Goal: Transaction & Acquisition: Purchase product/service

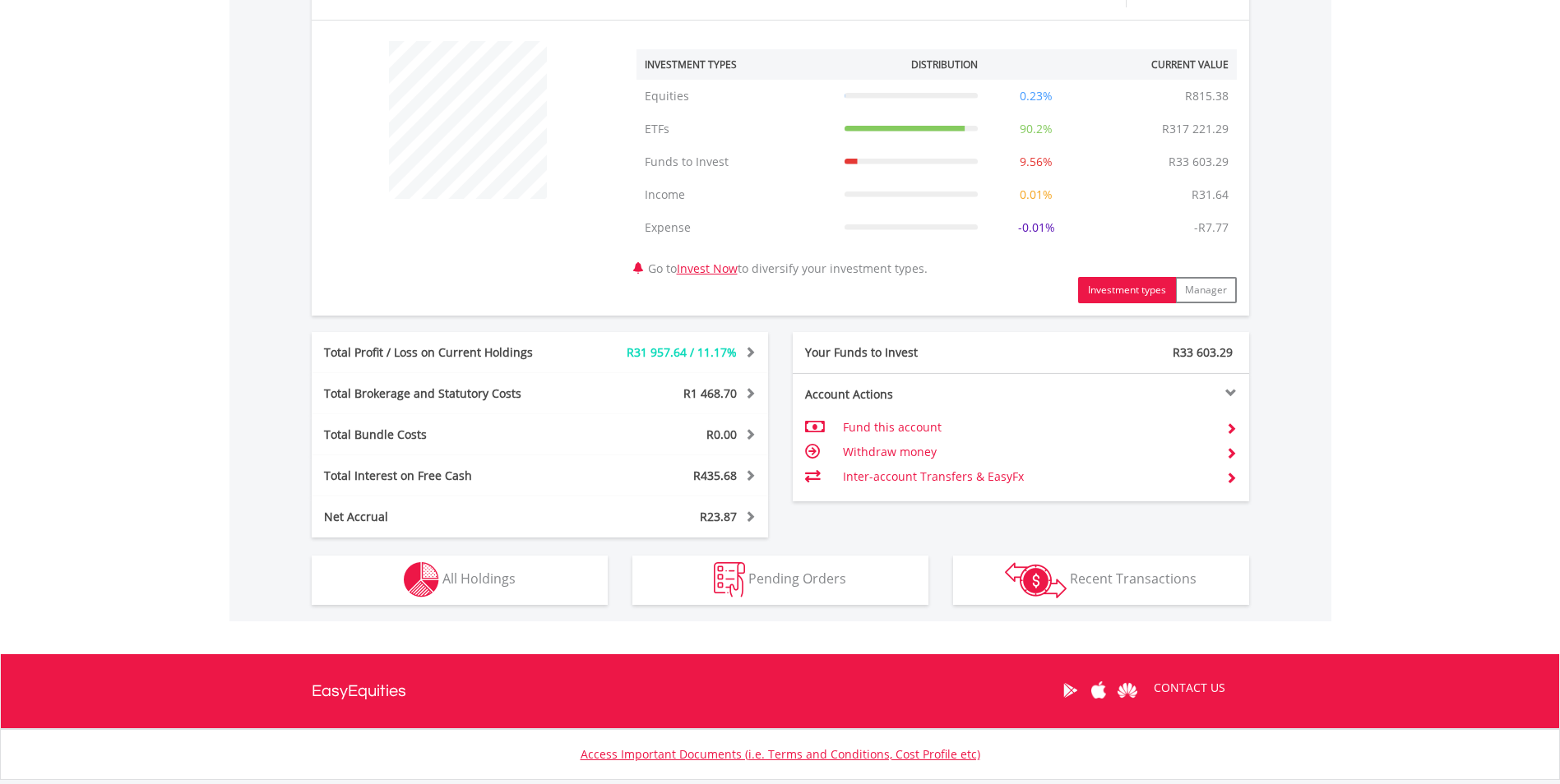
scroll to position [657, 0]
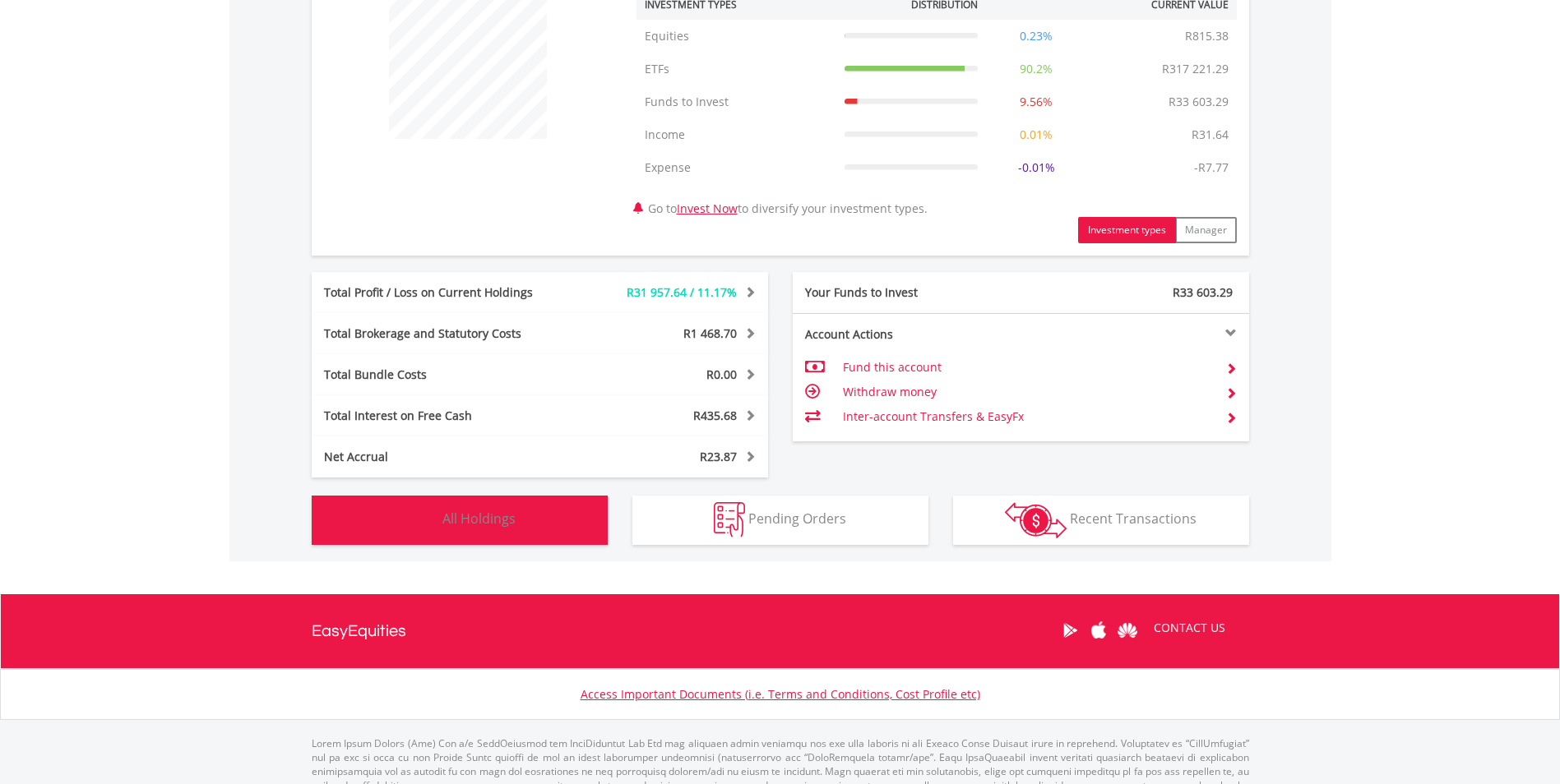
click at [510, 515] on span "All Holdings" at bounding box center [479, 519] width 73 height 18
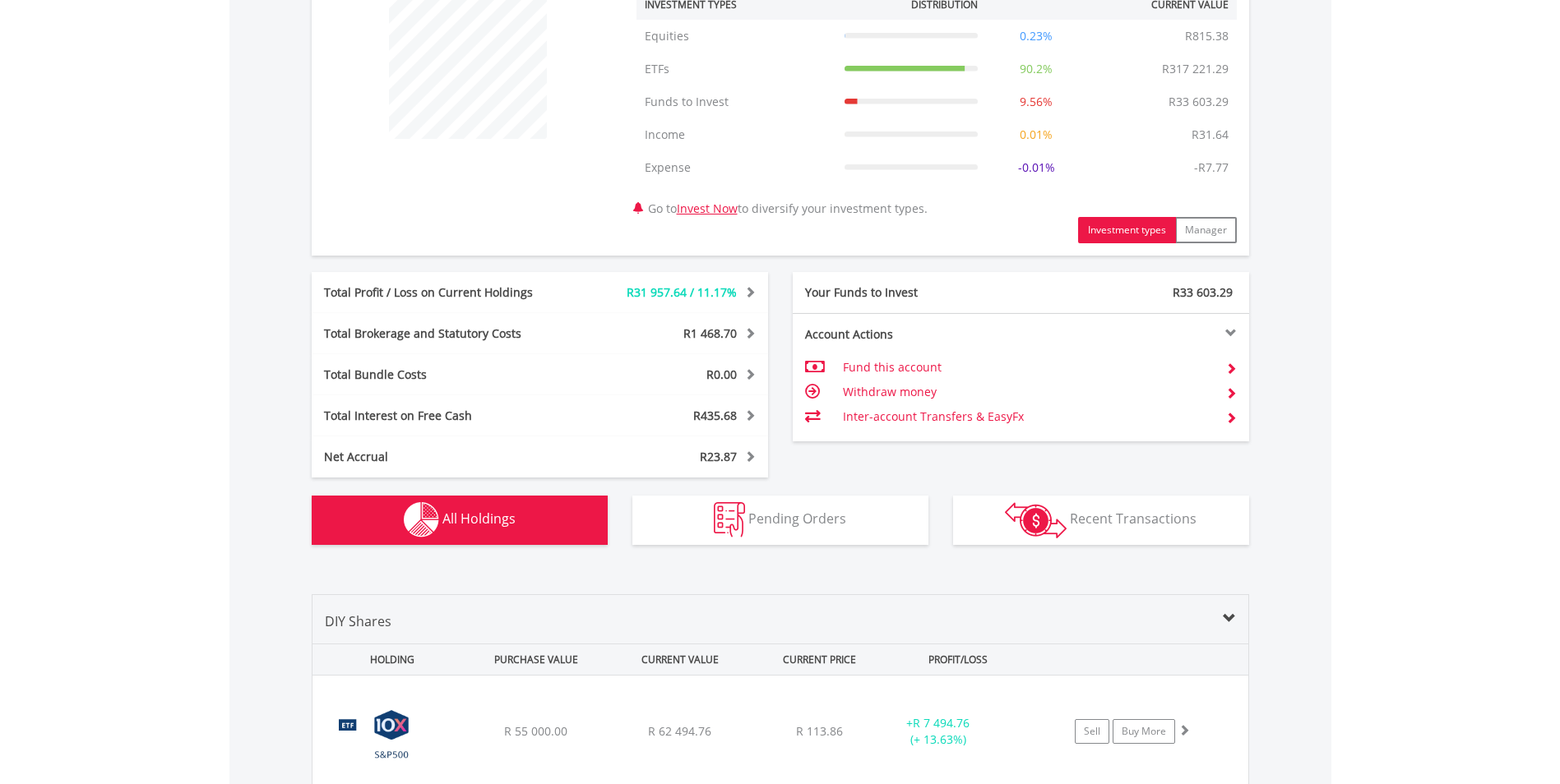
scroll to position [1252, 0]
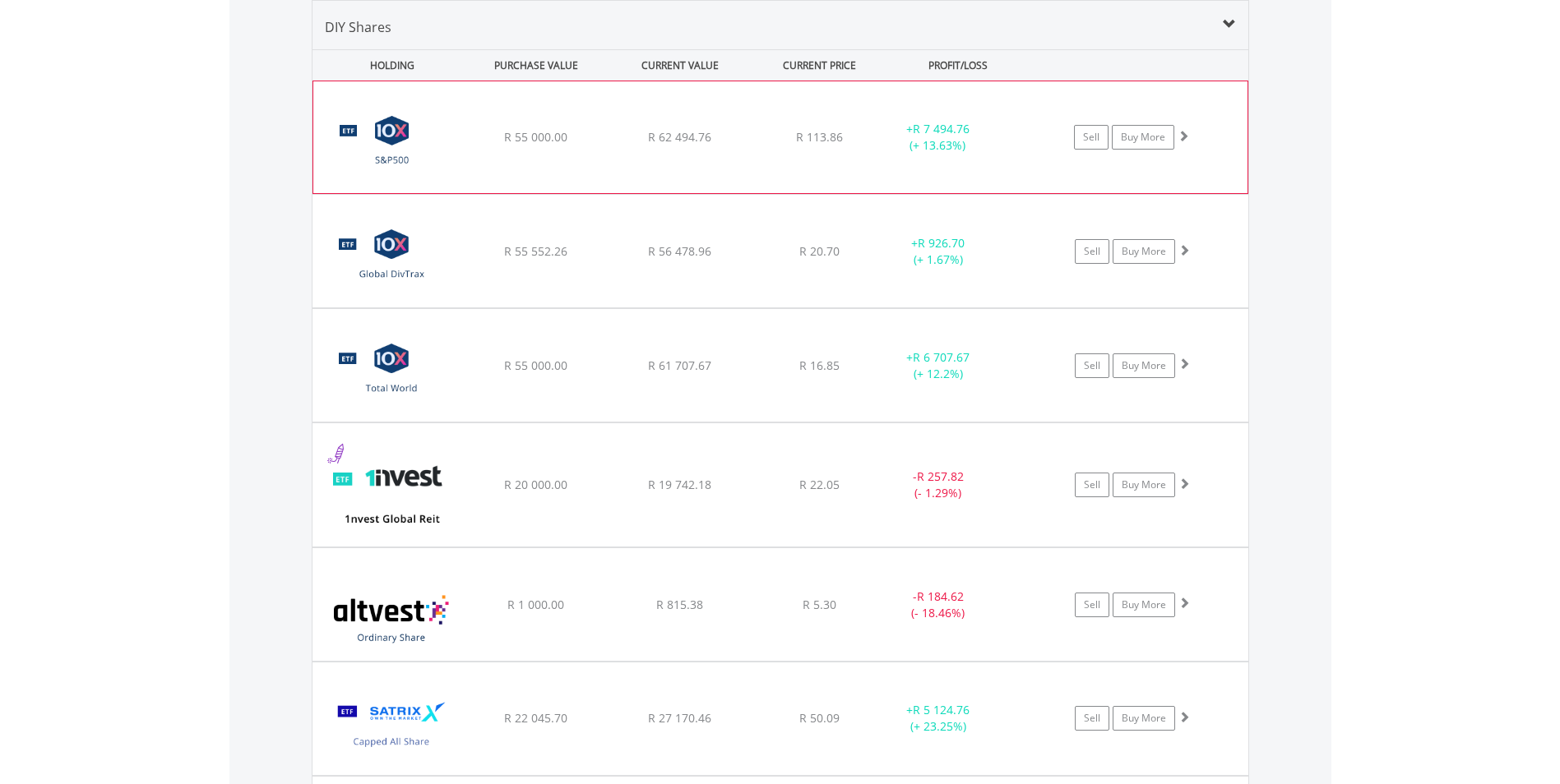
click at [797, 158] on div "﻿ 10X S&P 500 Exchange Traded Fund R 55 000.00 R 62 494.76 R 113.86 + R 7 494.7…" at bounding box center [780, 137] width 934 height 112
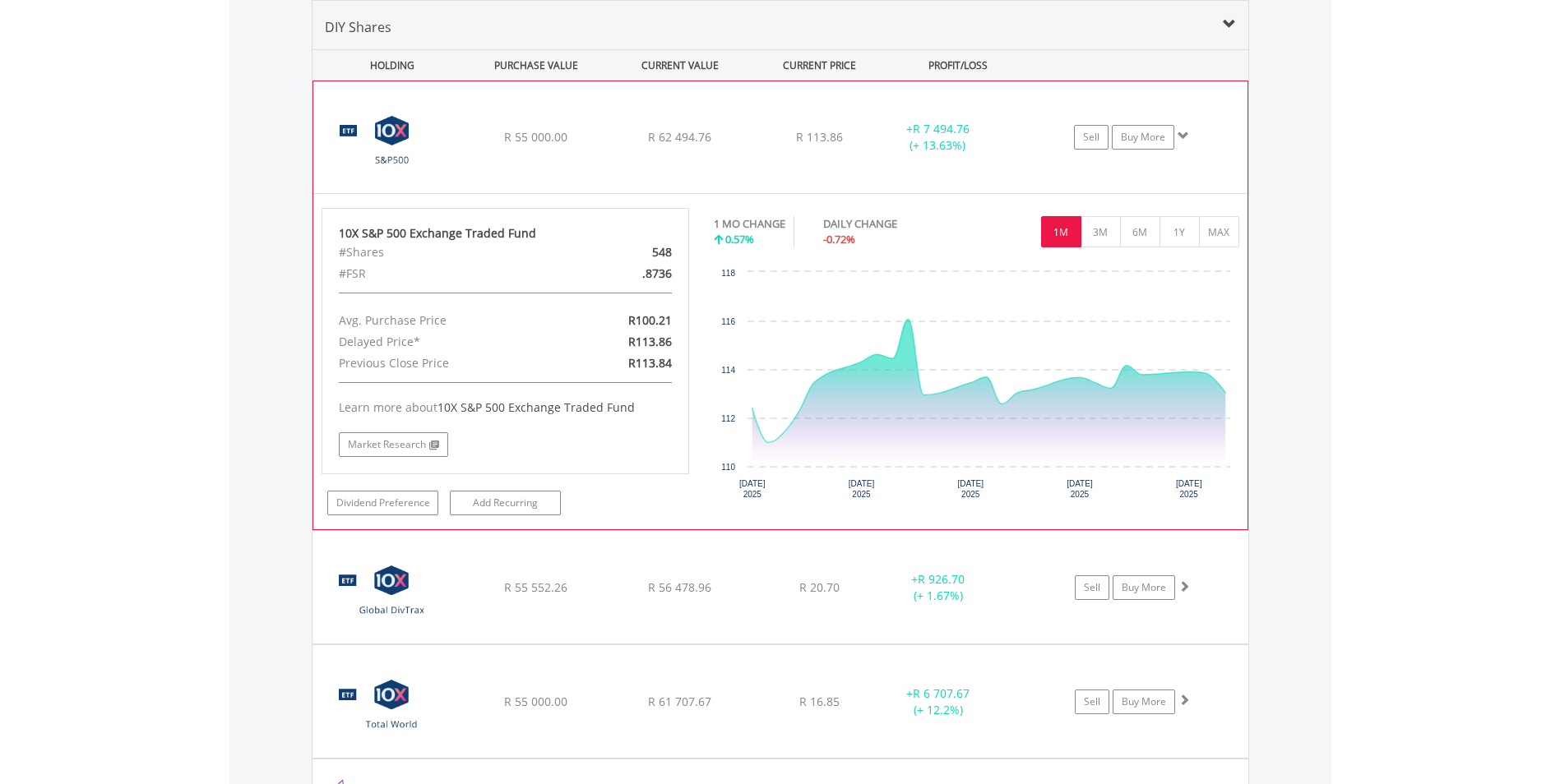
click at [810, 153] on div "﻿ 10X S&P 500 Exchange Traded Fund R 55 000.00 R 62 494.76 R 113.86 + R 7 494.7…" at bounding box center [780, 137] width 934 height 112
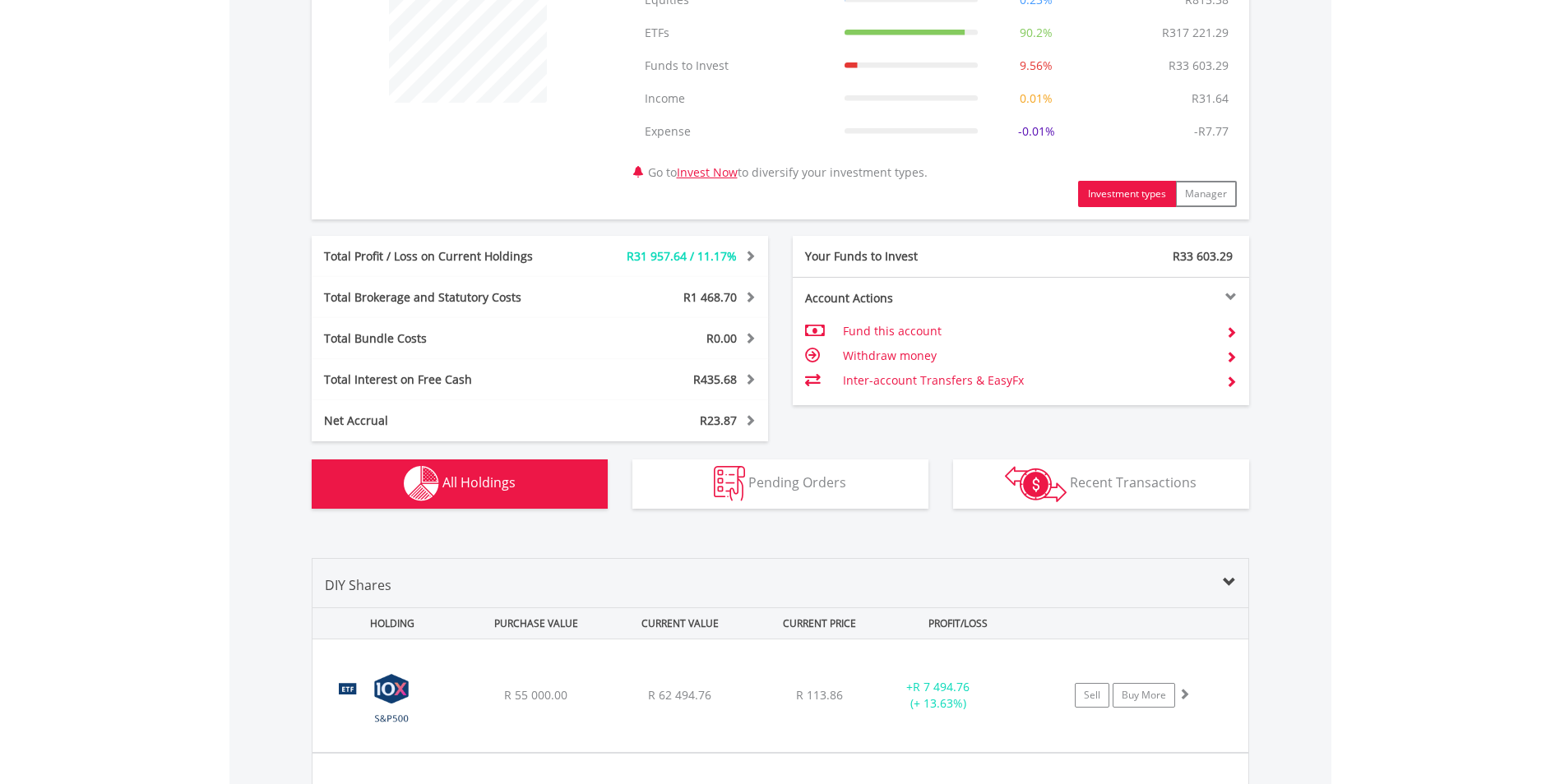
scroll to position [759, 0]
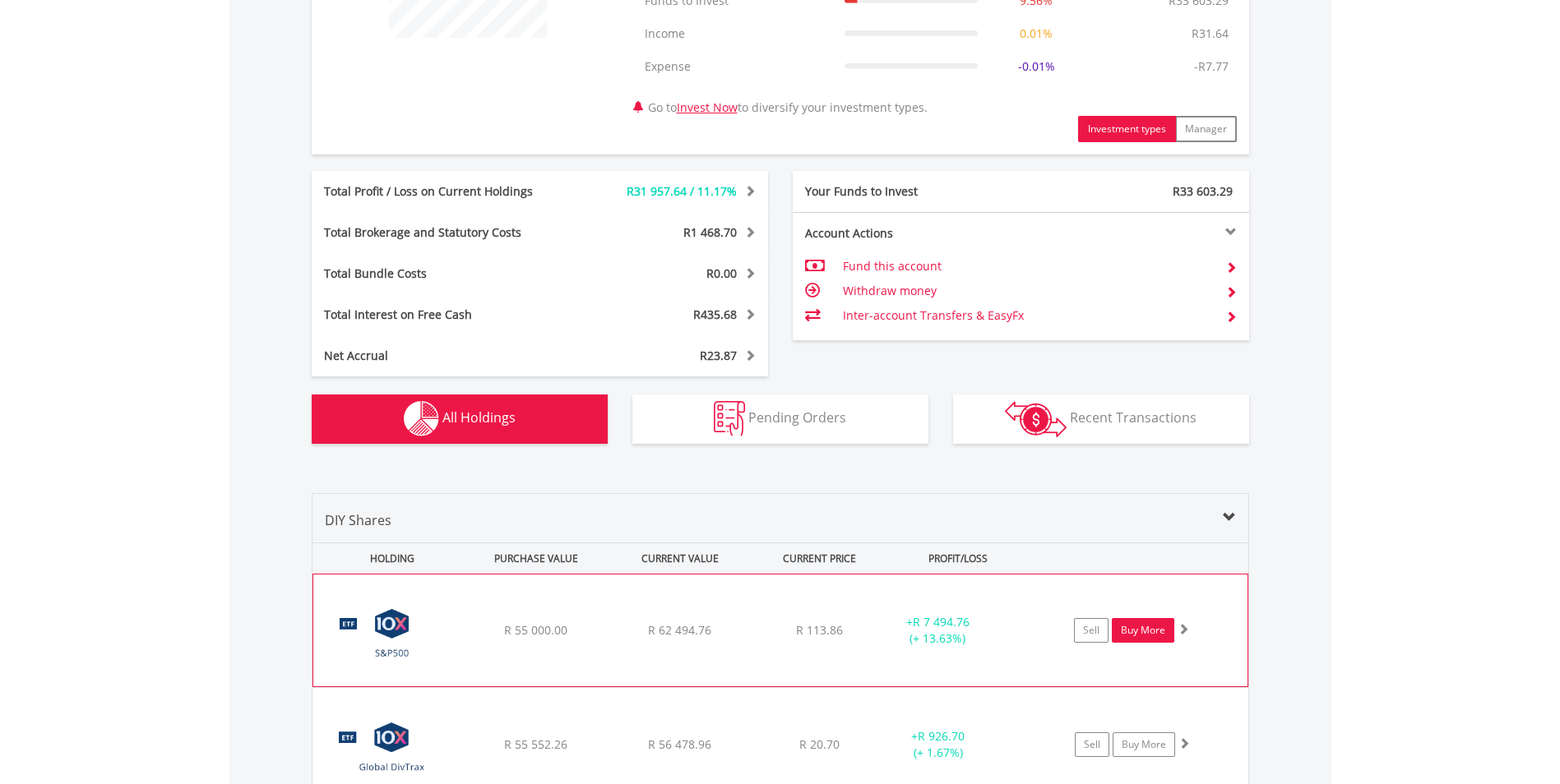
click at [1134, 629] on link "Buy More" at bounding box center [1143, 630] width 63 height 24
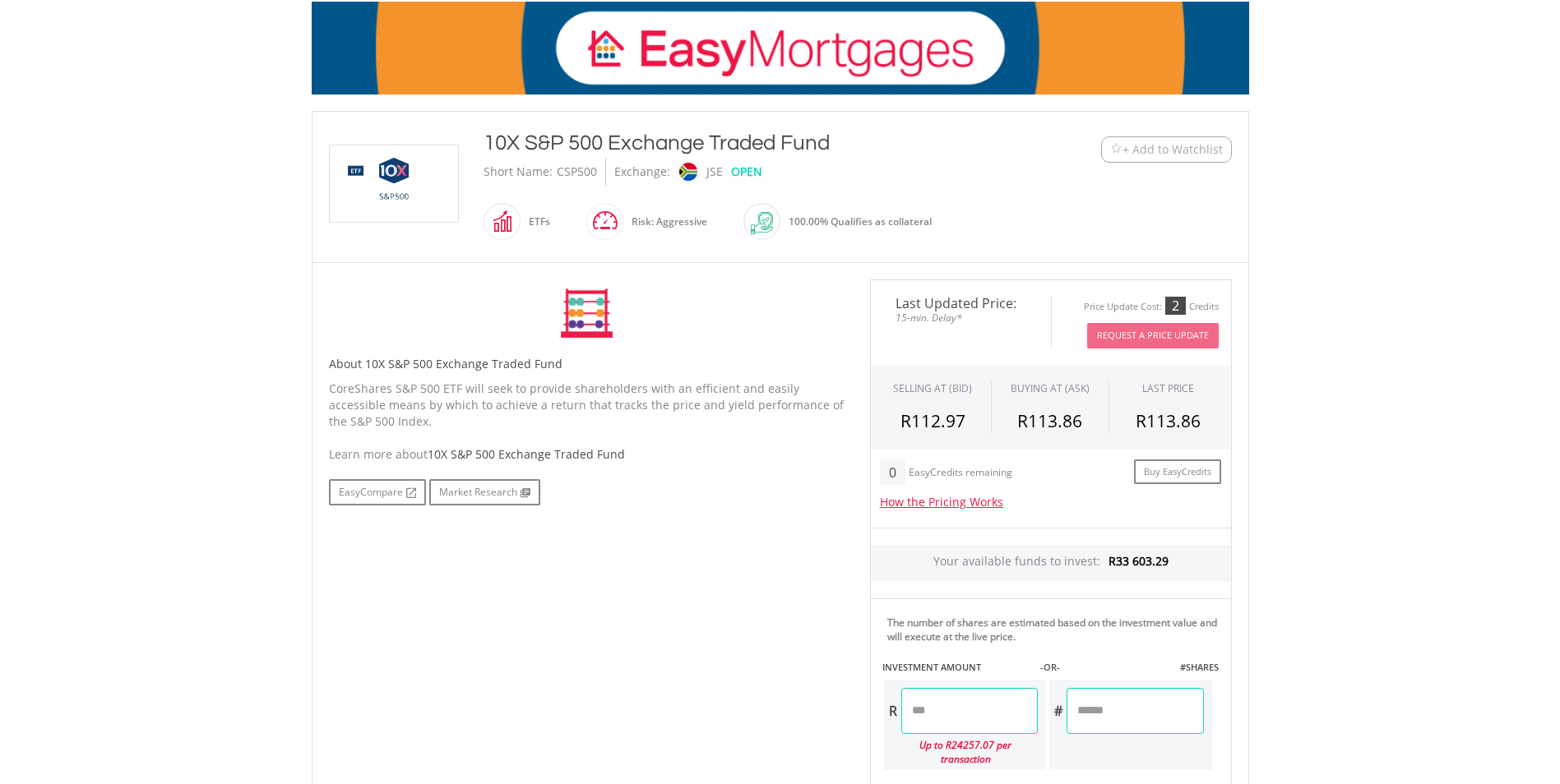
scroll to position [493, 0]
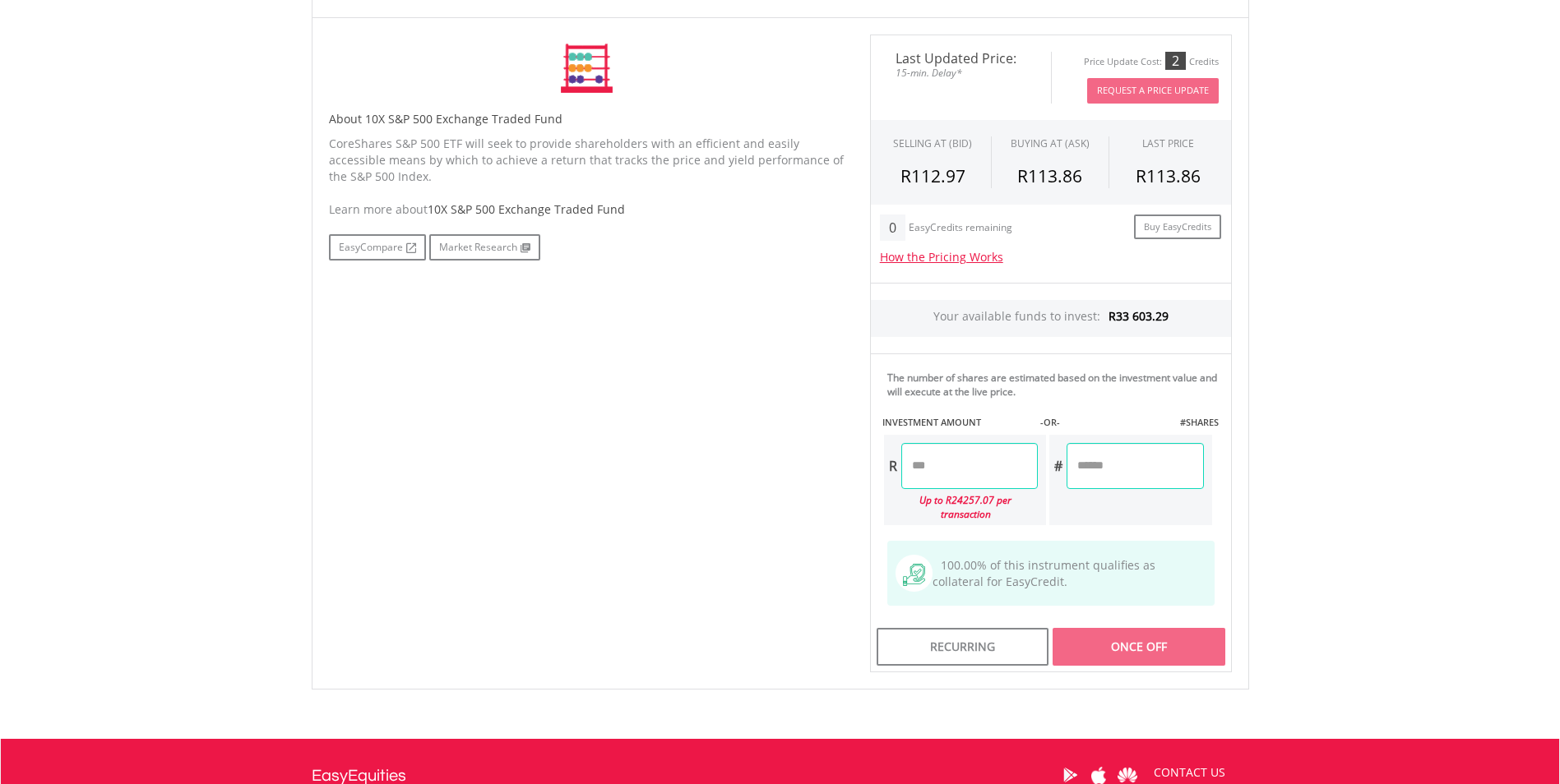
click at [947, 473] on input "number" at bounding box center [970, 466] width 137 height 46
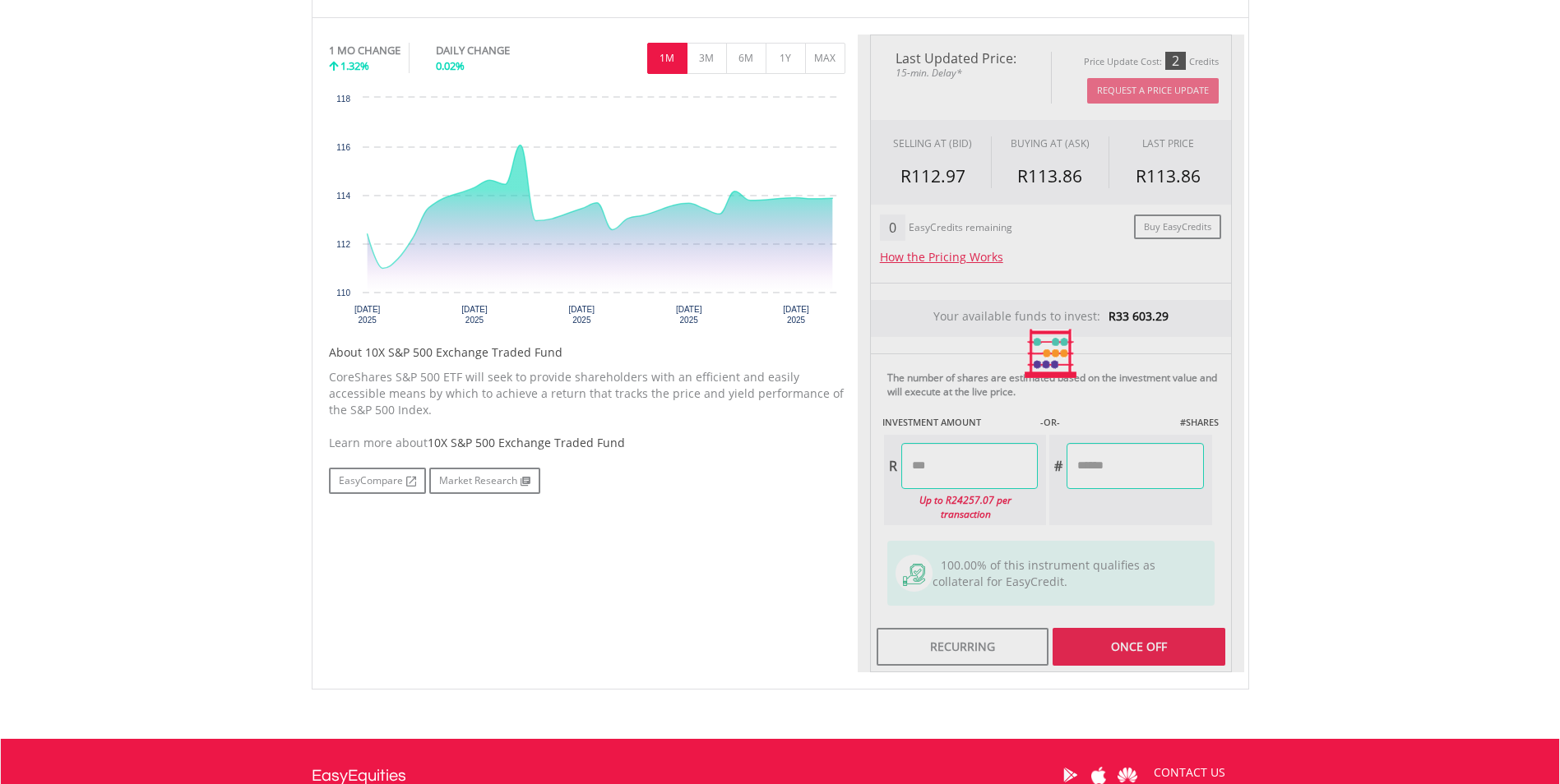
click at [1093, 510] on div "Last Updated Price: 15-min. Delay* Price Update Cost: 2 Credits Request A Price…" at bounding box center [1051, 354] width 386 height 639
type input "*******"
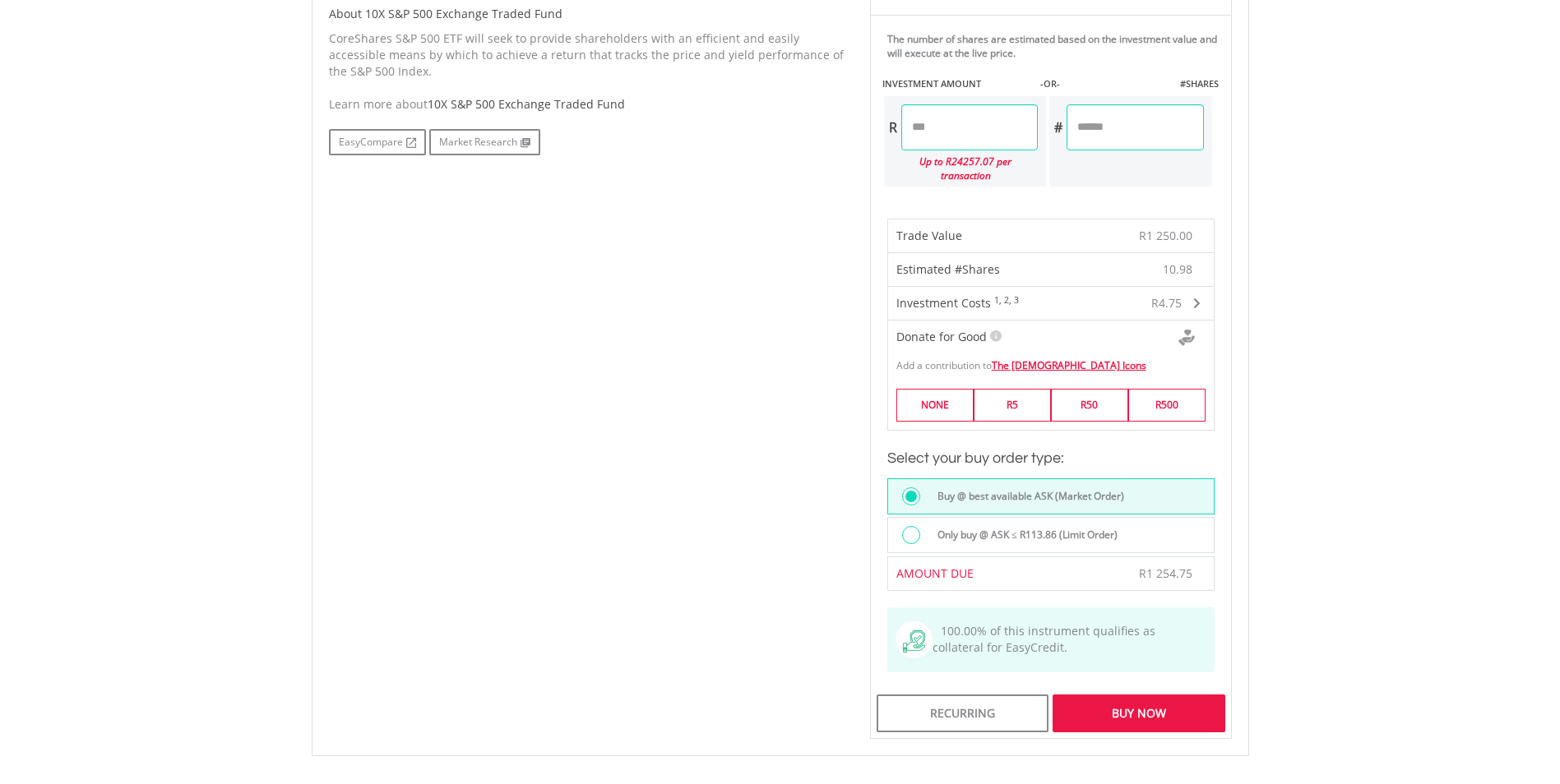
scroll to position [904, 0]
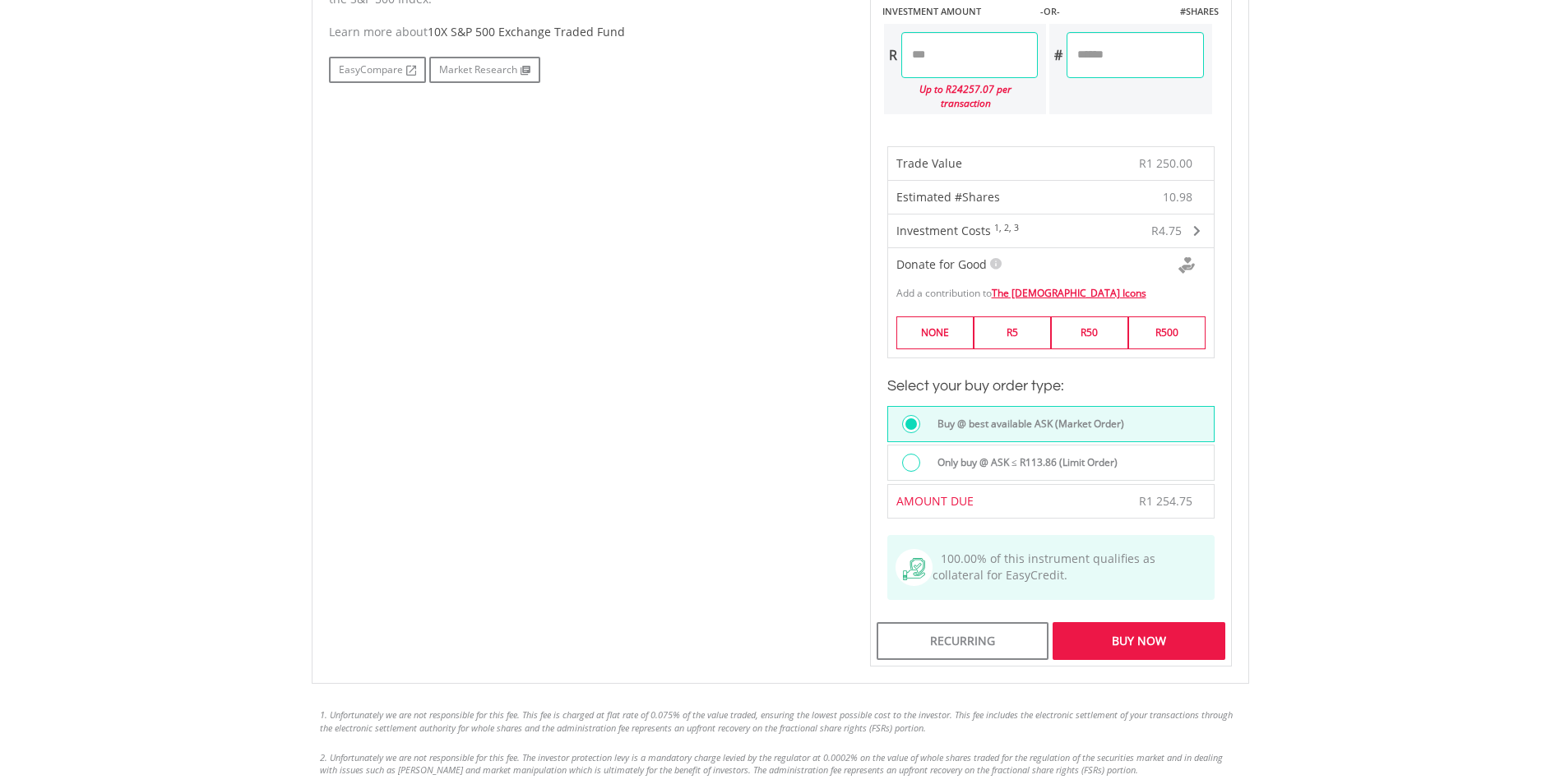
click at [1143, 625] on div "Buy Now" at bounding box center [1138, 641] width 172 height 38
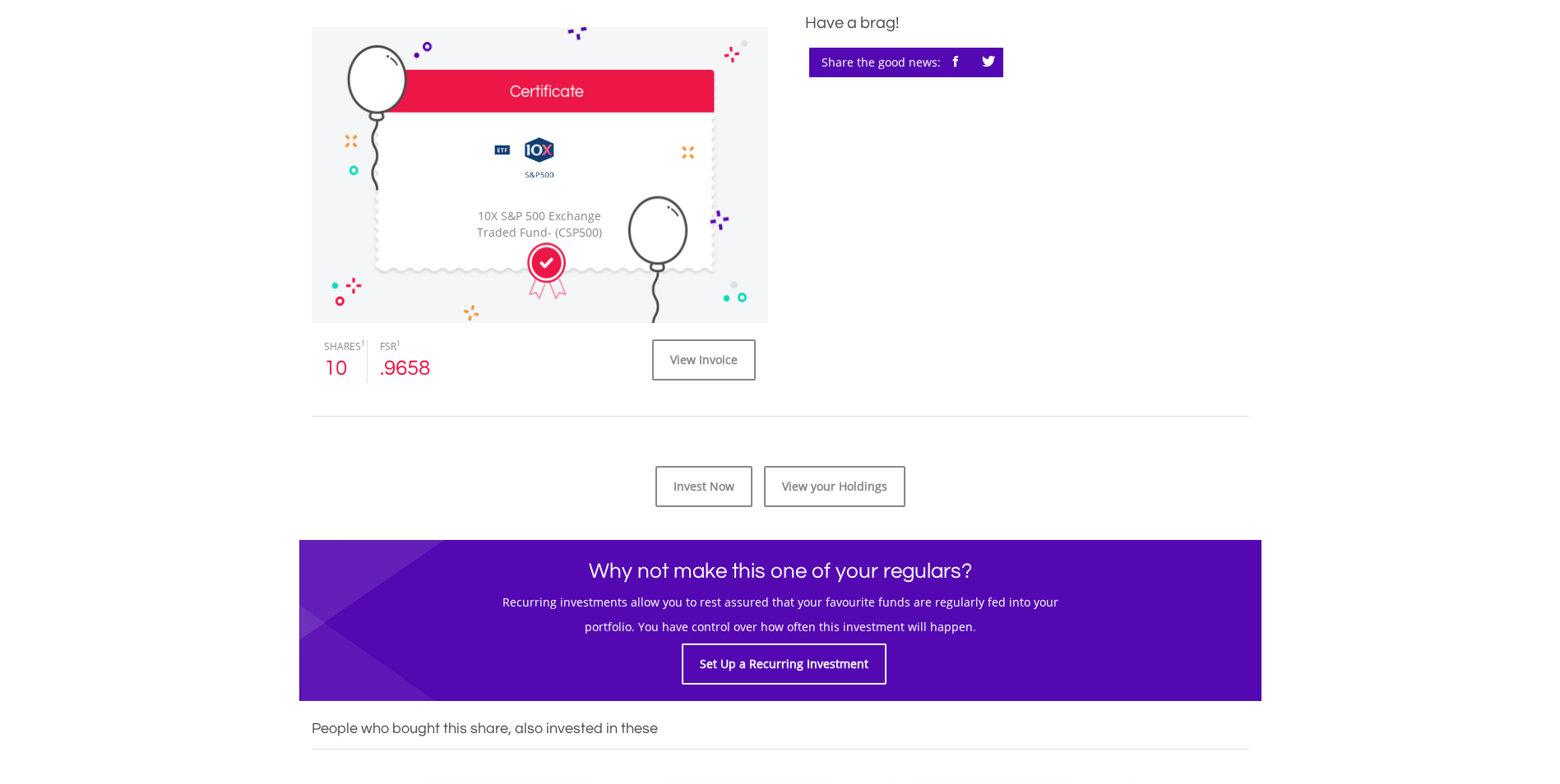
scroll to position [493, 0]
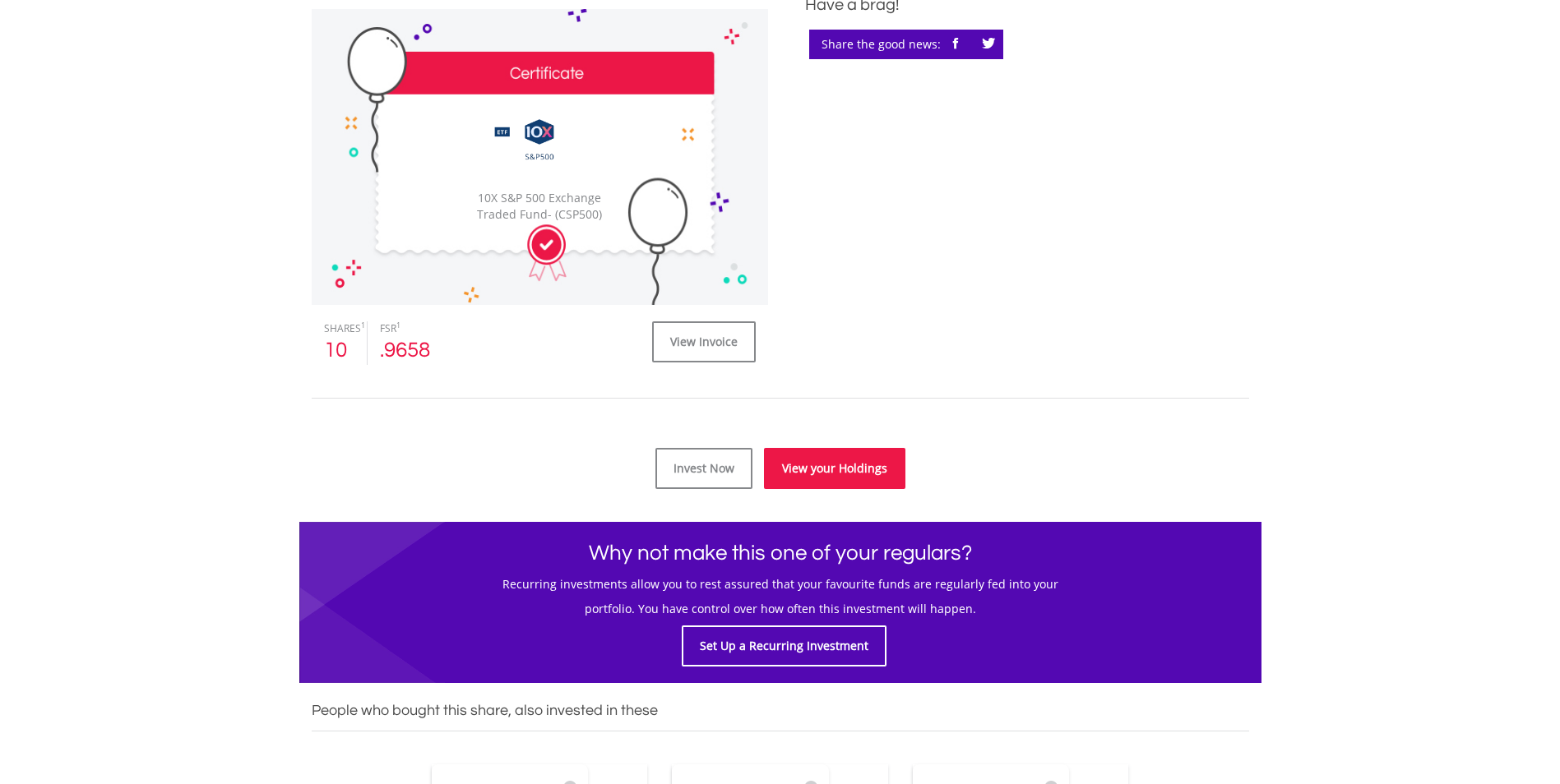
click at [832, 467] on link "View your Holdings" at bounding box center [834, 469] width 142 height 41
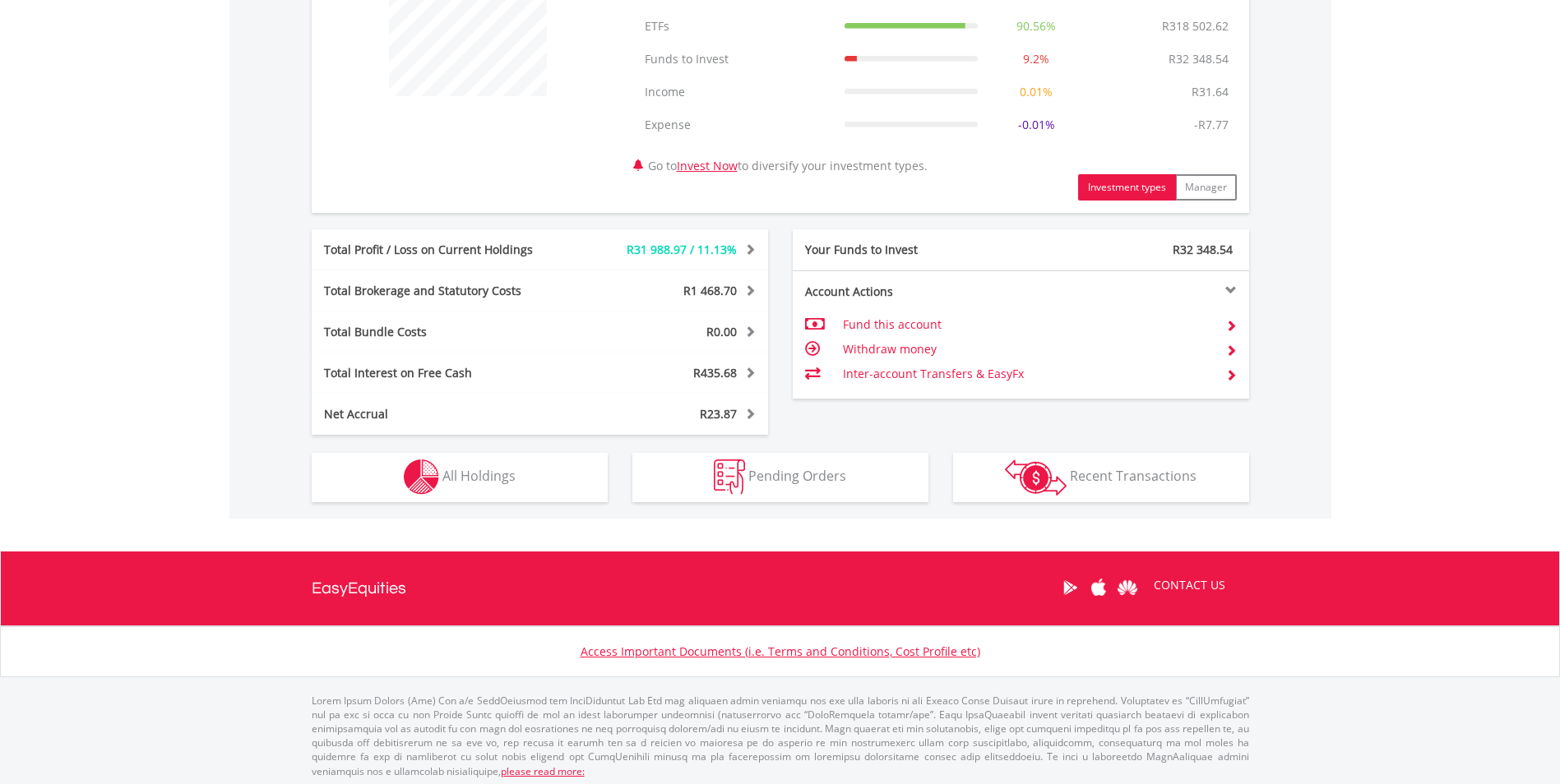
scroll to position [705, 0]
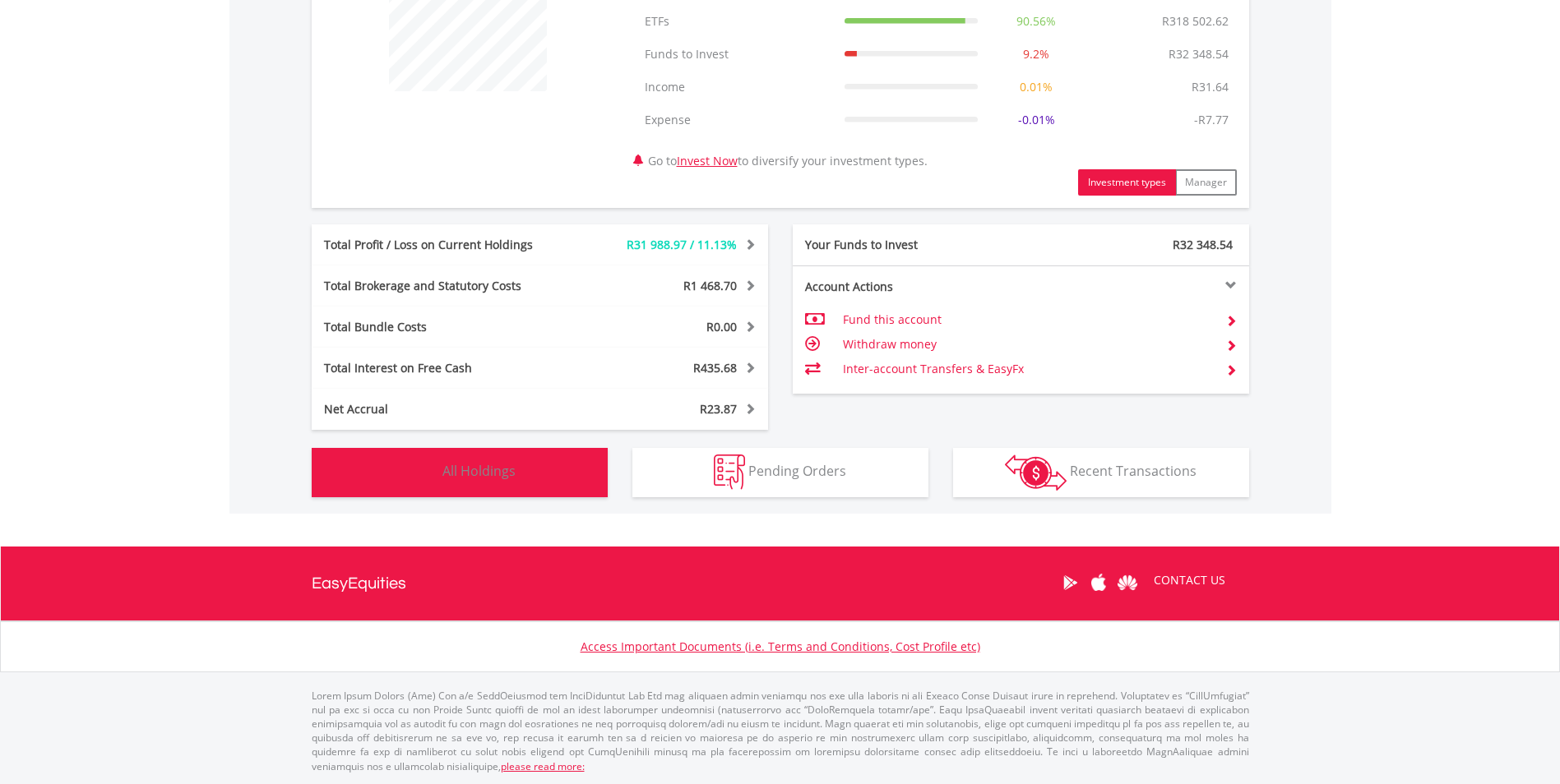
click at [529, 474] on button "Holdings All Holdings" at bounding box center [460, 473] width 296 height 50
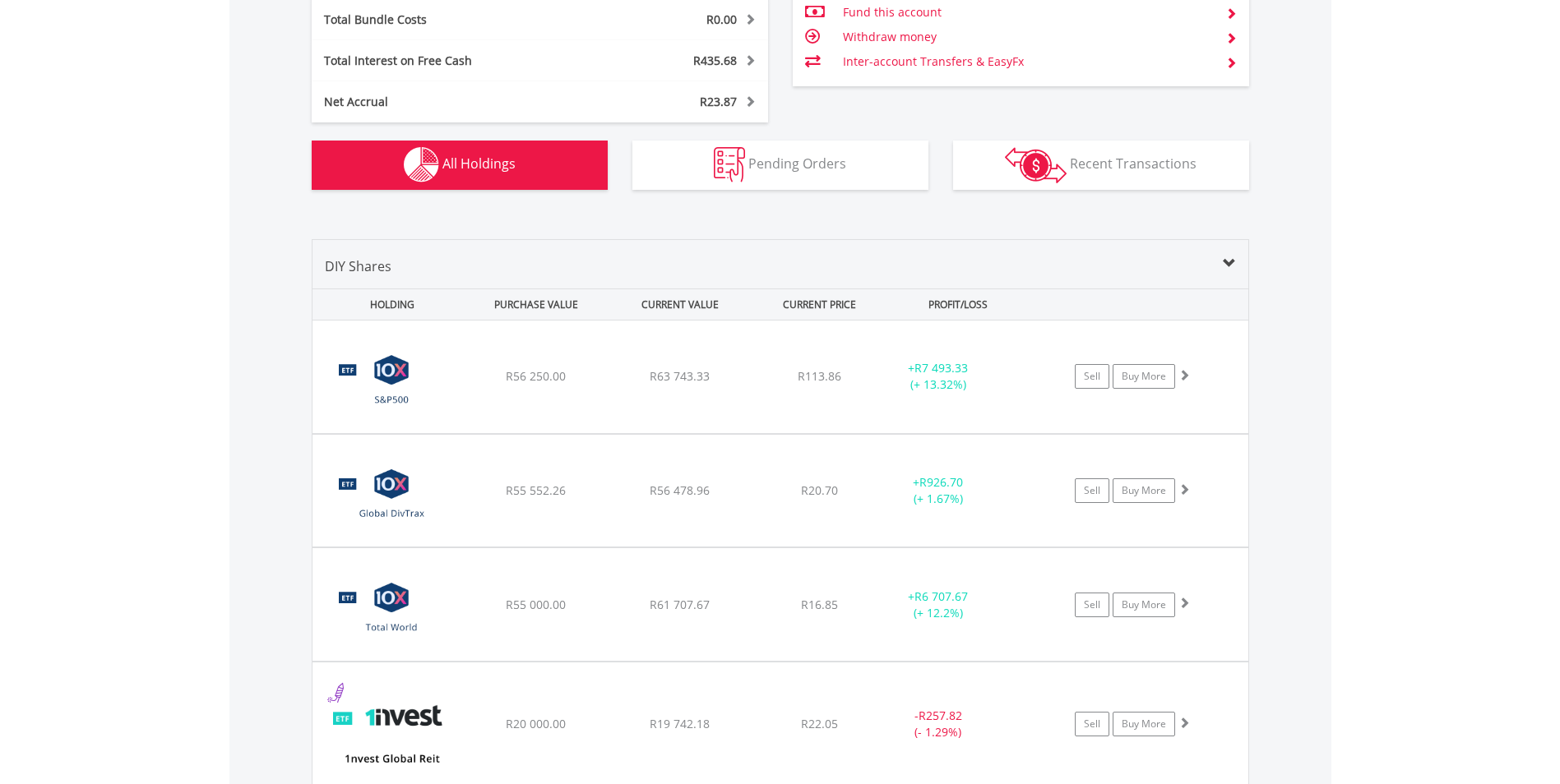
scroll to position [1252, 0]
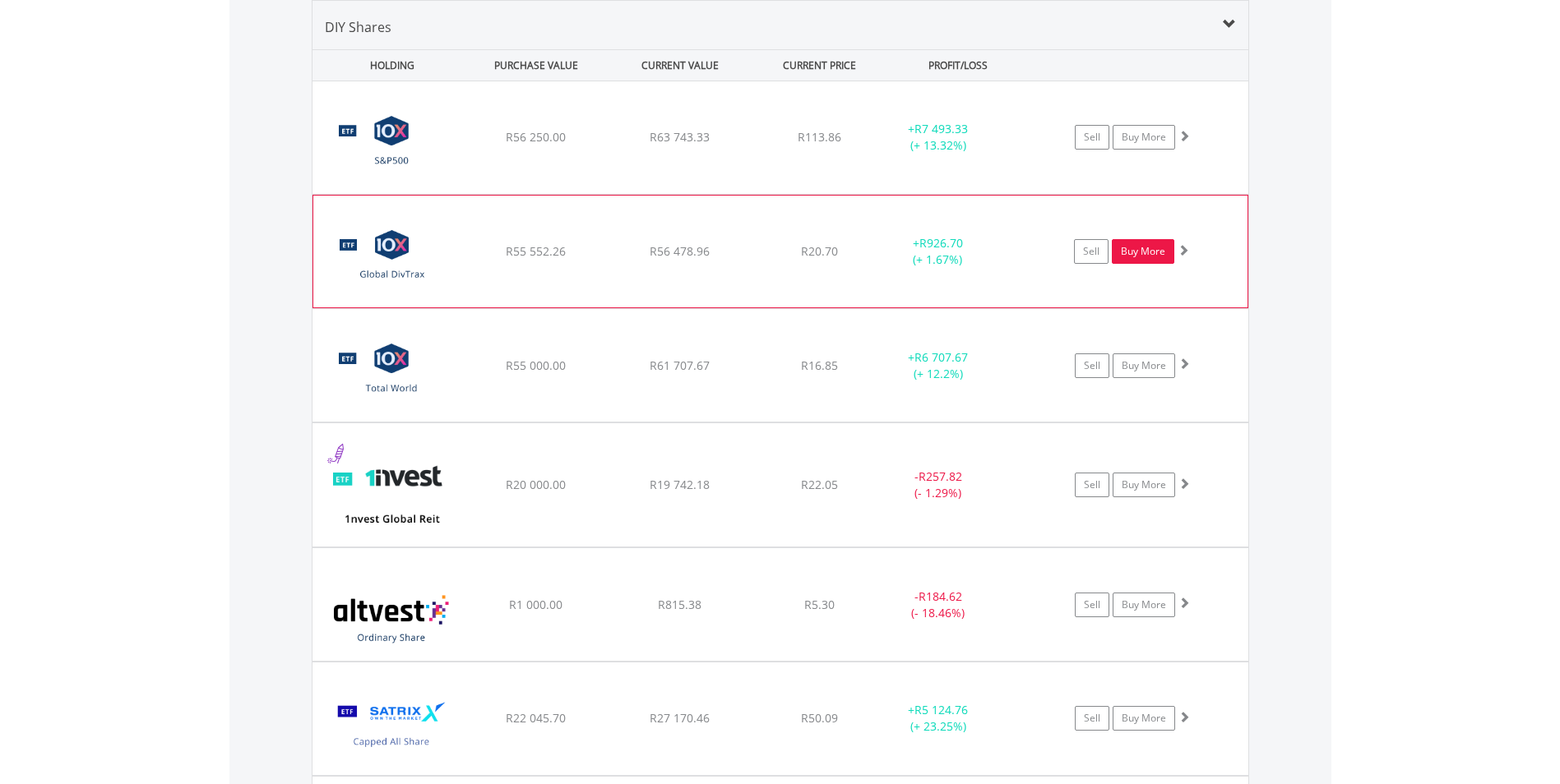
click at [1133, 245] on link "Buy More" at bounding box center [1143, 251] width 63 height 24
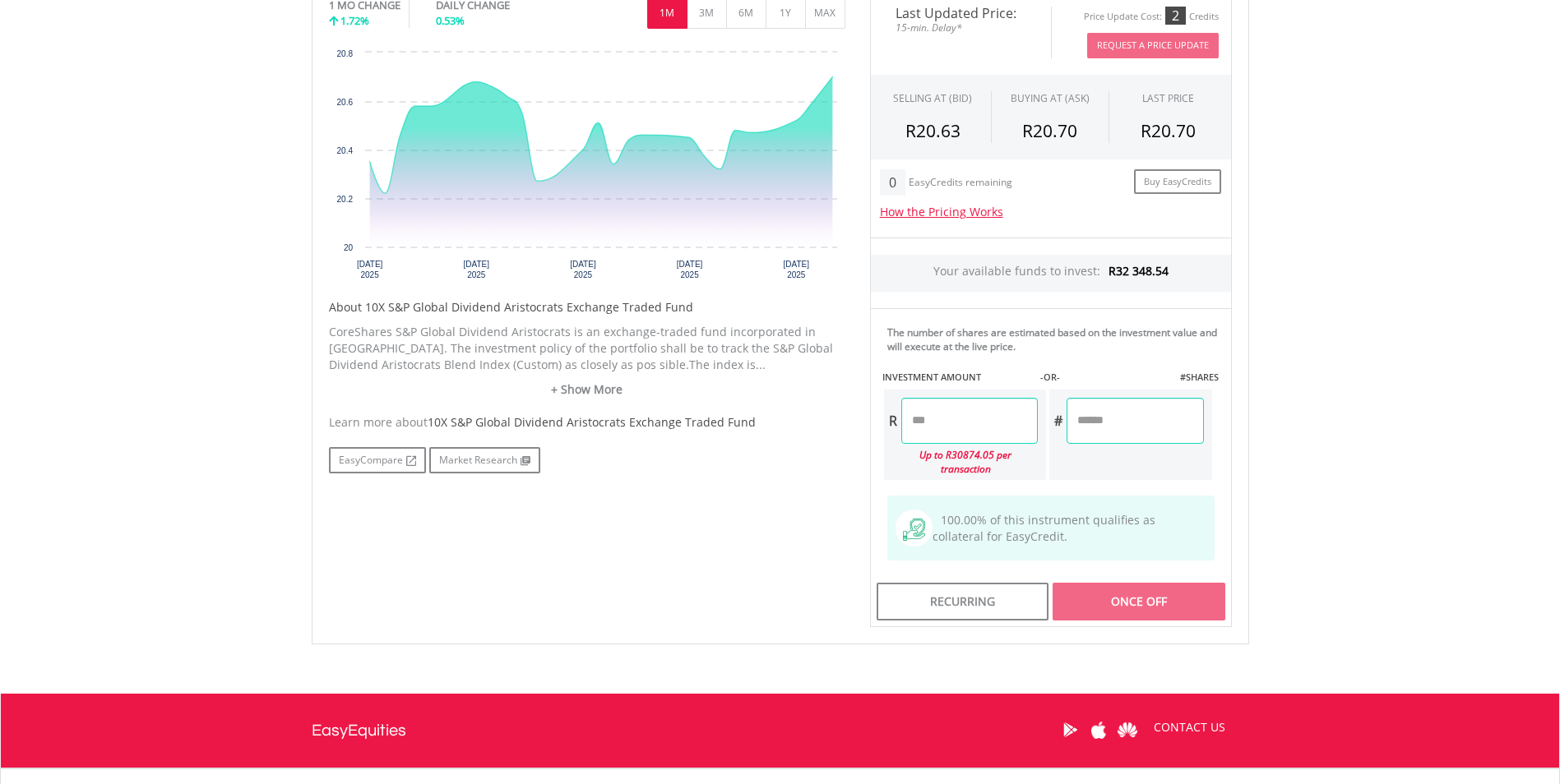
scroll to position [576, 0]
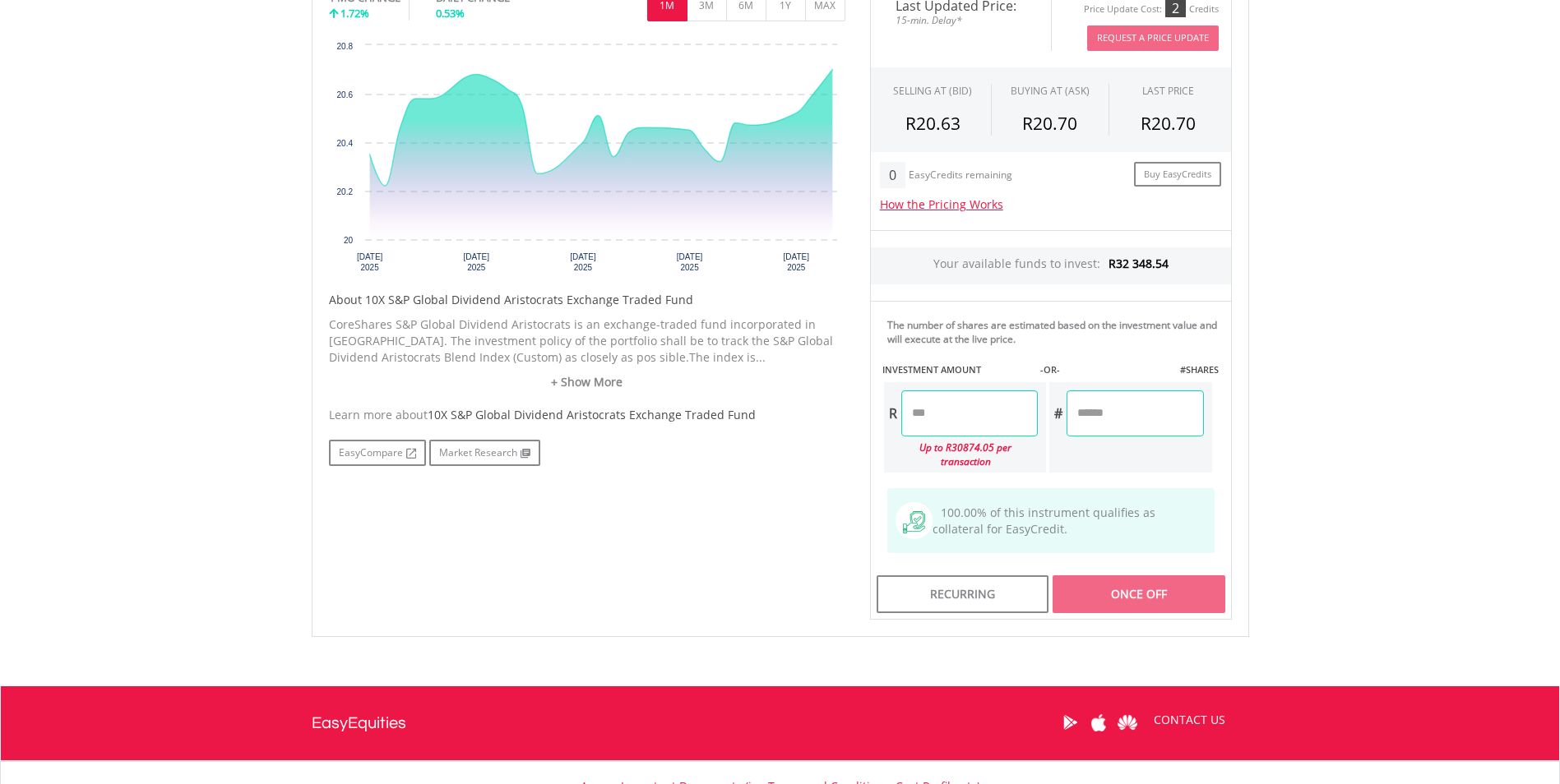
click at [978, 422] on input "number" at bounding box center [970, 413] width 137 height 46
type input "***"
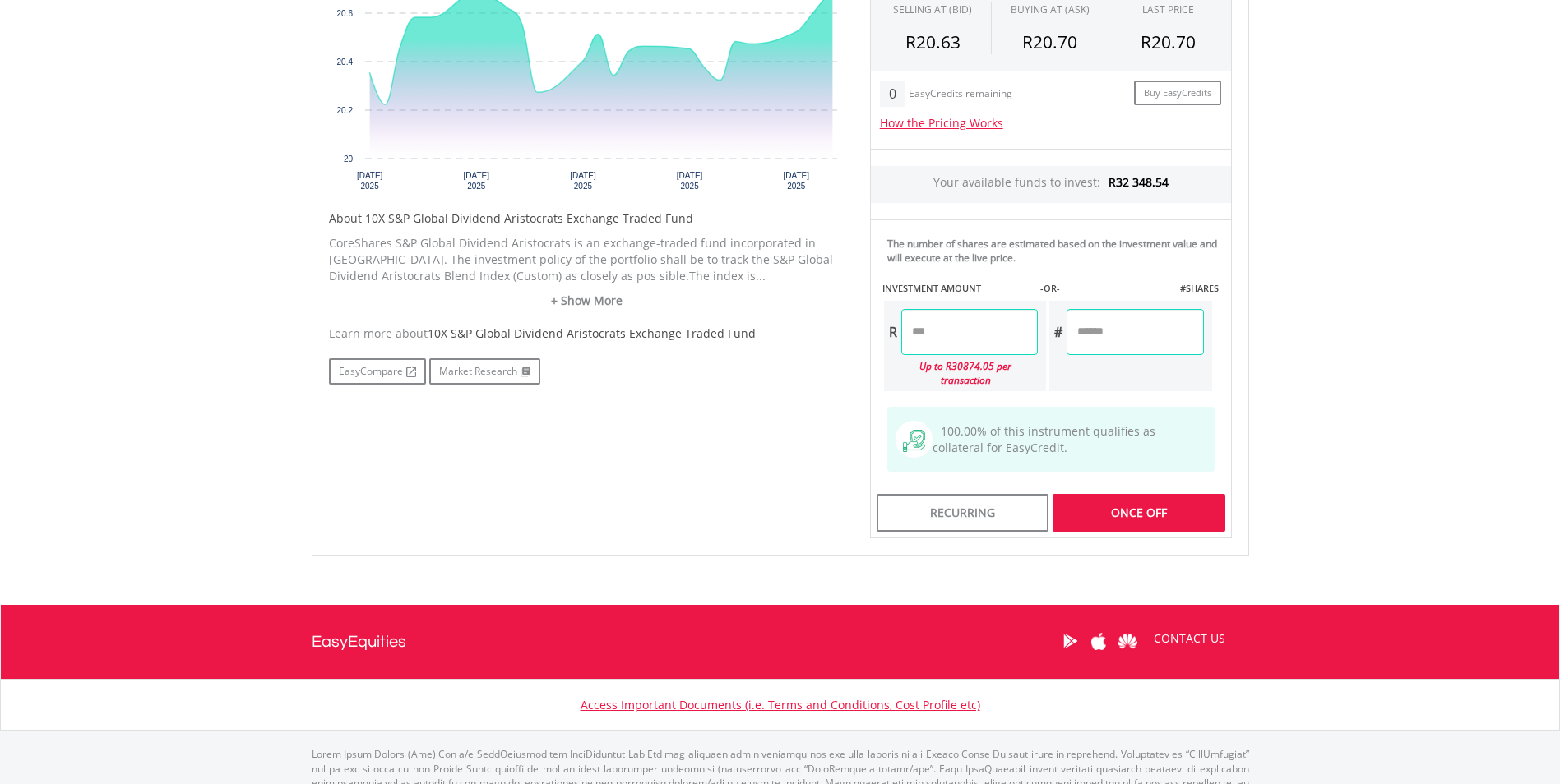
scroll to position [657, 0]
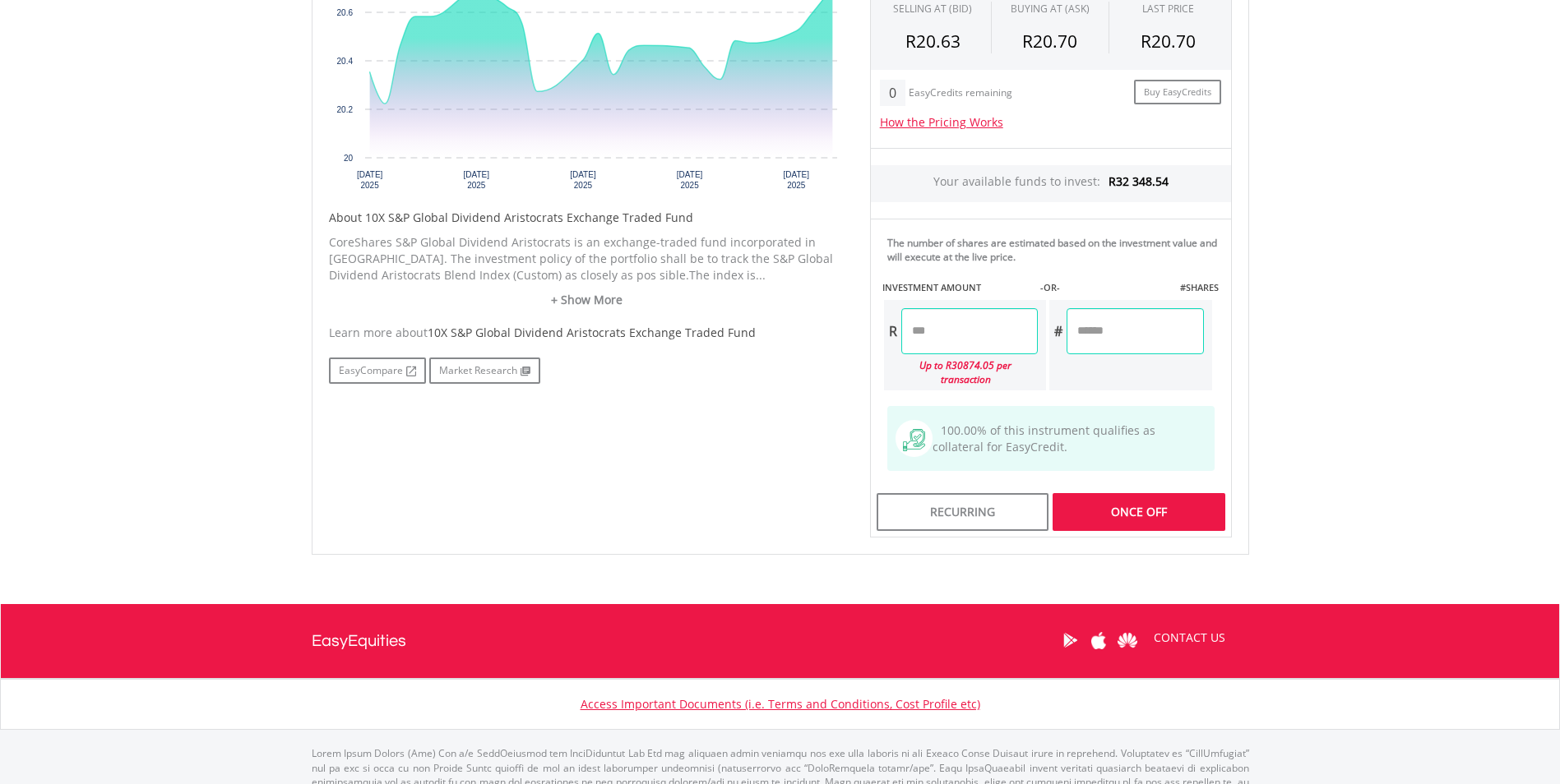
type input "******"
click at [1072, 392] on div "Last Updated Price: 15-min. Delay* Price Update Cost: 2 Credits Request A Price…" at bounding box center [1051, 219] width 386 height 639
type input "*******"
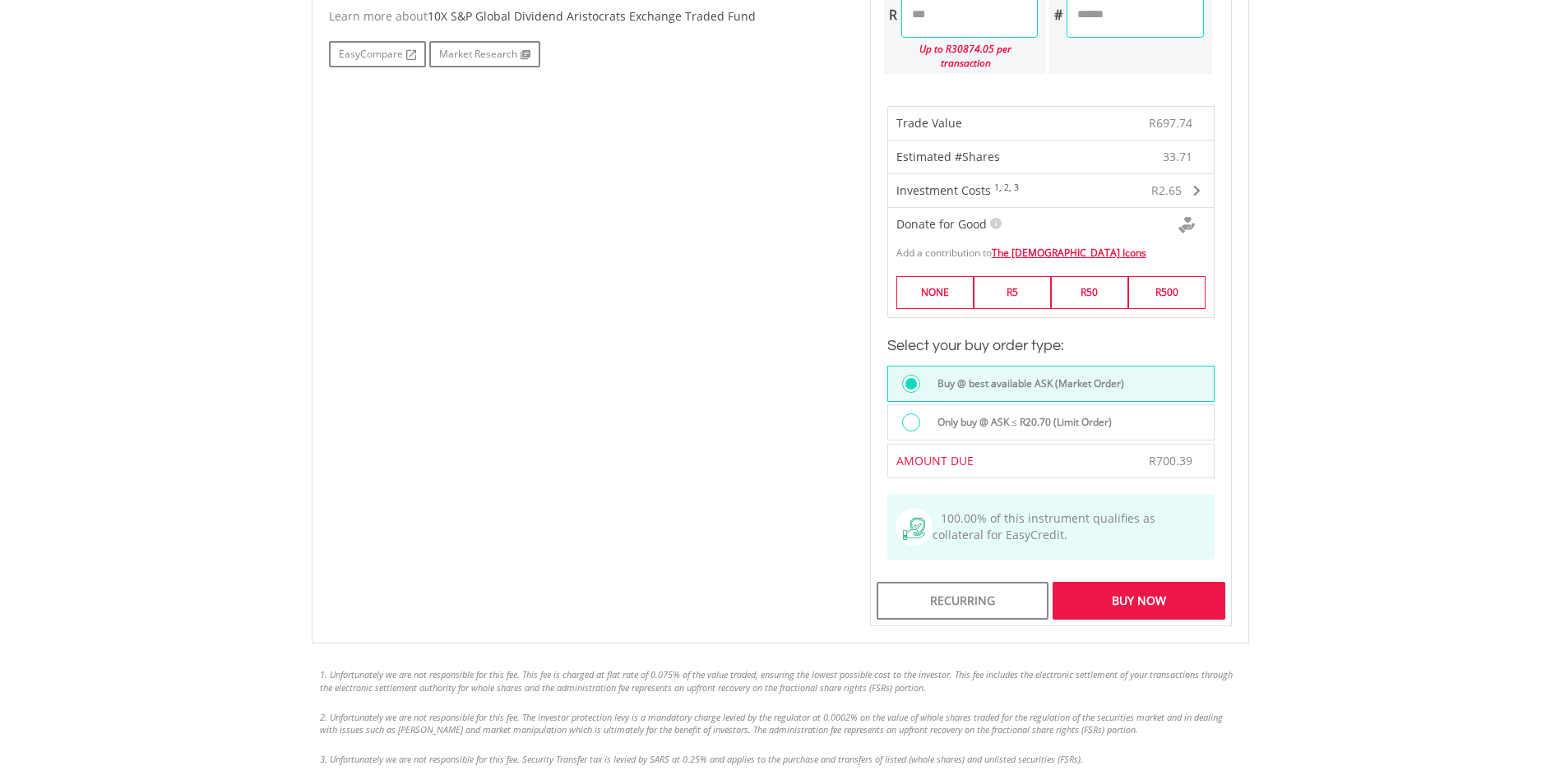
scroll to position [1069, 0]
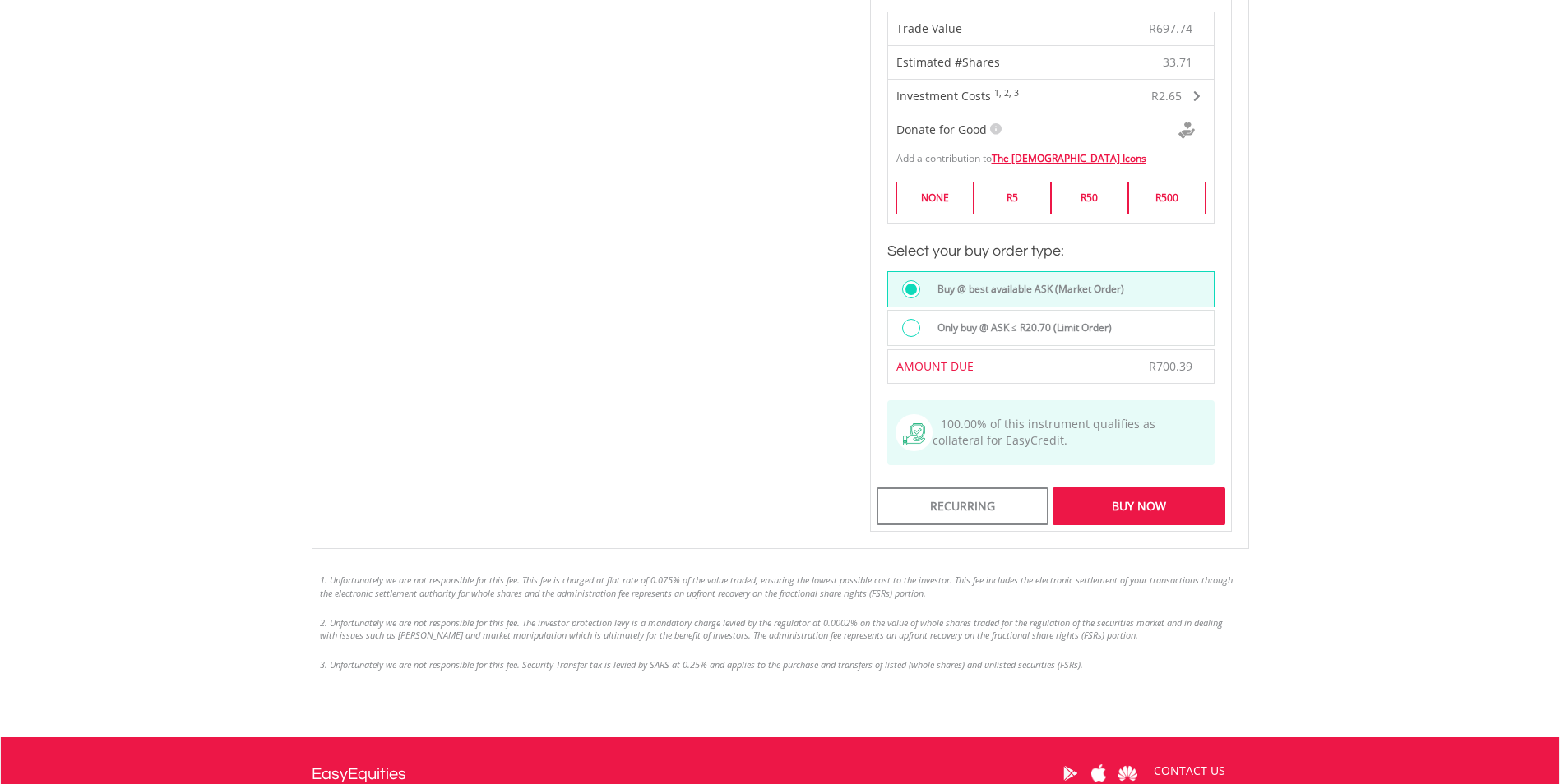
click at [1138, 488] on div "Buy Now" at bounding box center [1138, 506] width 172 height 38
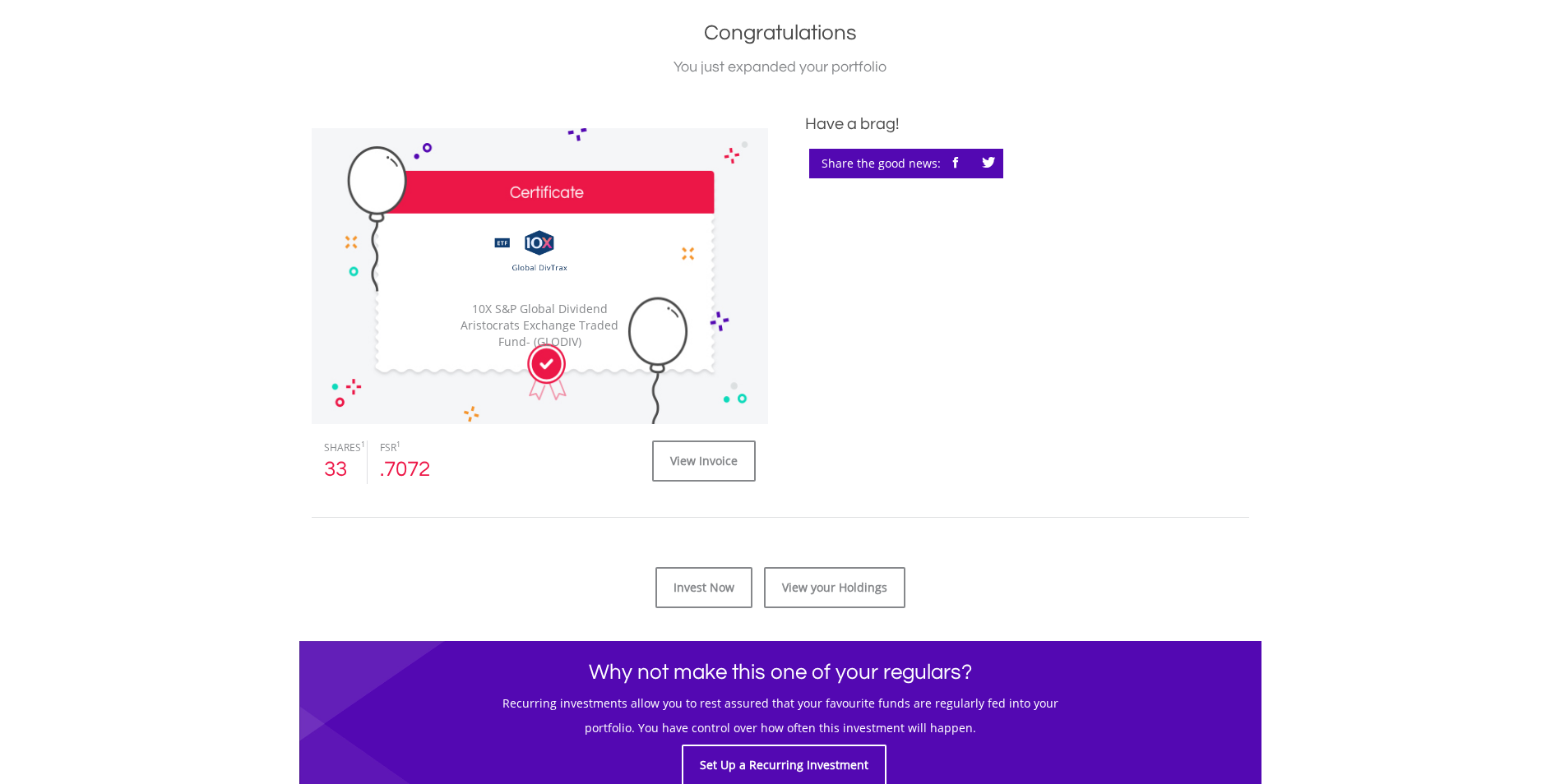
scroll to position [493, 0]
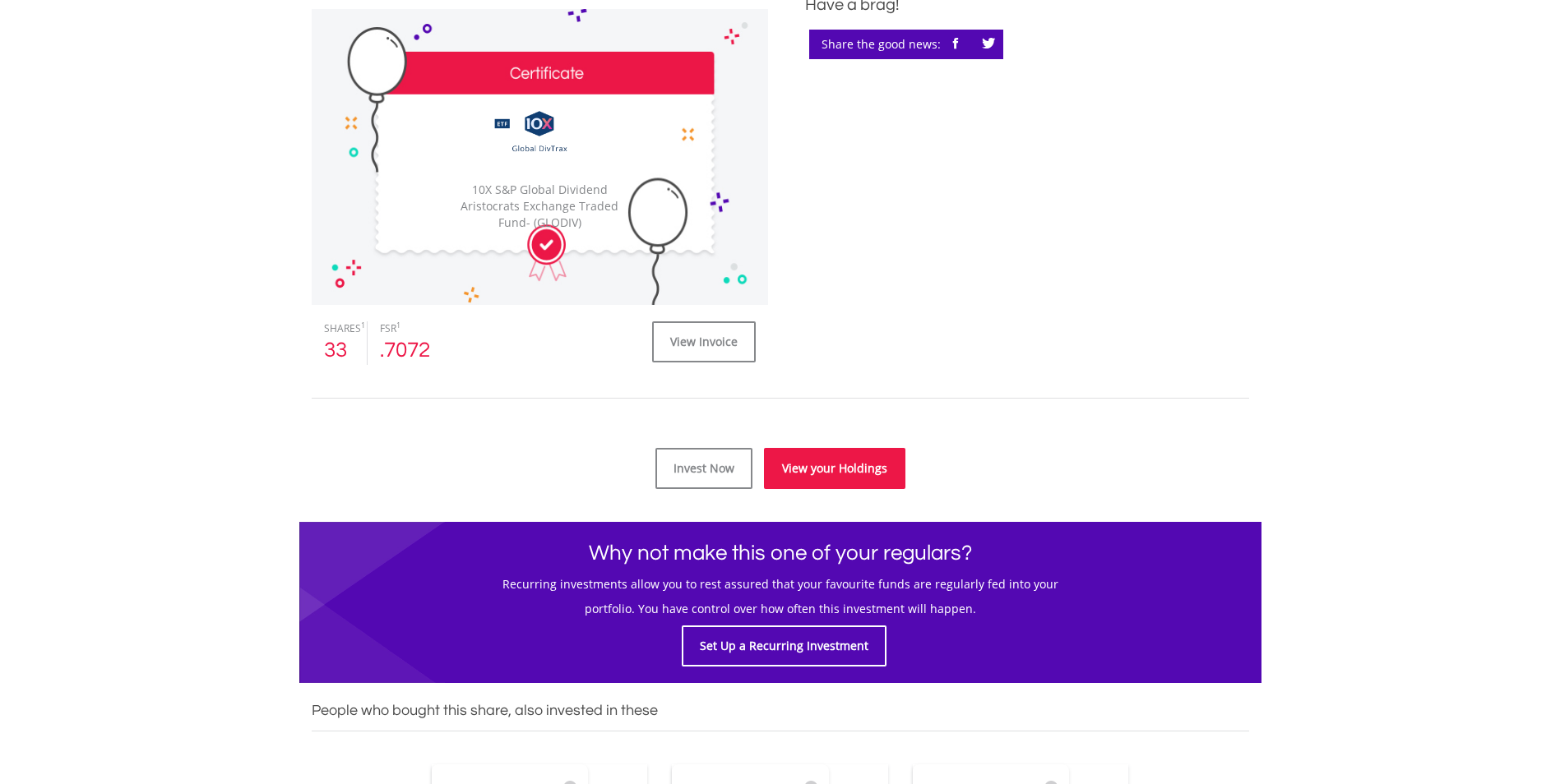
click at [797, 463] on link "View your Holdings" at bounding box center [834, 469] width 142 height 41
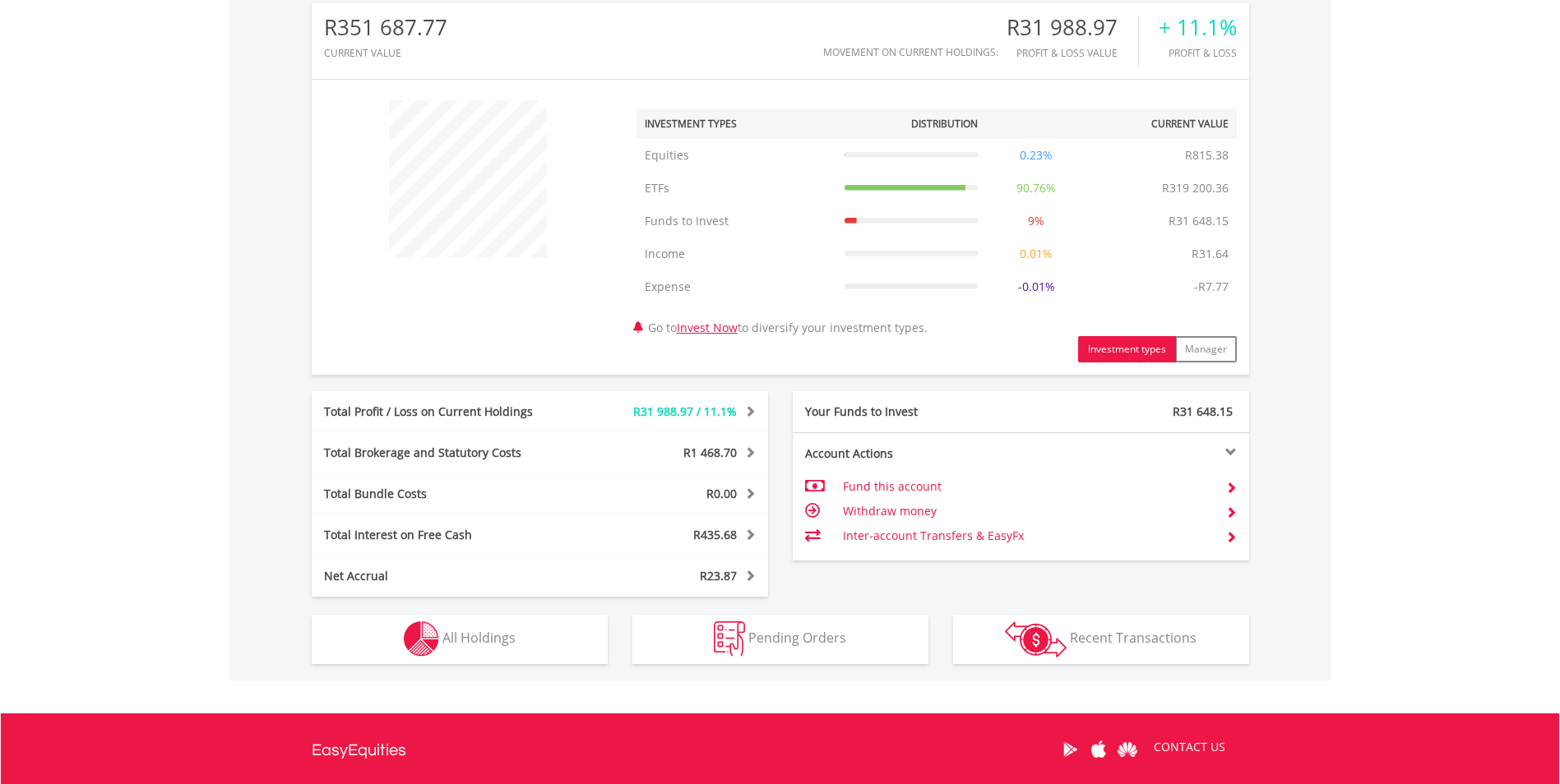
scroll to position [576, 0]
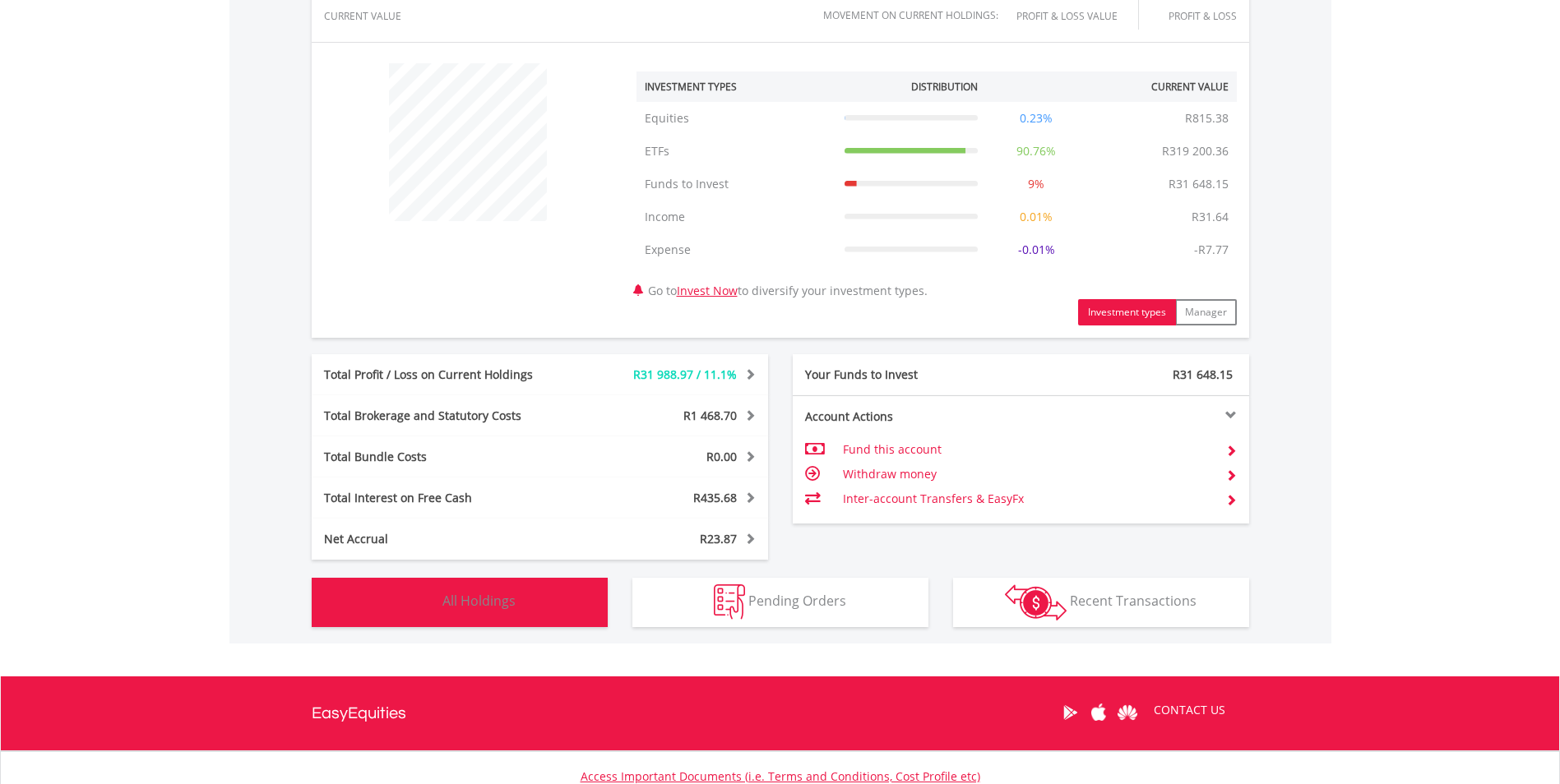
click at [512, 610] on span "All Holdings" at bounding box center [479, 600] width 73 height 18
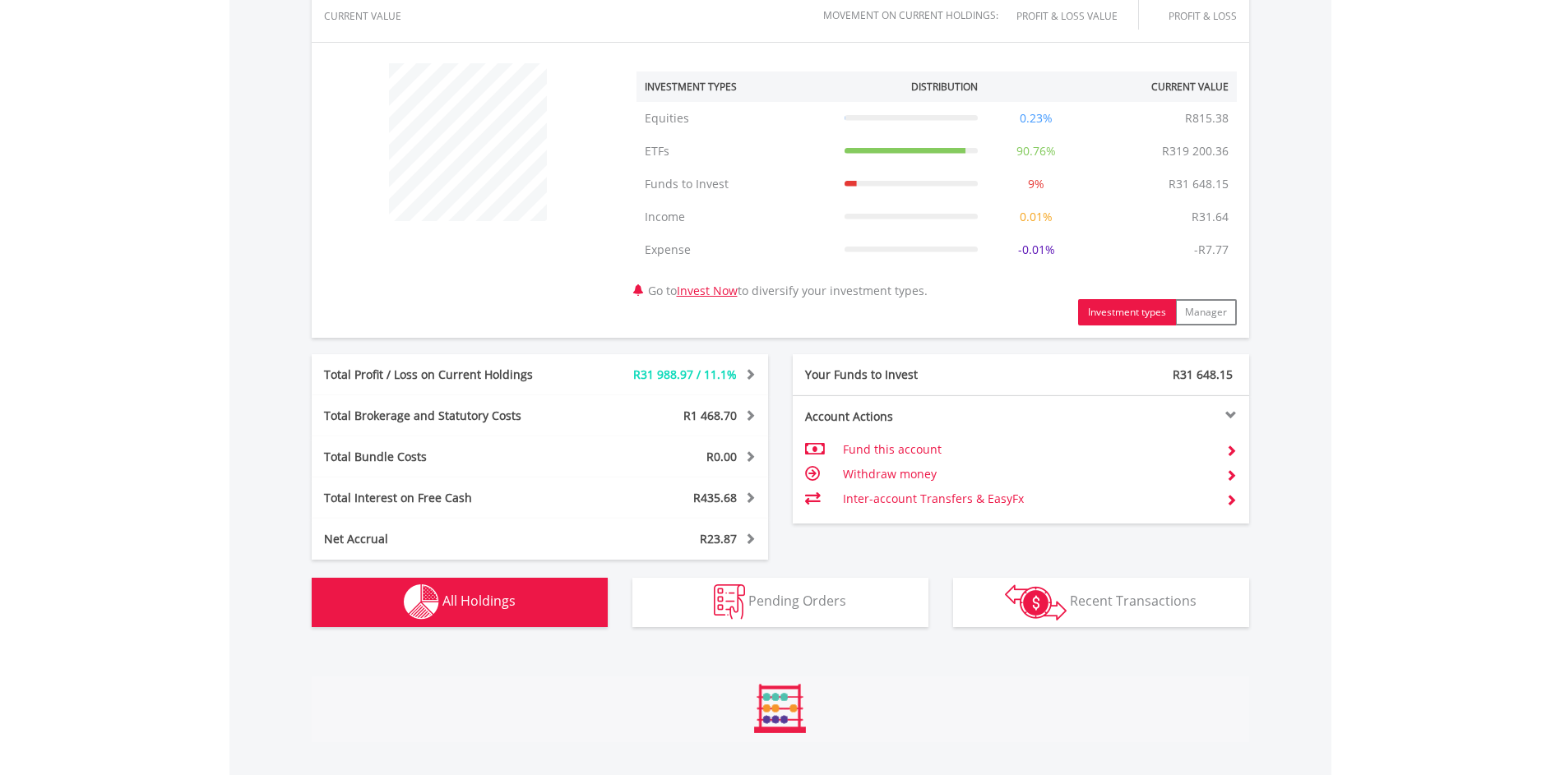
scroll to position [1252, 0]
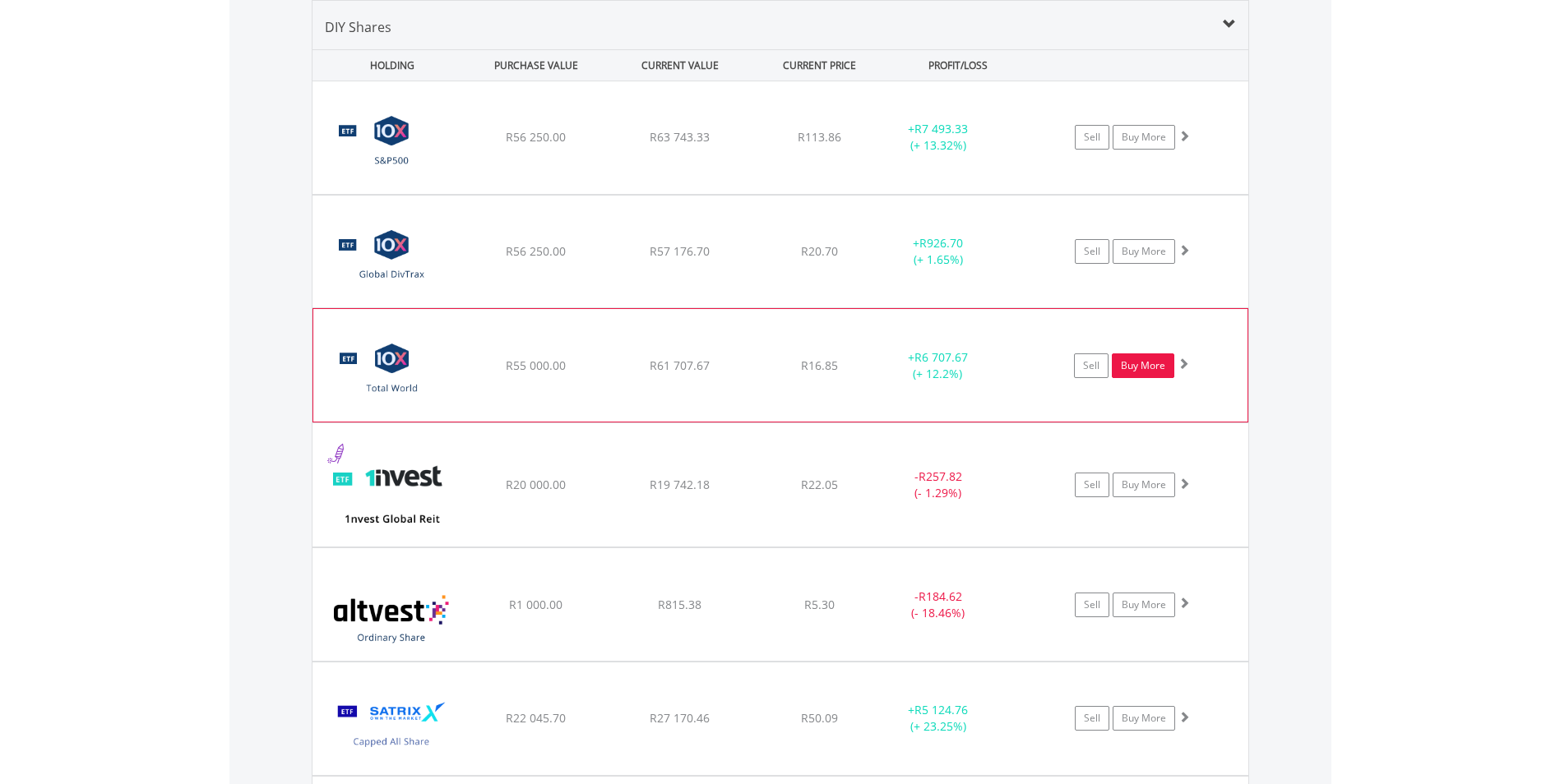
click at [1153, 369] on link "Buy More" at bounding box center [1143, 366] width 63 height 24
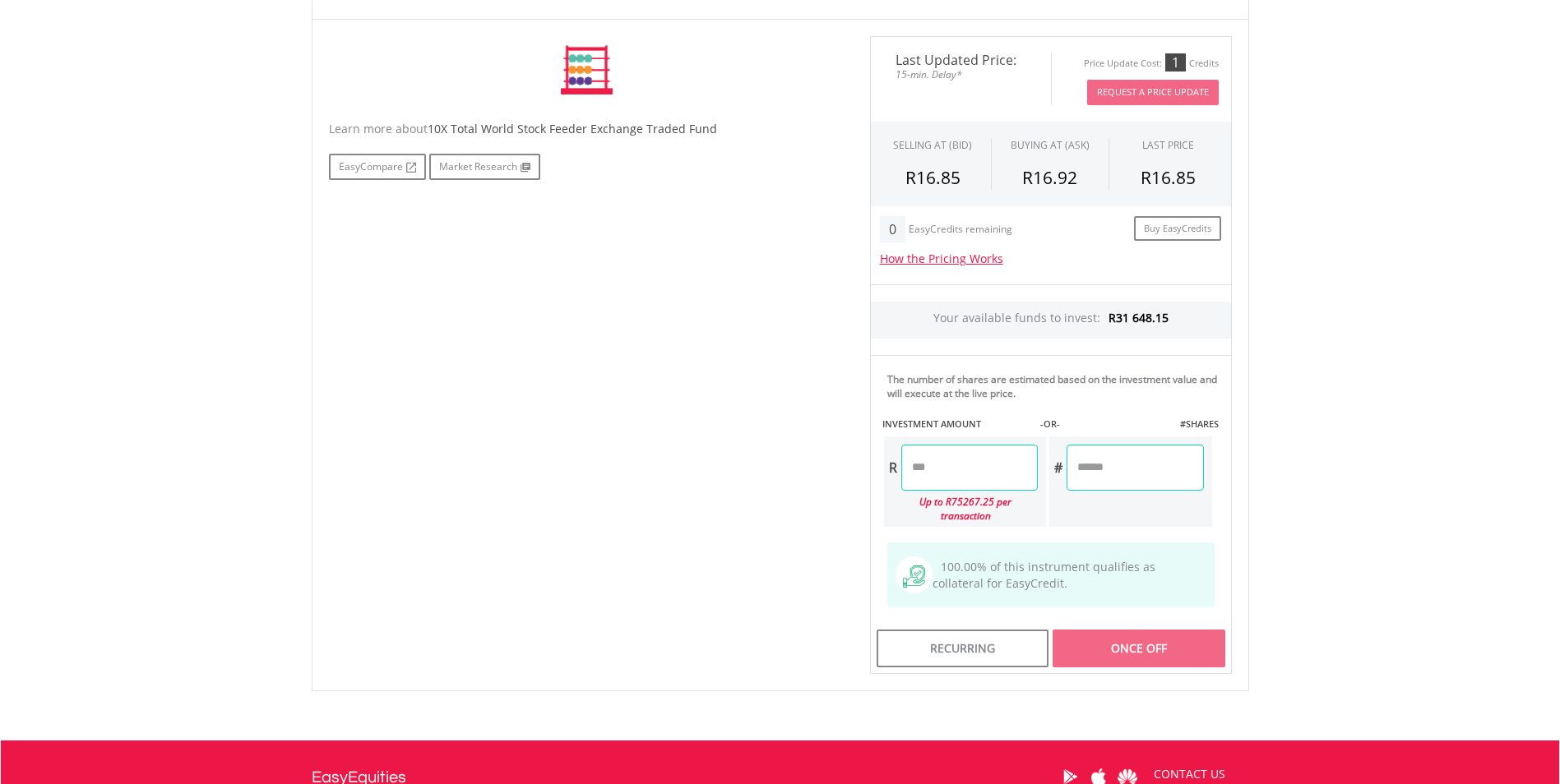
scroll to position [493, 0]
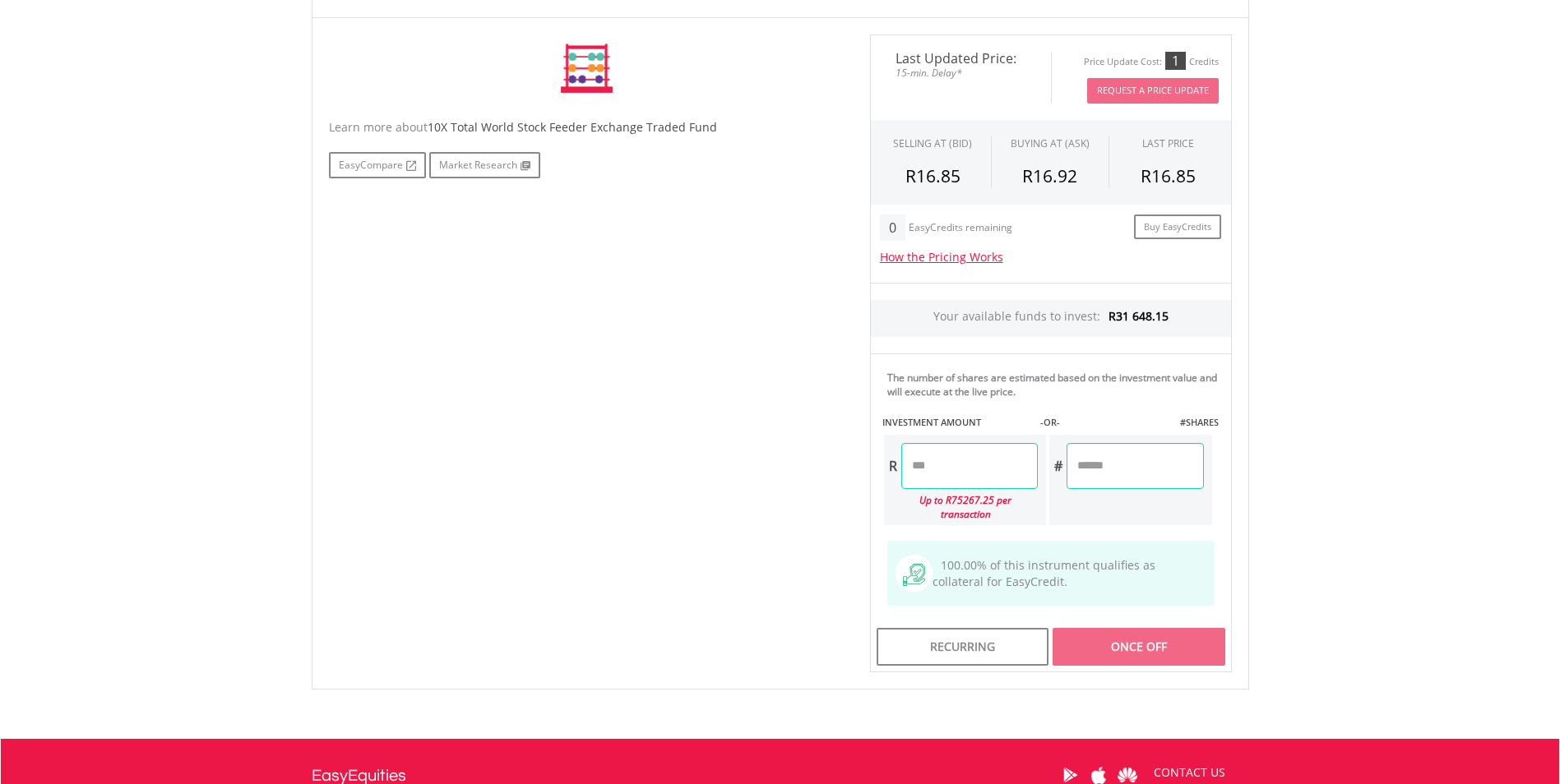
click at [956, 462] on input "number" at bounding box center [970, 466] width 137 height 46
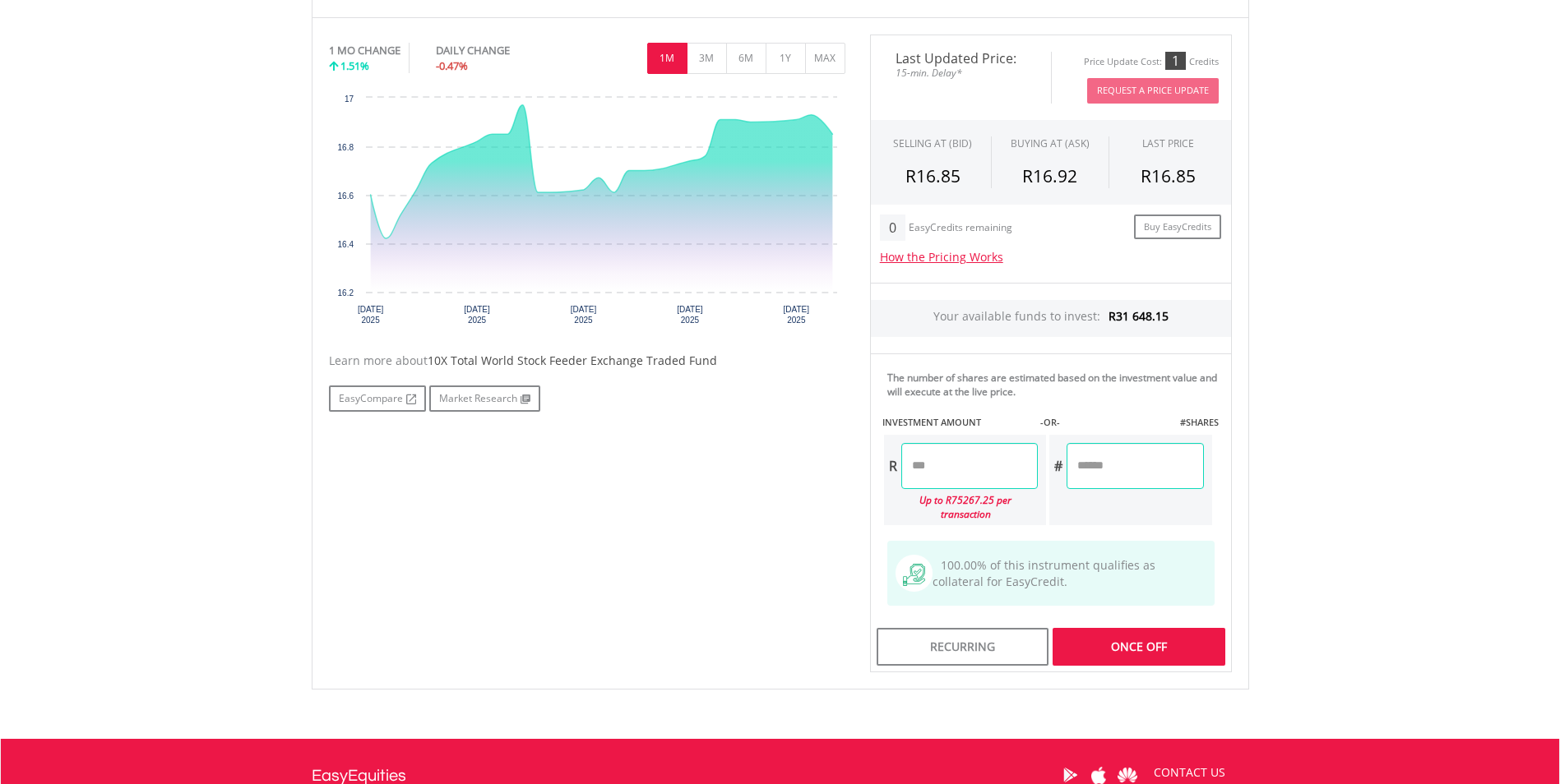
click at [1130, 504] on div "Last Updated Price: 15-min. Delay* Price Update Cost: 1 Credits Request A Price…" at bounding box center [1051, 354] width 386 height 639
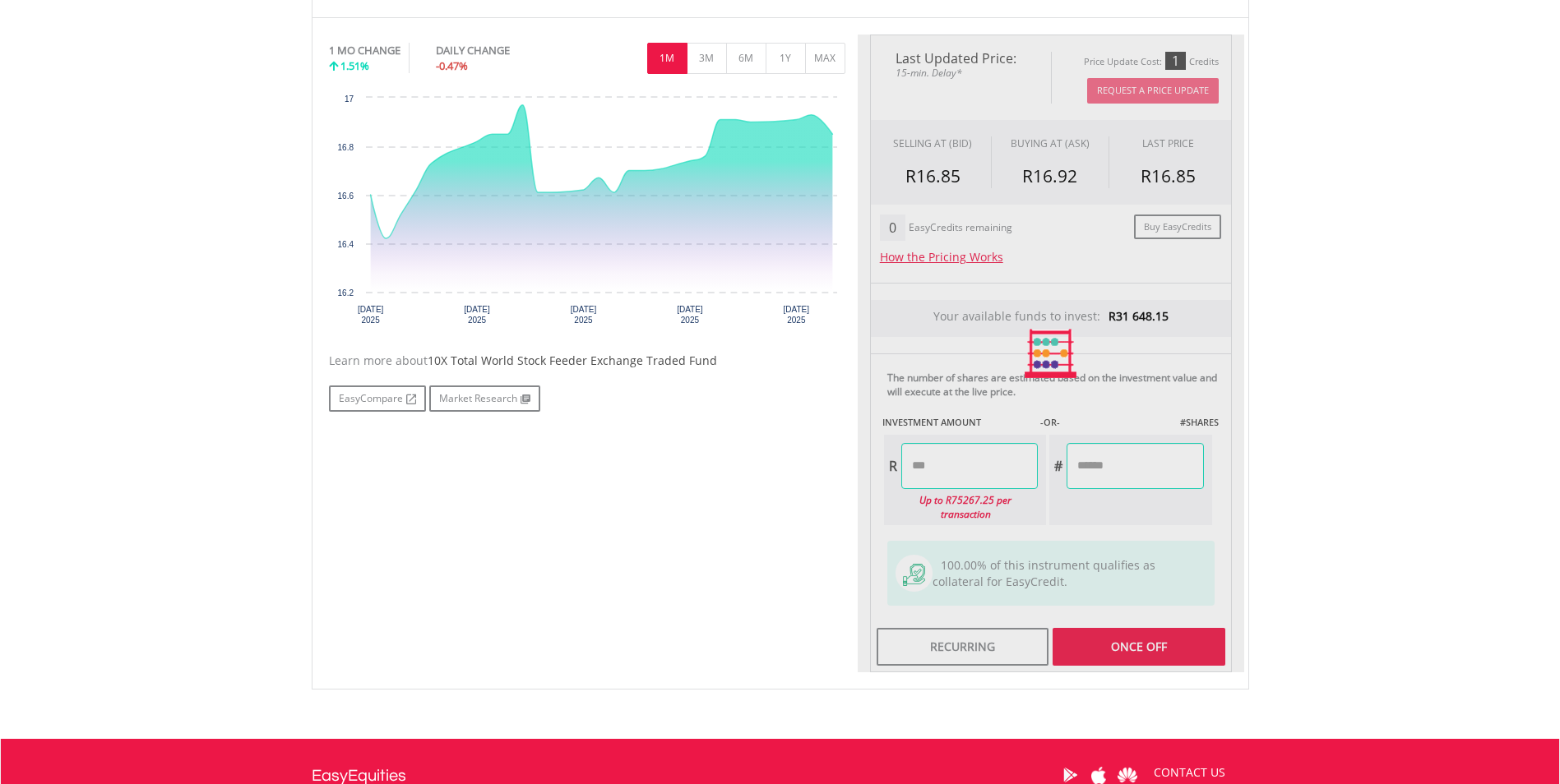
type input "*******"
type input "******"
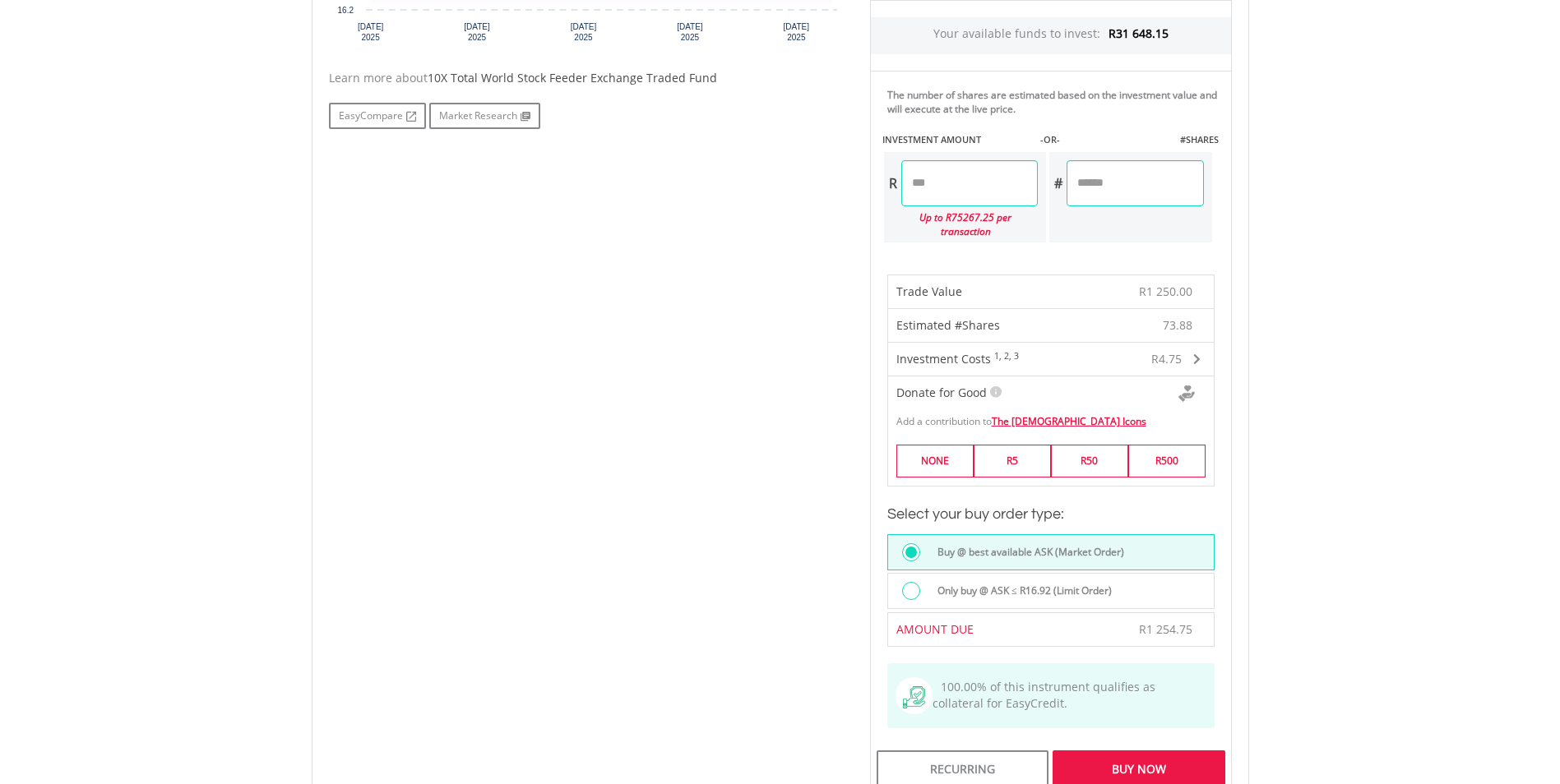
scroll to position [904, 0]
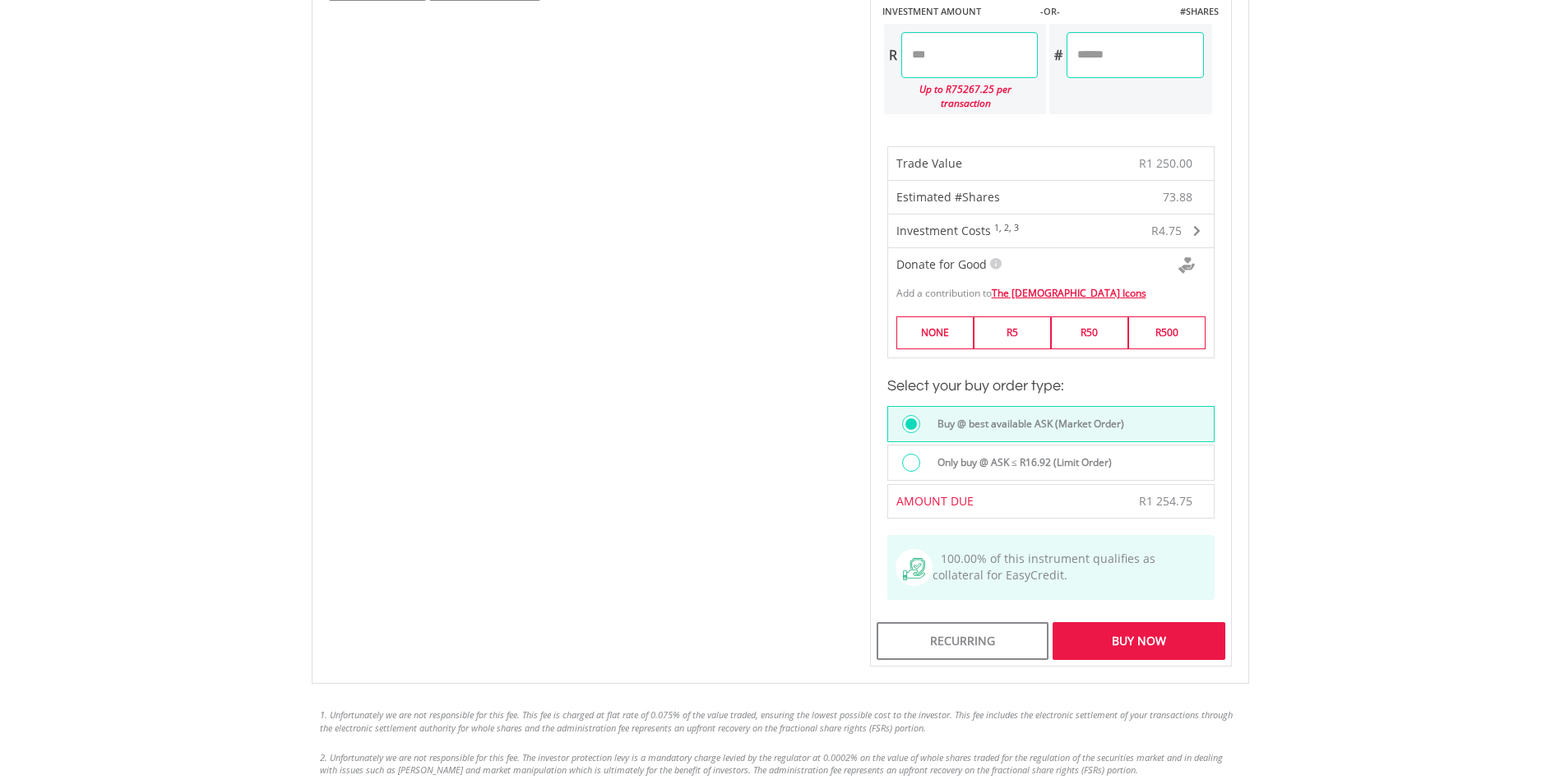
click at [1121, 624] on div "Buy Now" at bounding box center [1138, 641] width 172 height 38
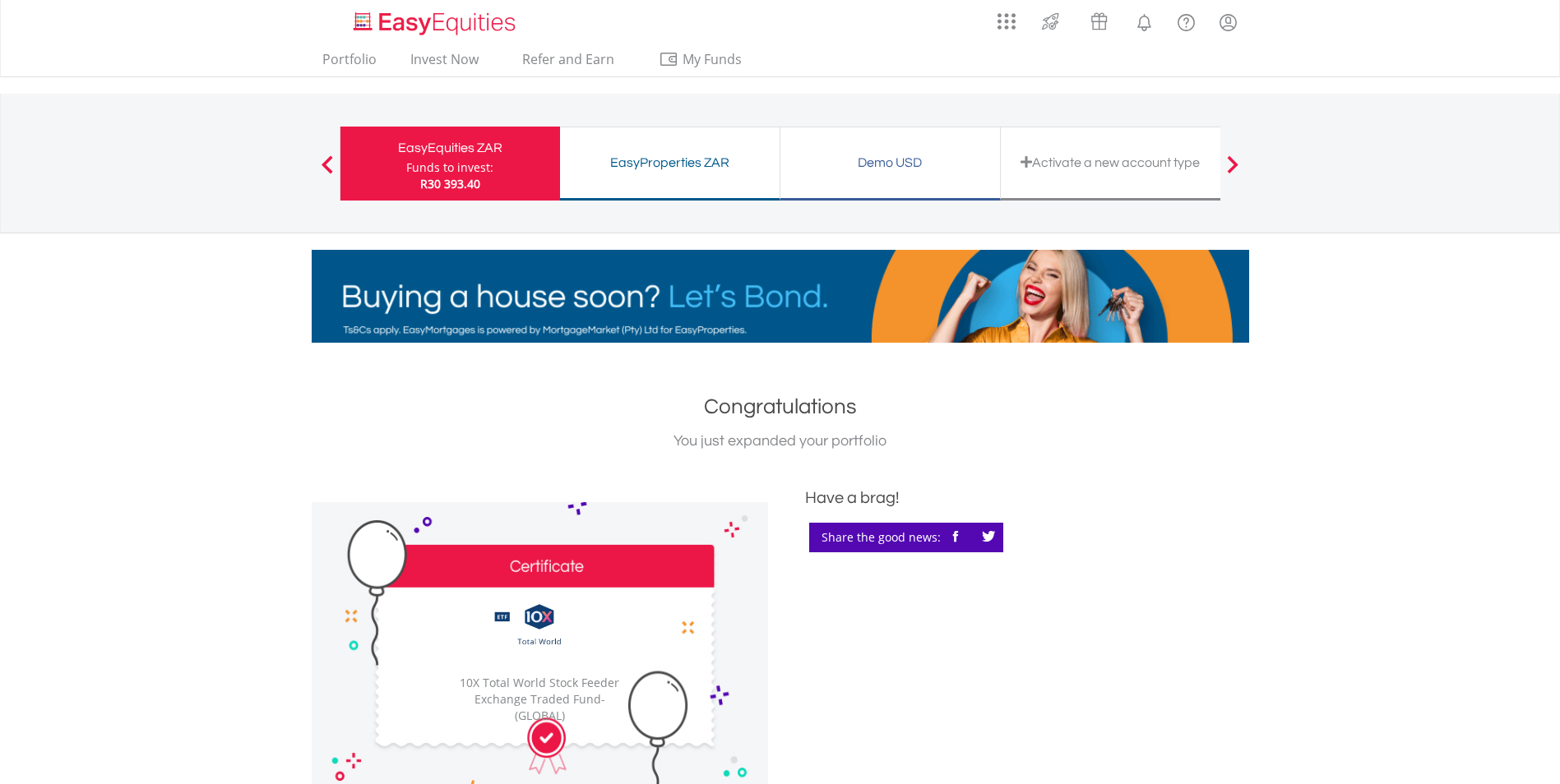
click at [1229, 449] on div "You just expanded your portfolio" at bounding box center [780, 442] width 937 height 23
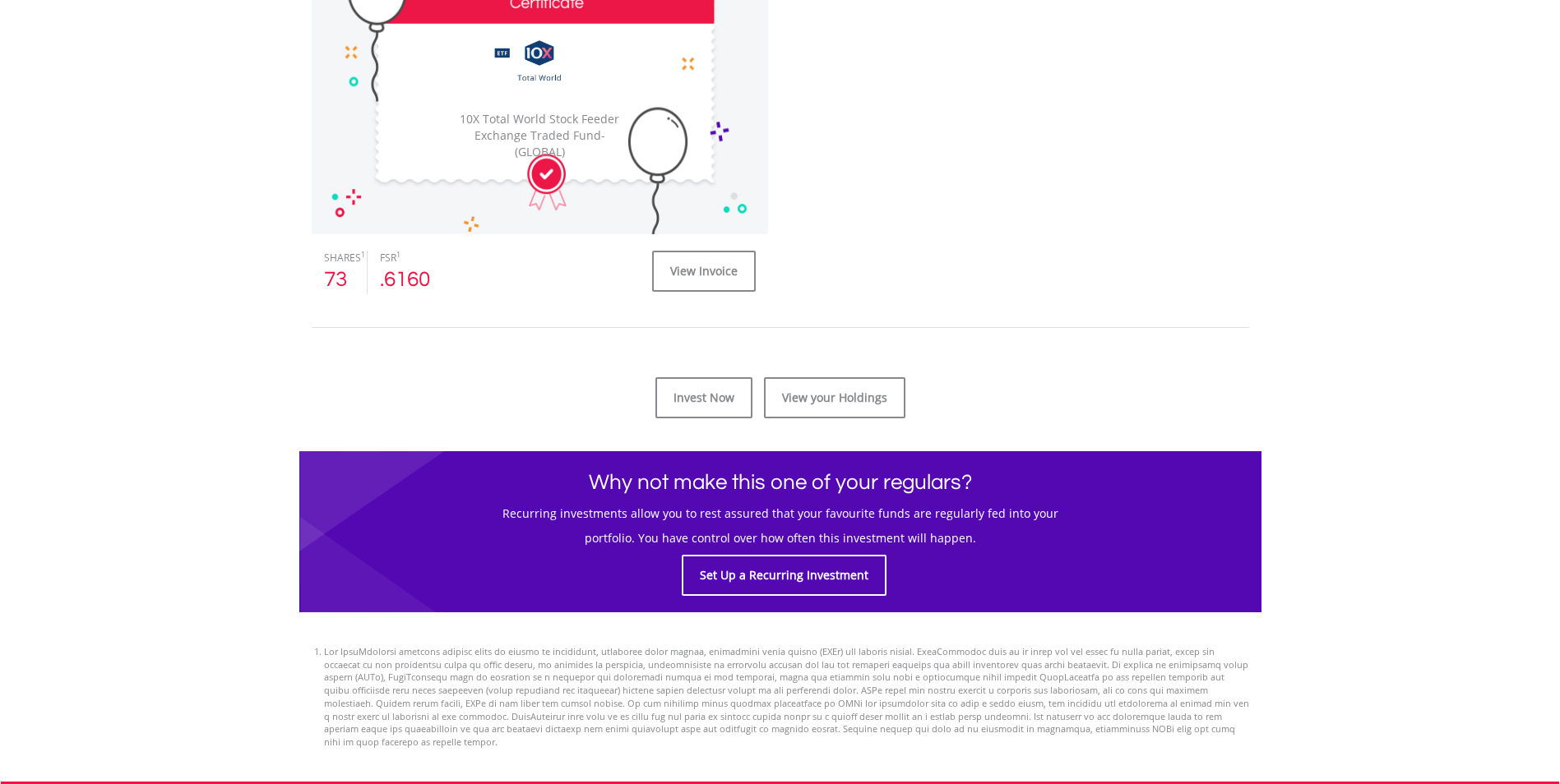
scroll to position [576, 0]
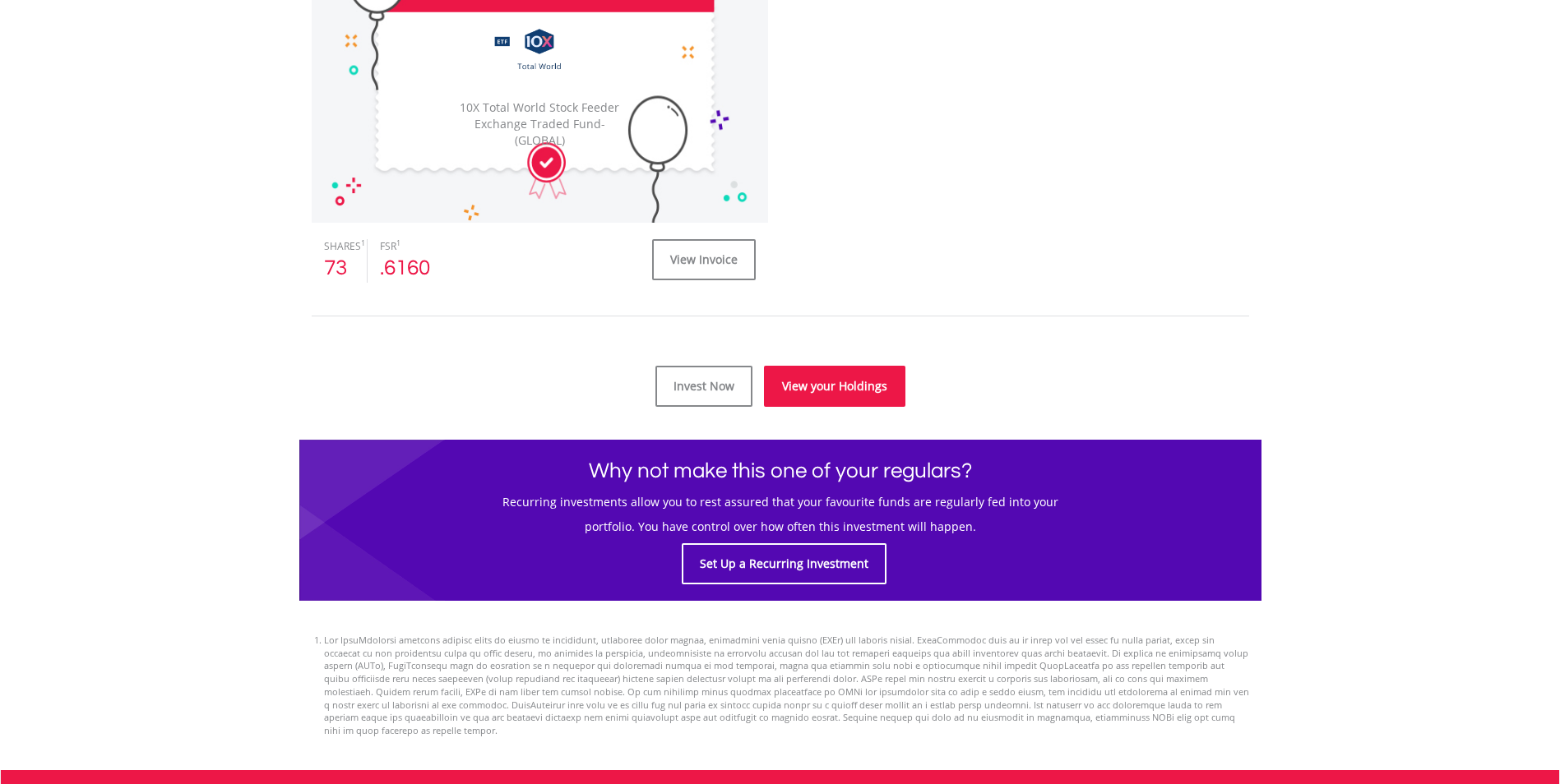
click at [809, 386] on link "View your Holdings" at bounding box center [834, 386] width 142 height 41
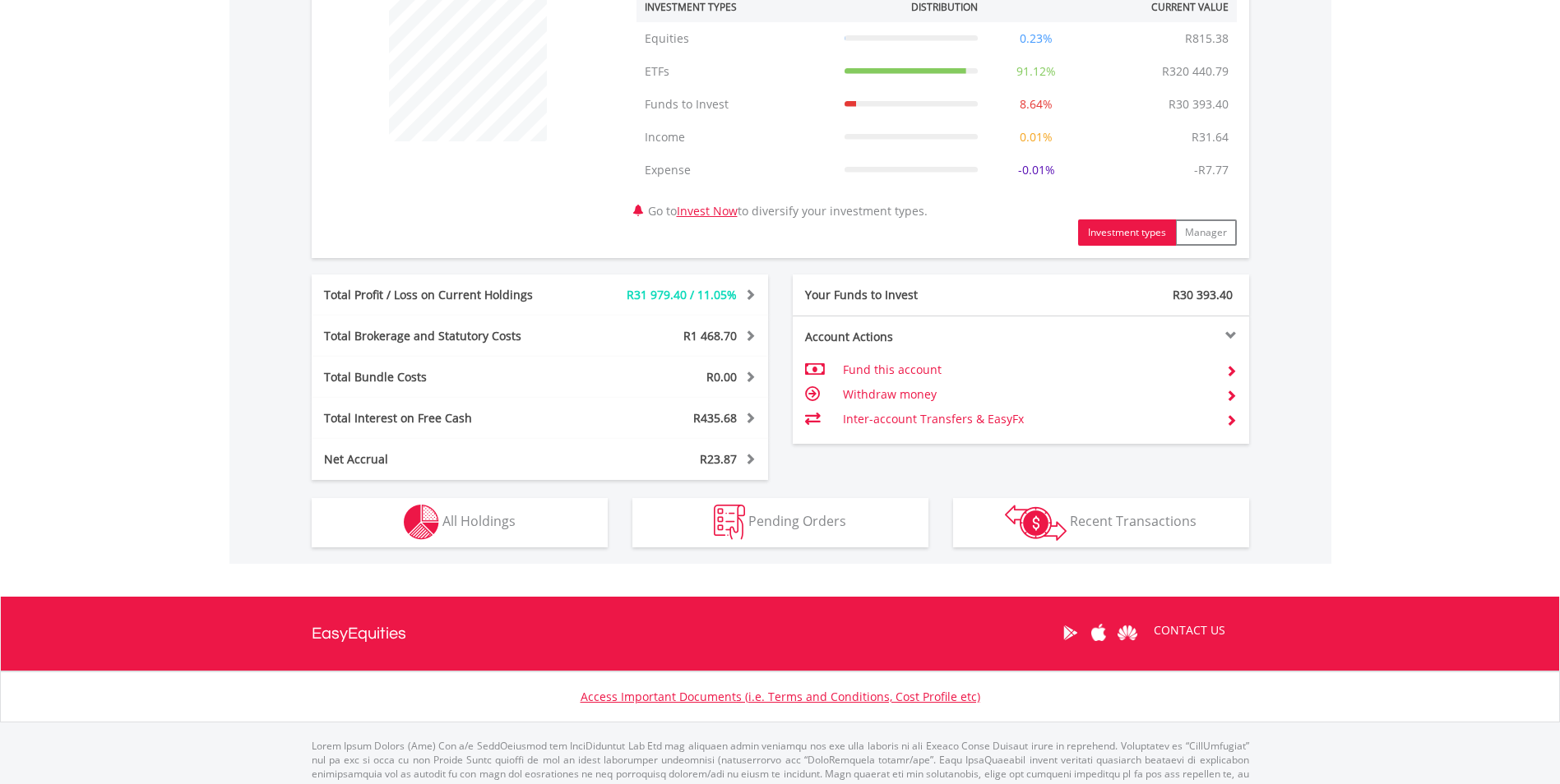
scroll to position [705, 0]
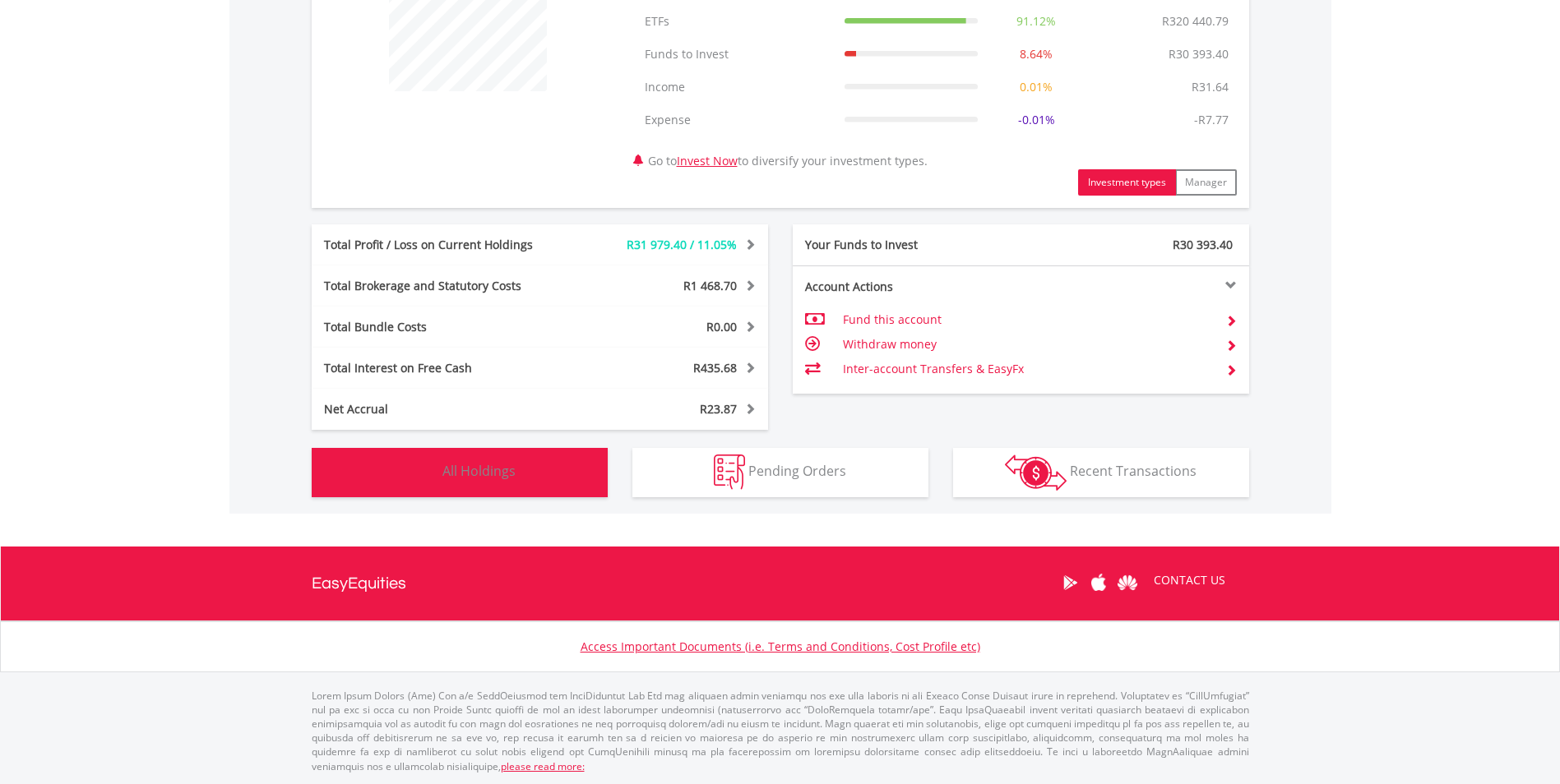
click at [544, 475] on button "Holdings All Holdings" at bounding box center [460, 473] width 296 height 50
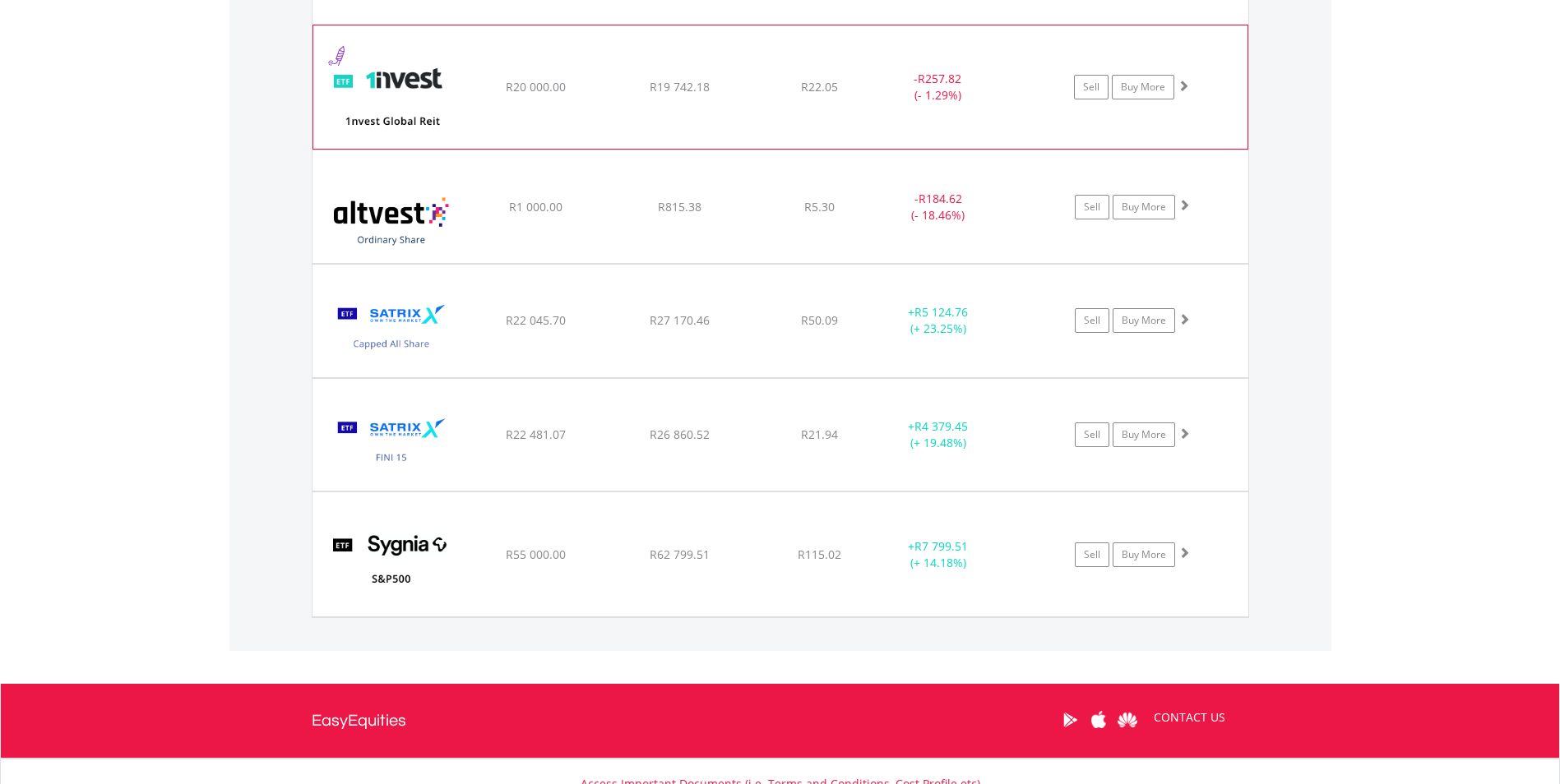
scroll to position [1664, 0]
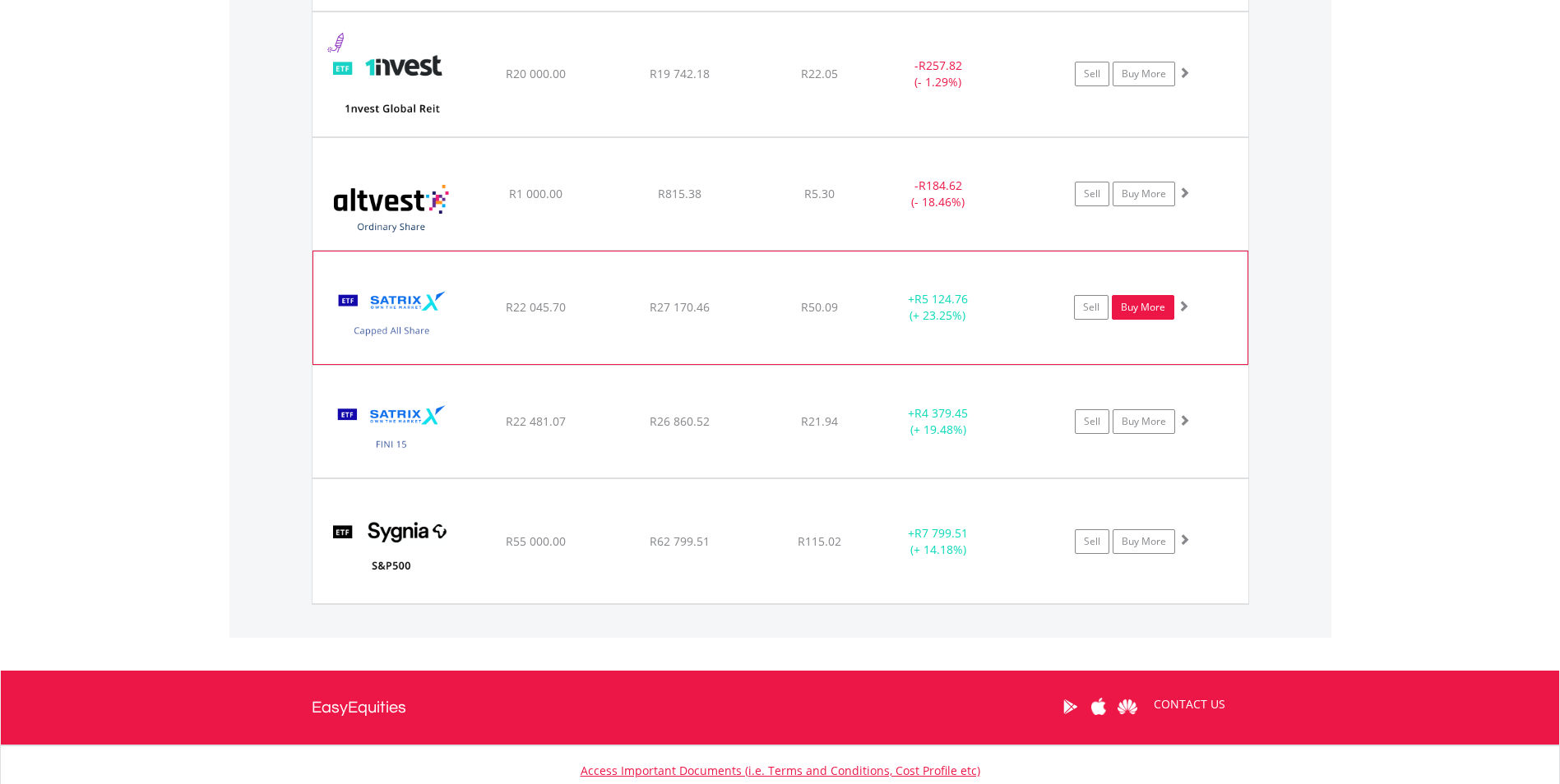
click at [1142, 310] on link "Buy More" at bounding box center [1143, 308] width 63 height 24
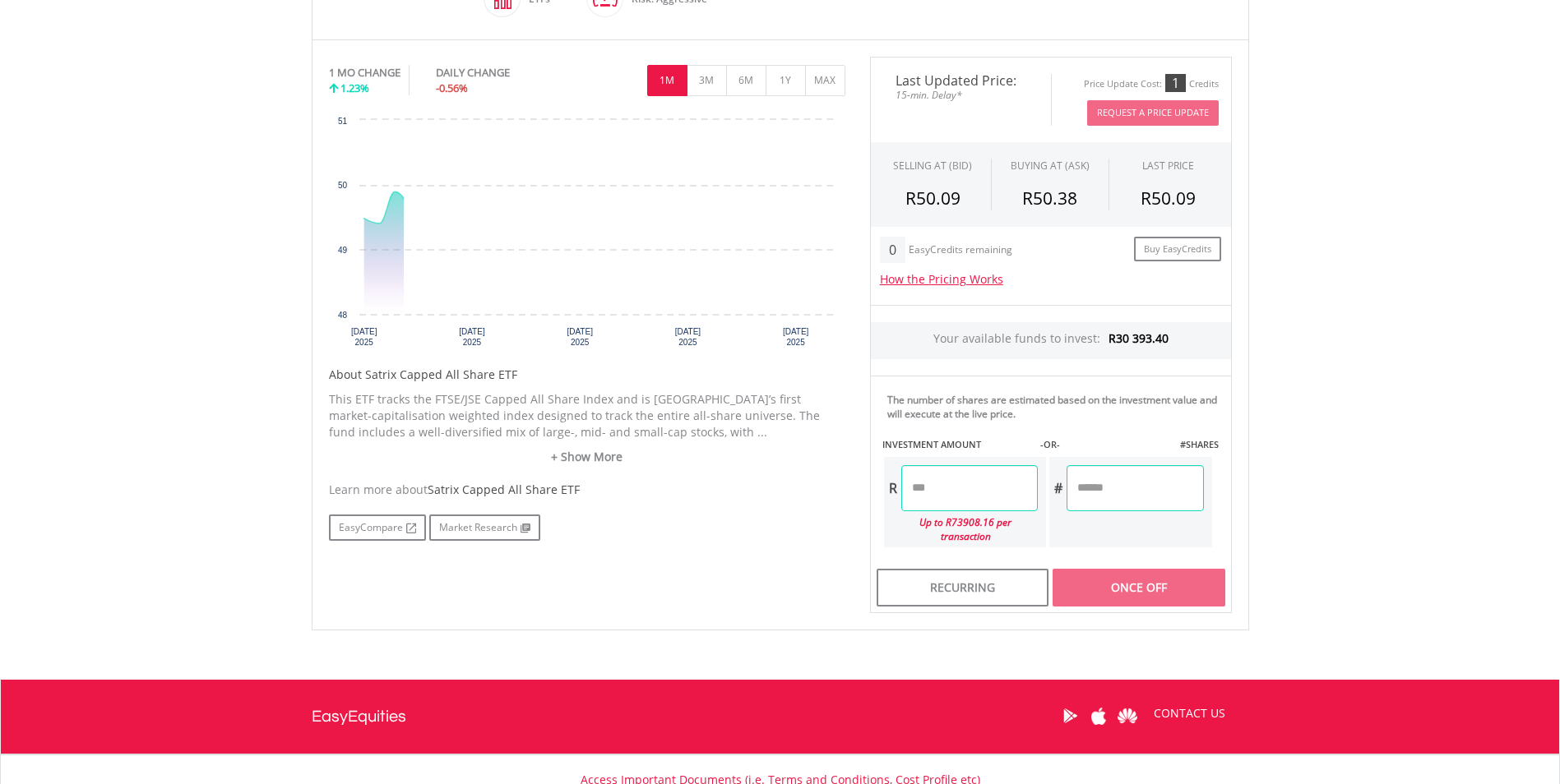
scroll to position [493, 0]
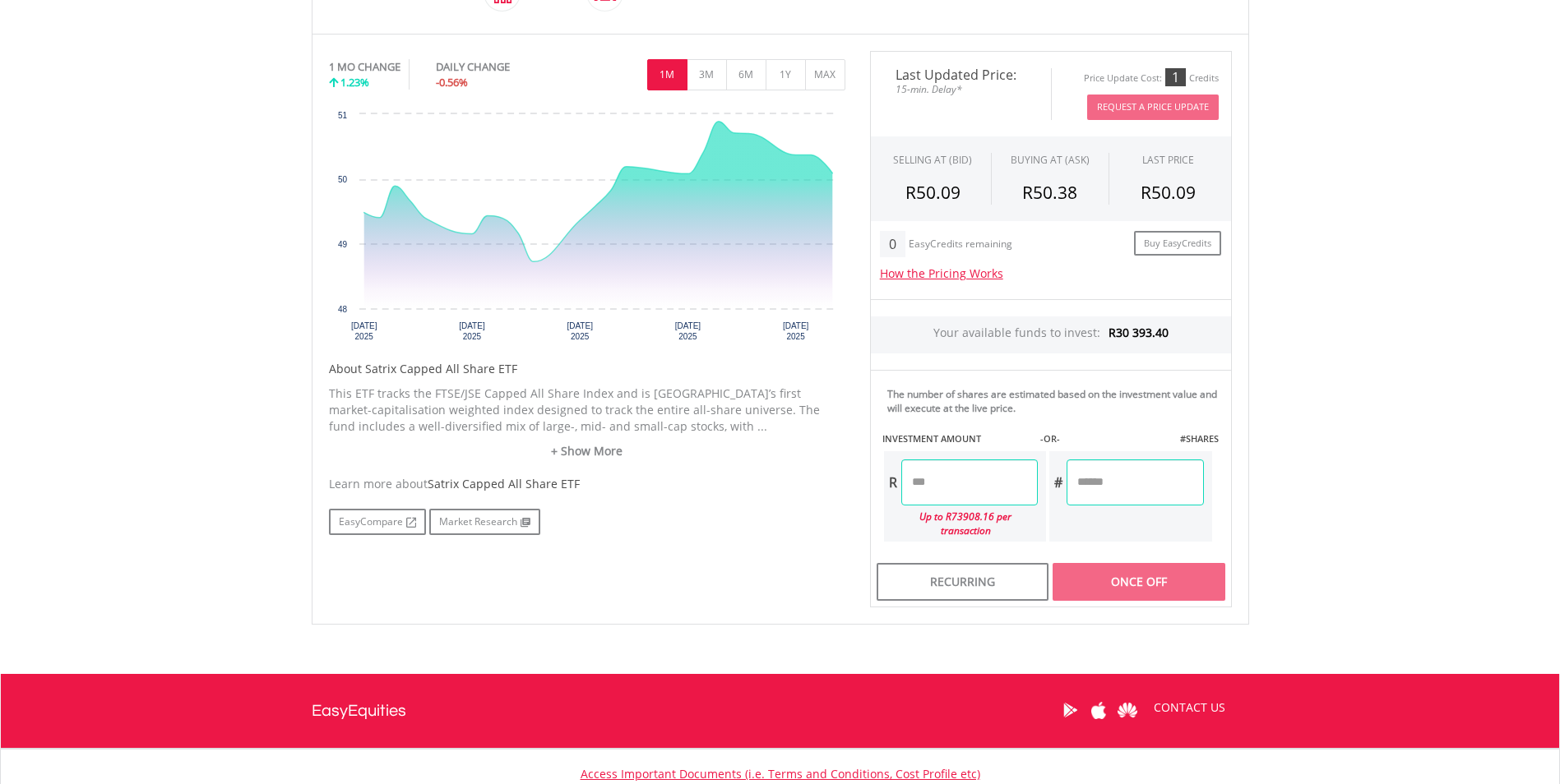
click at [984, 480] on input "number" at bounding box center [970, 482] width 137 height 46
type input "***"
type input "******"
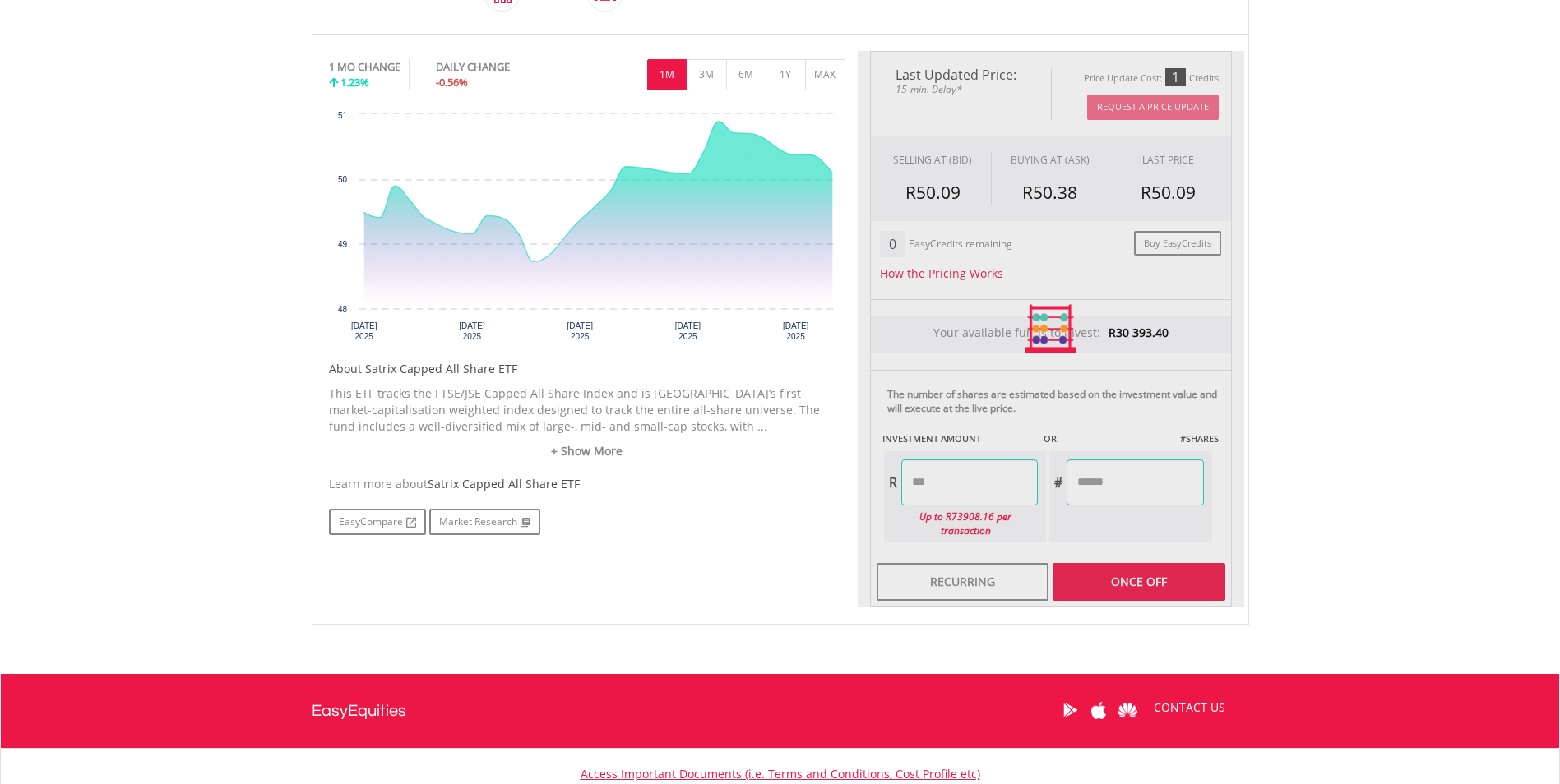
click at [1344, 504] on body "My Investments Invest Now New Listings Sell My Recurring Investments Pending Or…" at bounding box center [780, 216] width 1560 height 1419
type input "******"
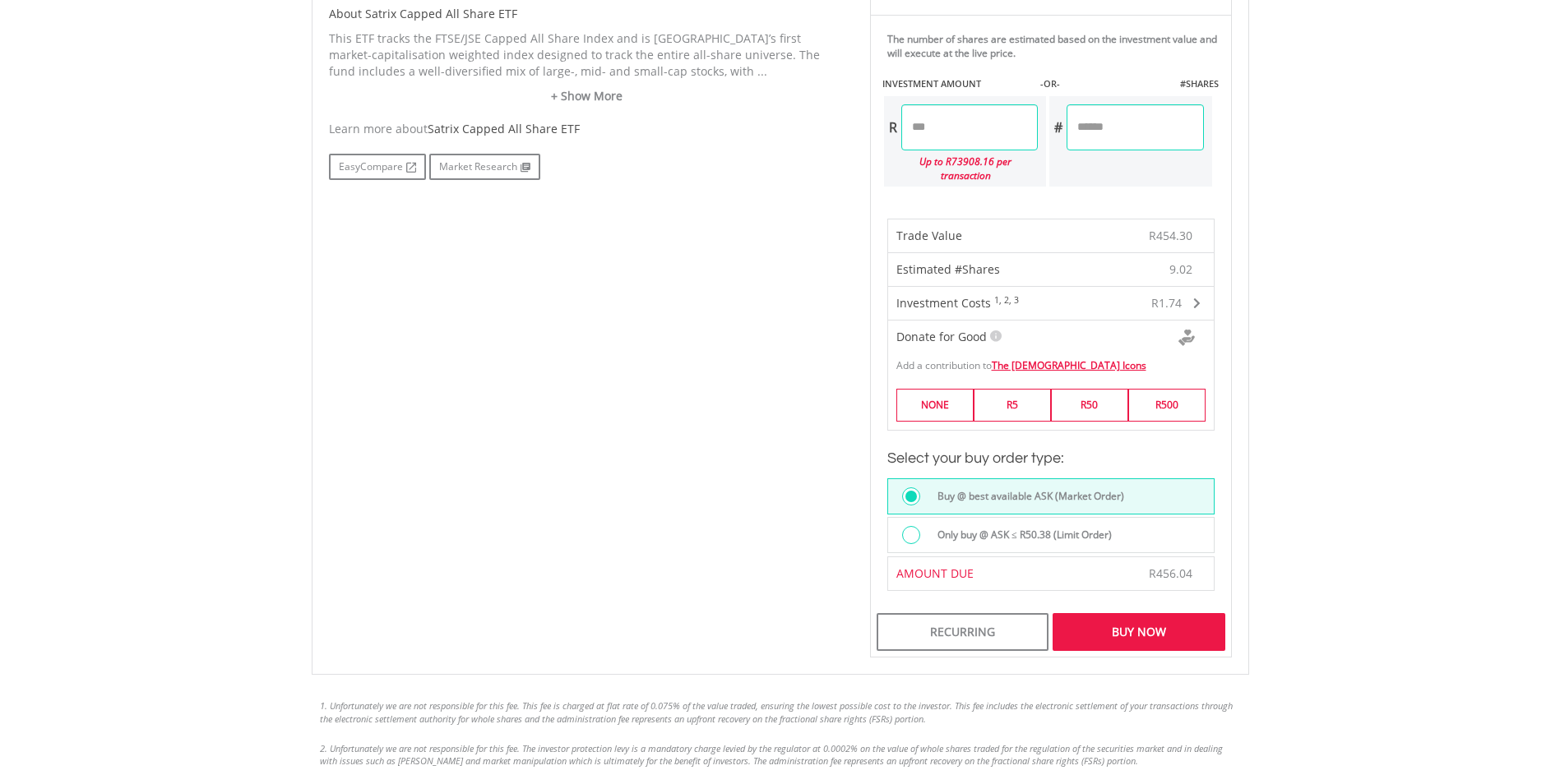
scroll to position [904, 0]
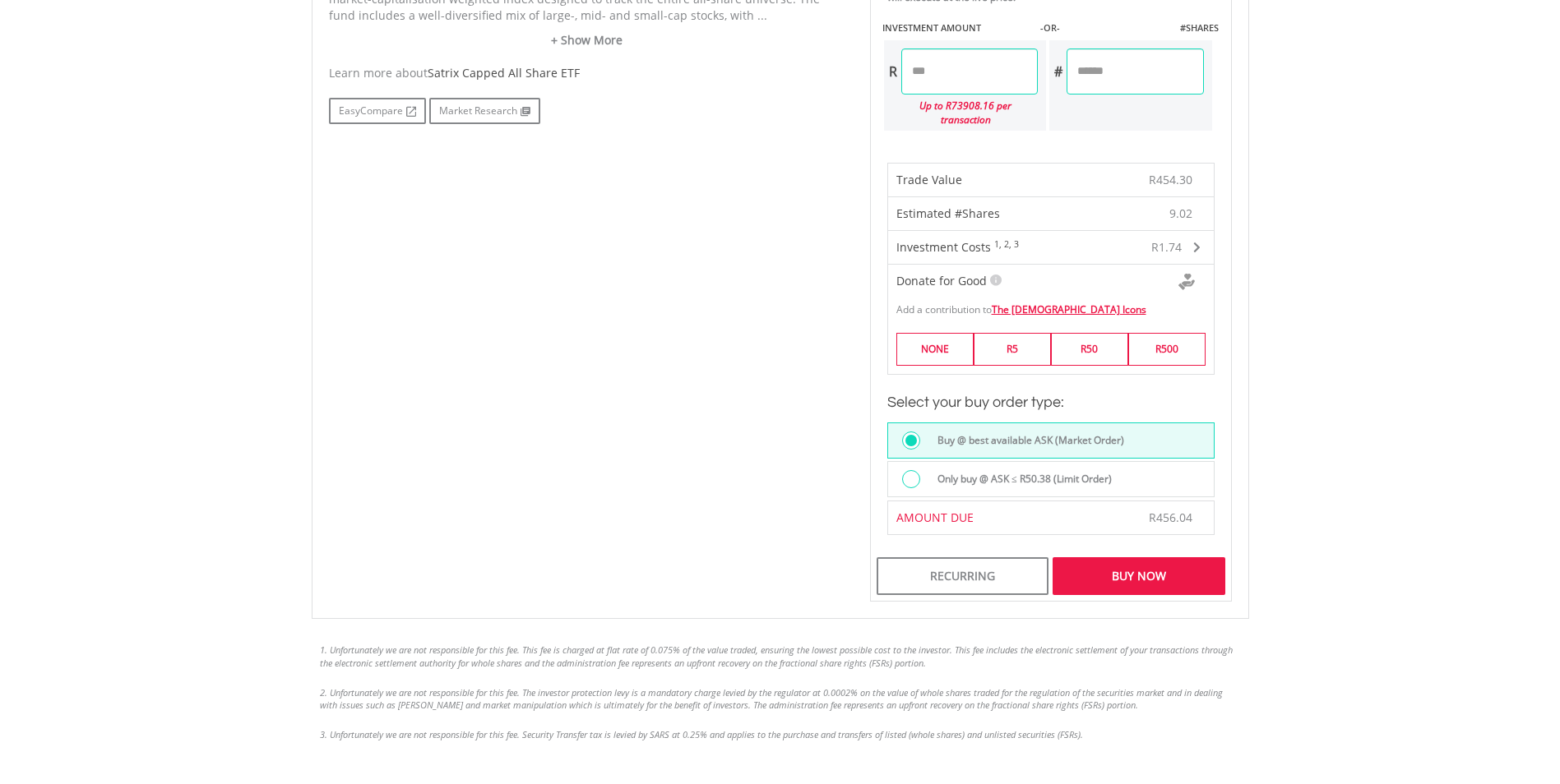
click at [1146, 570] on div "Buy Now" at bounding box center [1138, 576] width 172 height 38
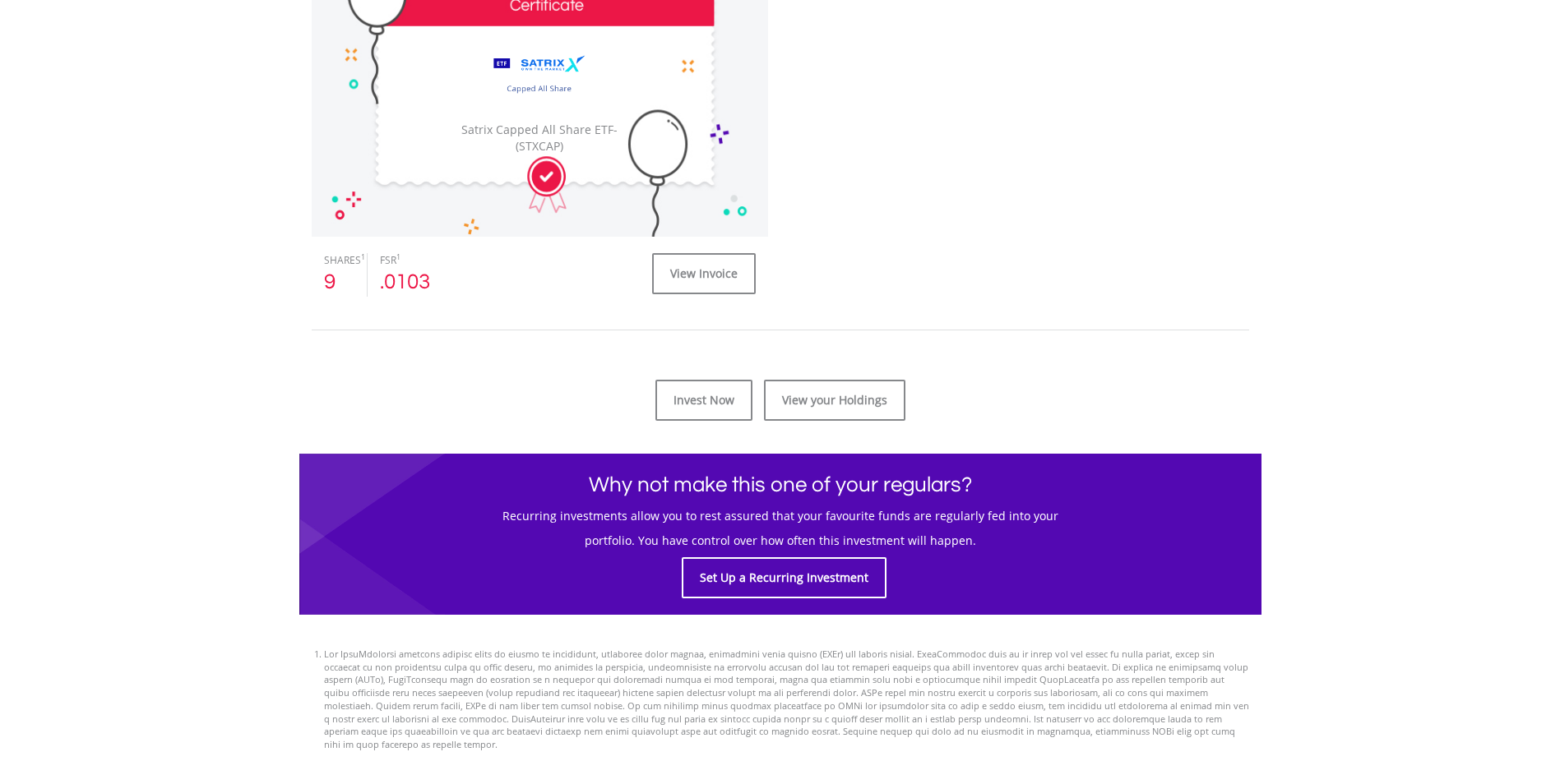
scroll to position [576, 0]
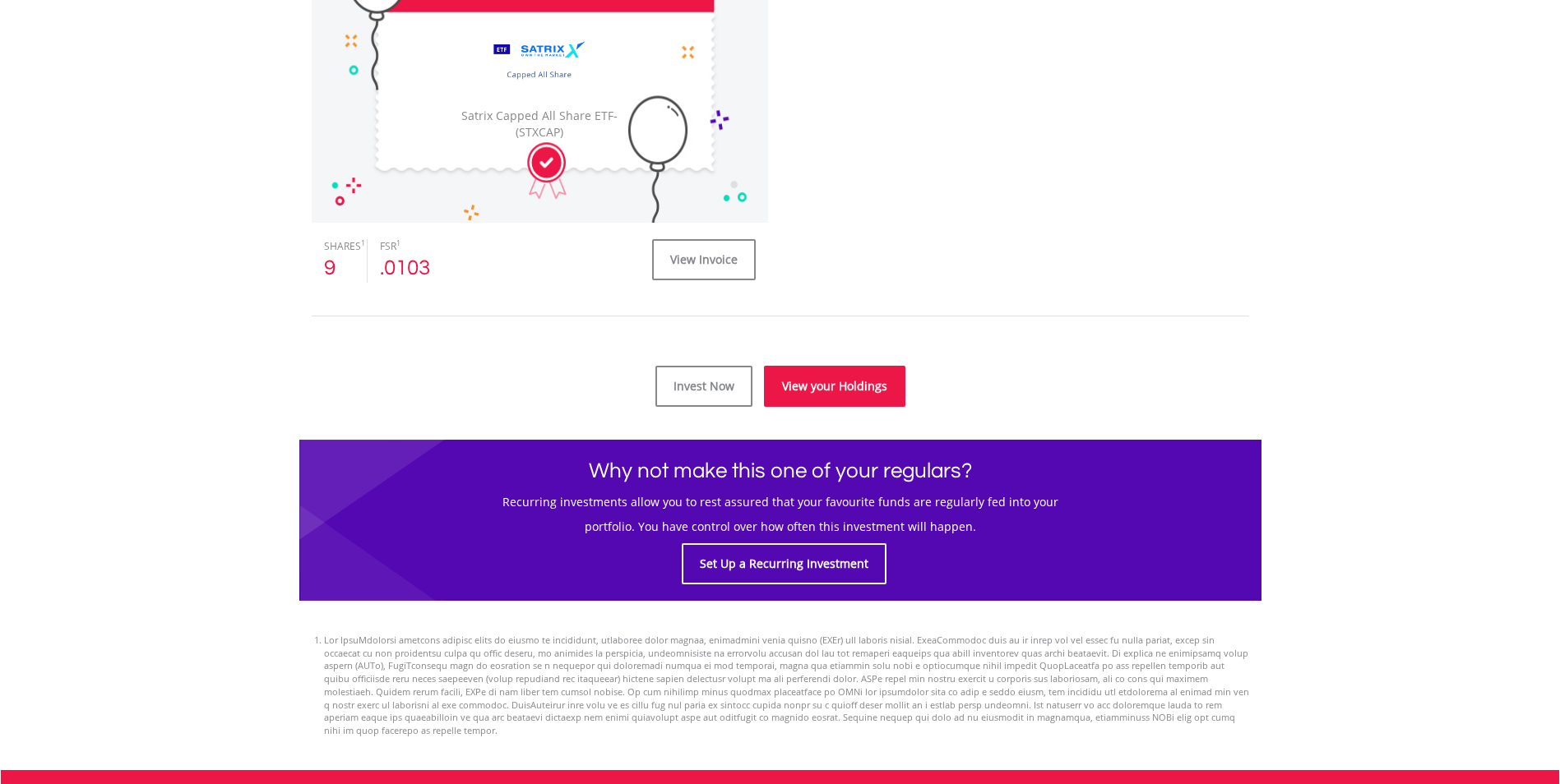
click at [851, 394] on link "View your Holdings" at bounding box center [834, 386] width 142 height 41
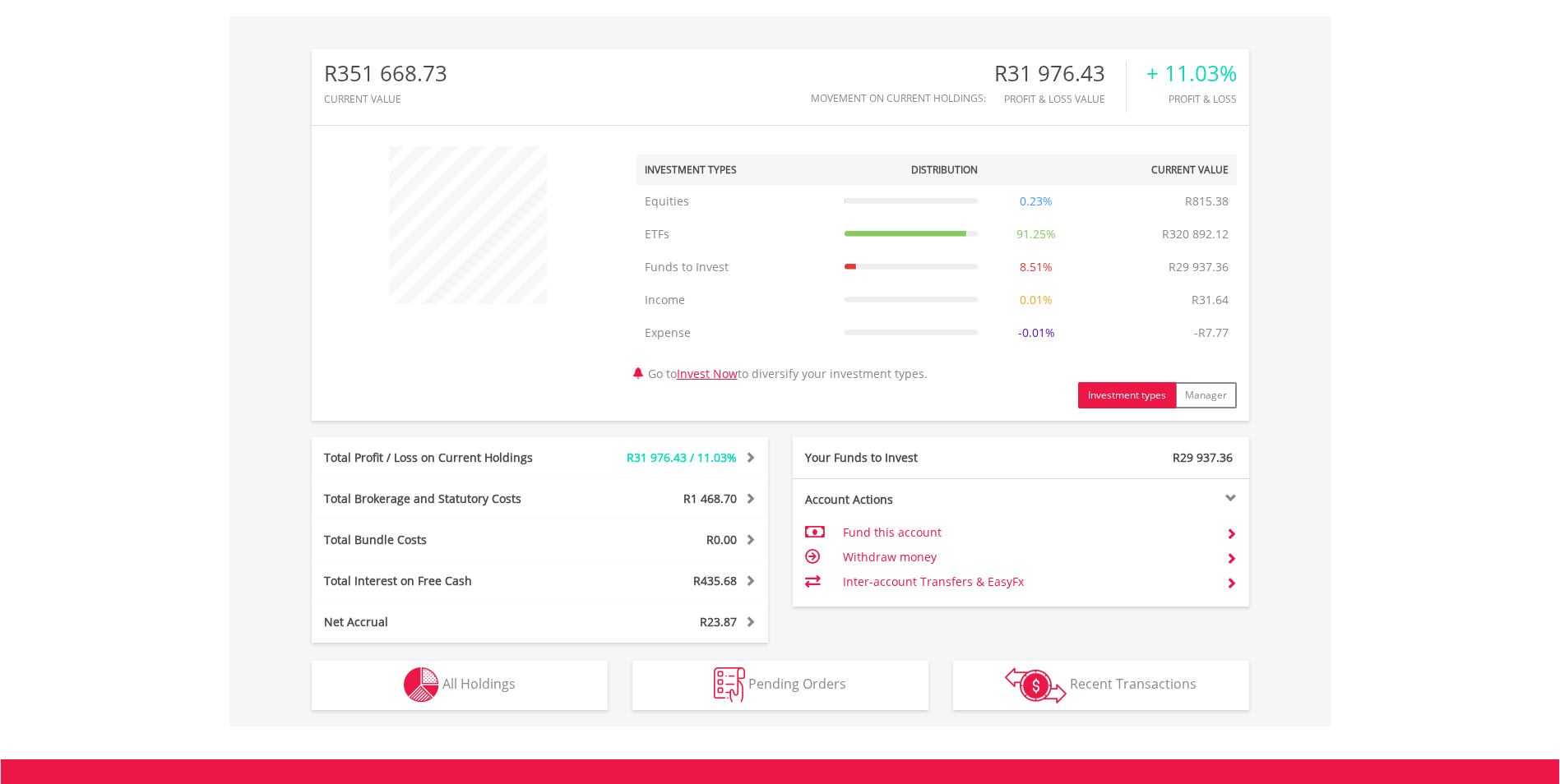
scroll to position [493, 0]
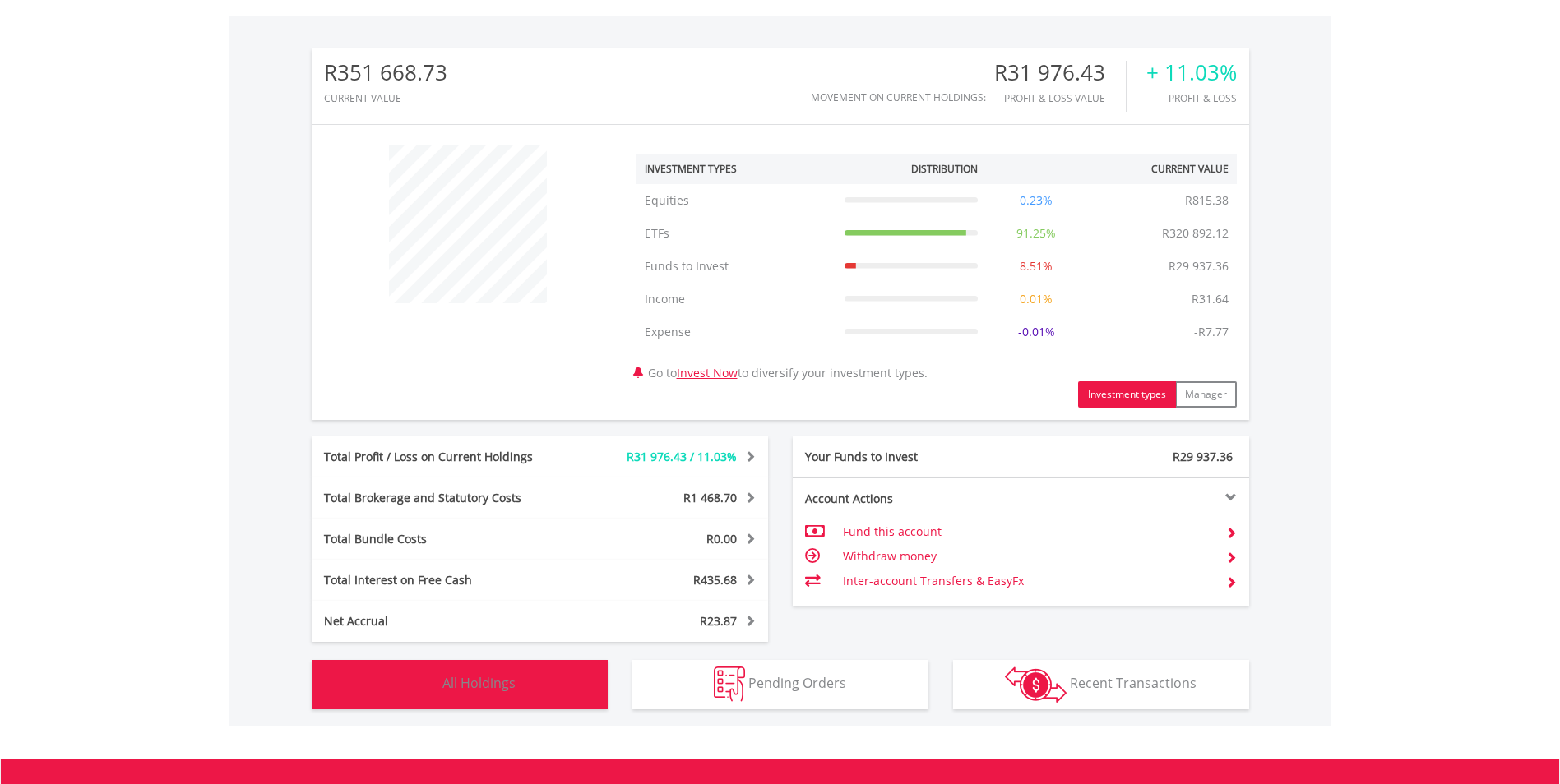
click at [565, 681] on button "Holdings All Holdings" at bounding box center [460, 685] width 296 height 50
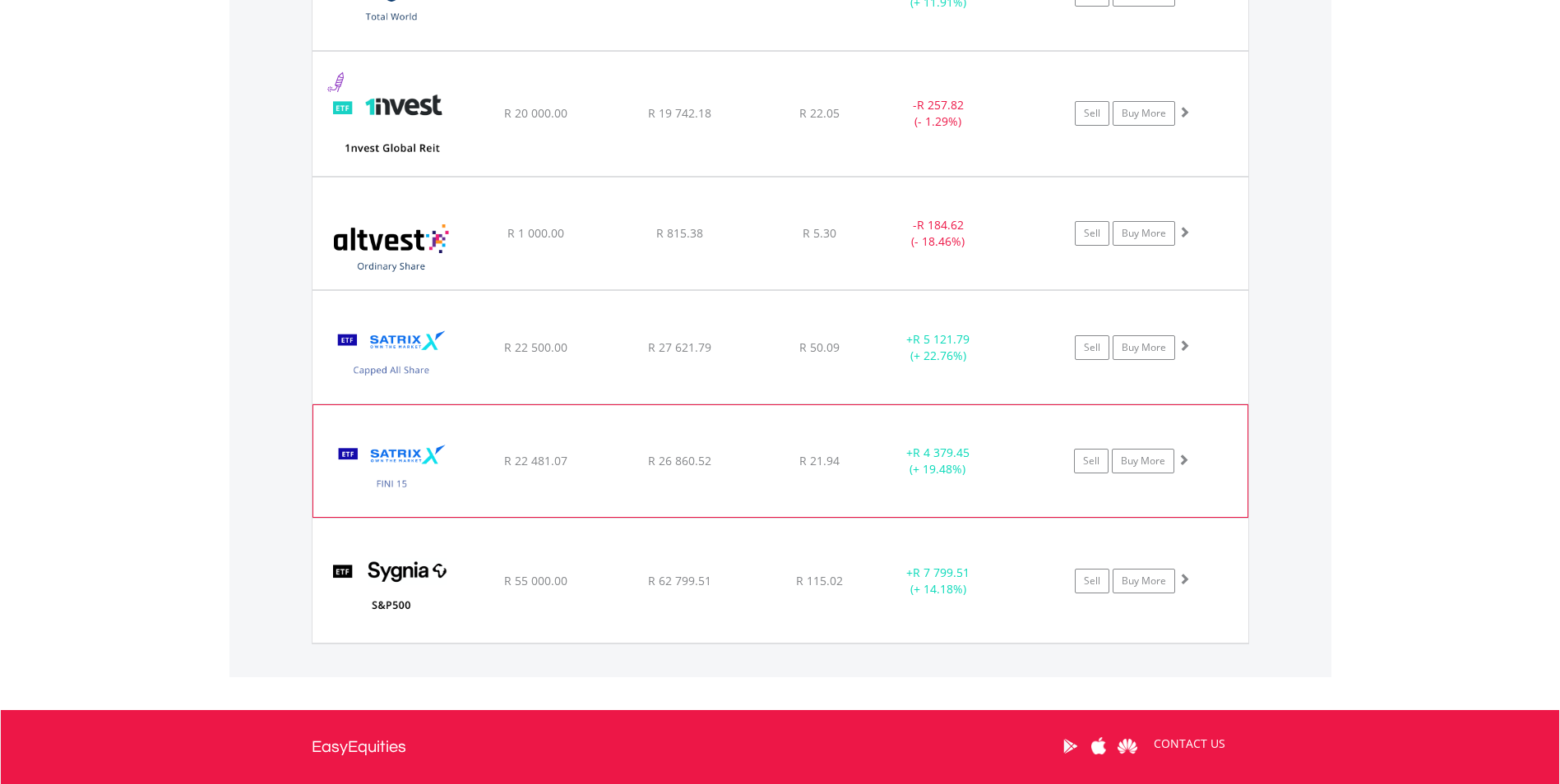
scroll to position [1664, 0]
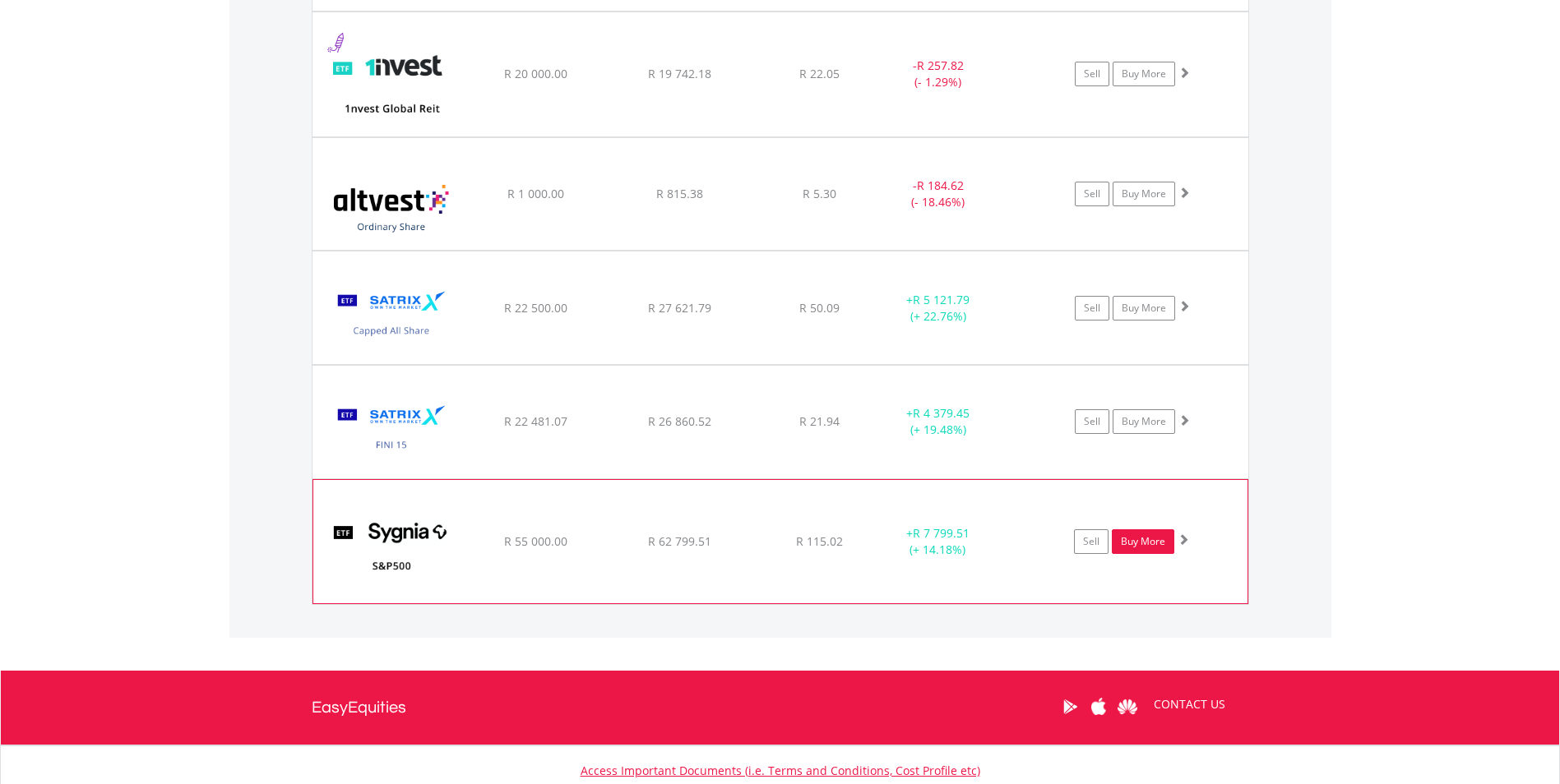
click at [1143, 541] on link "Buy More" at bounding box center [1143, 542] width 63 height 24
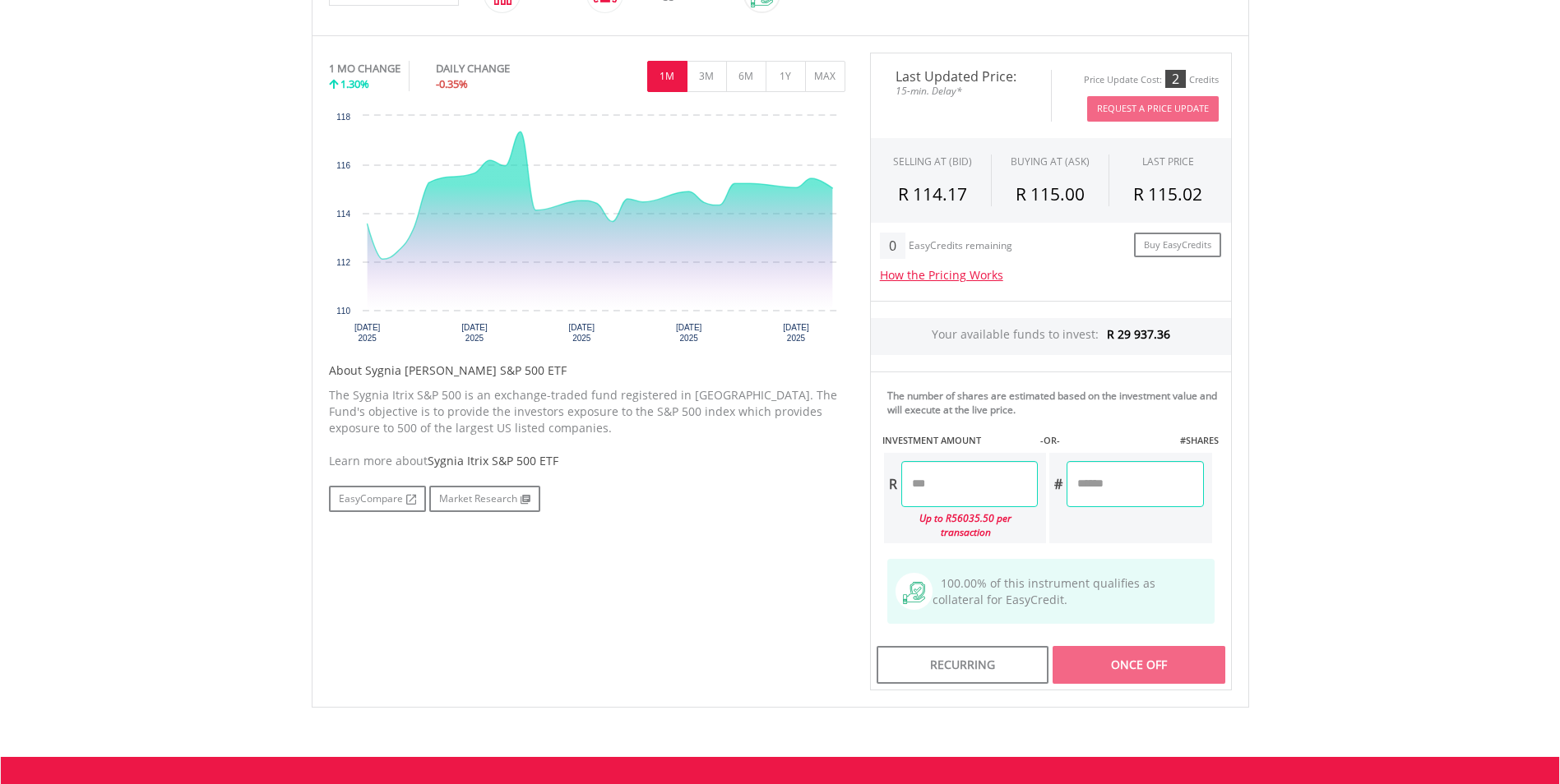
scroll to position [493, 0]
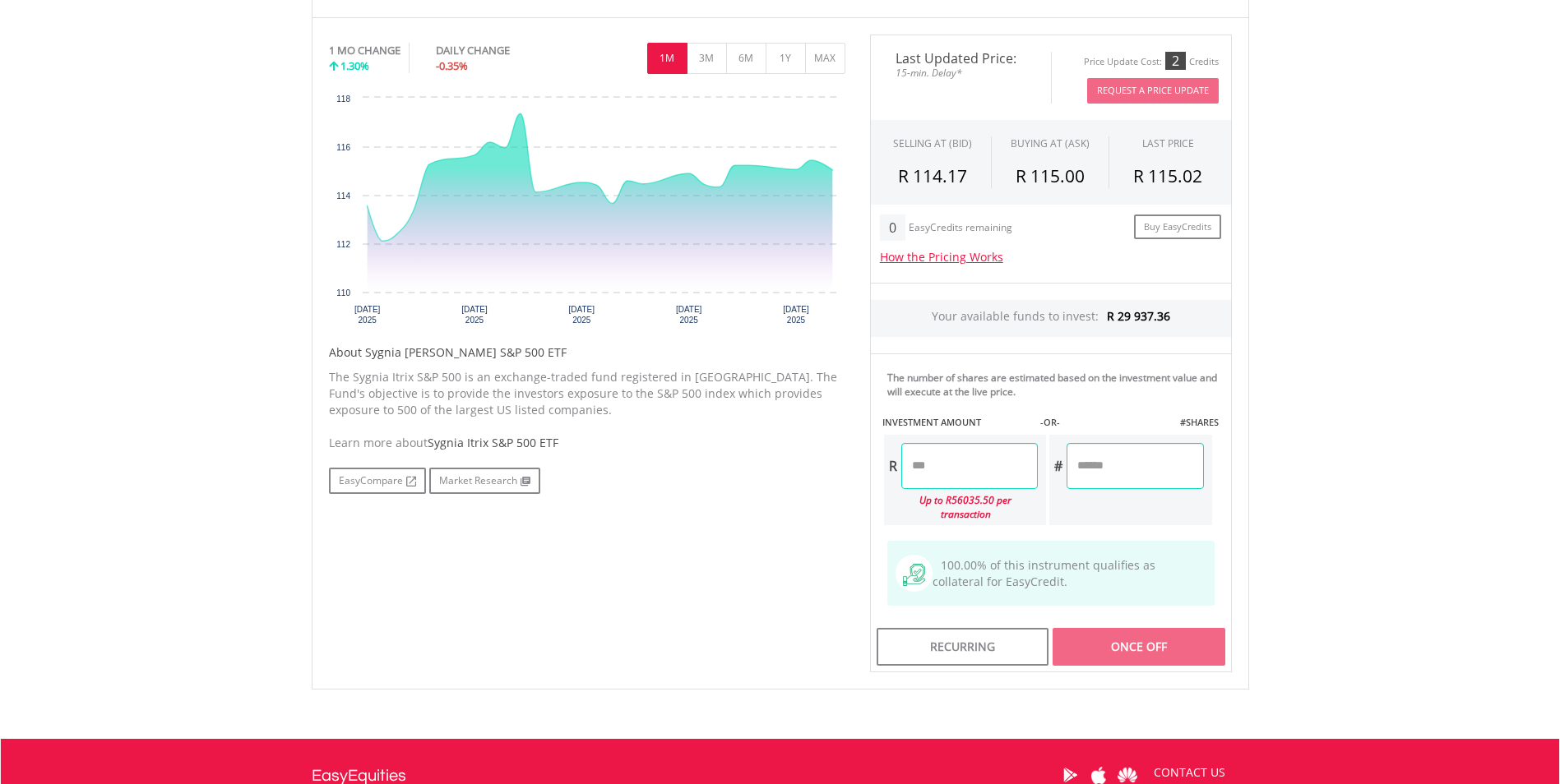
click at [950, 468] on input "number" at bounding box center [970, 466] width 137 height 46
click at [1272, 507] on body "My Investments Invest Now New Listings Sell My Recurring Investments Pending Or…" at bounding box center [780, 249] width 1560 height 1484
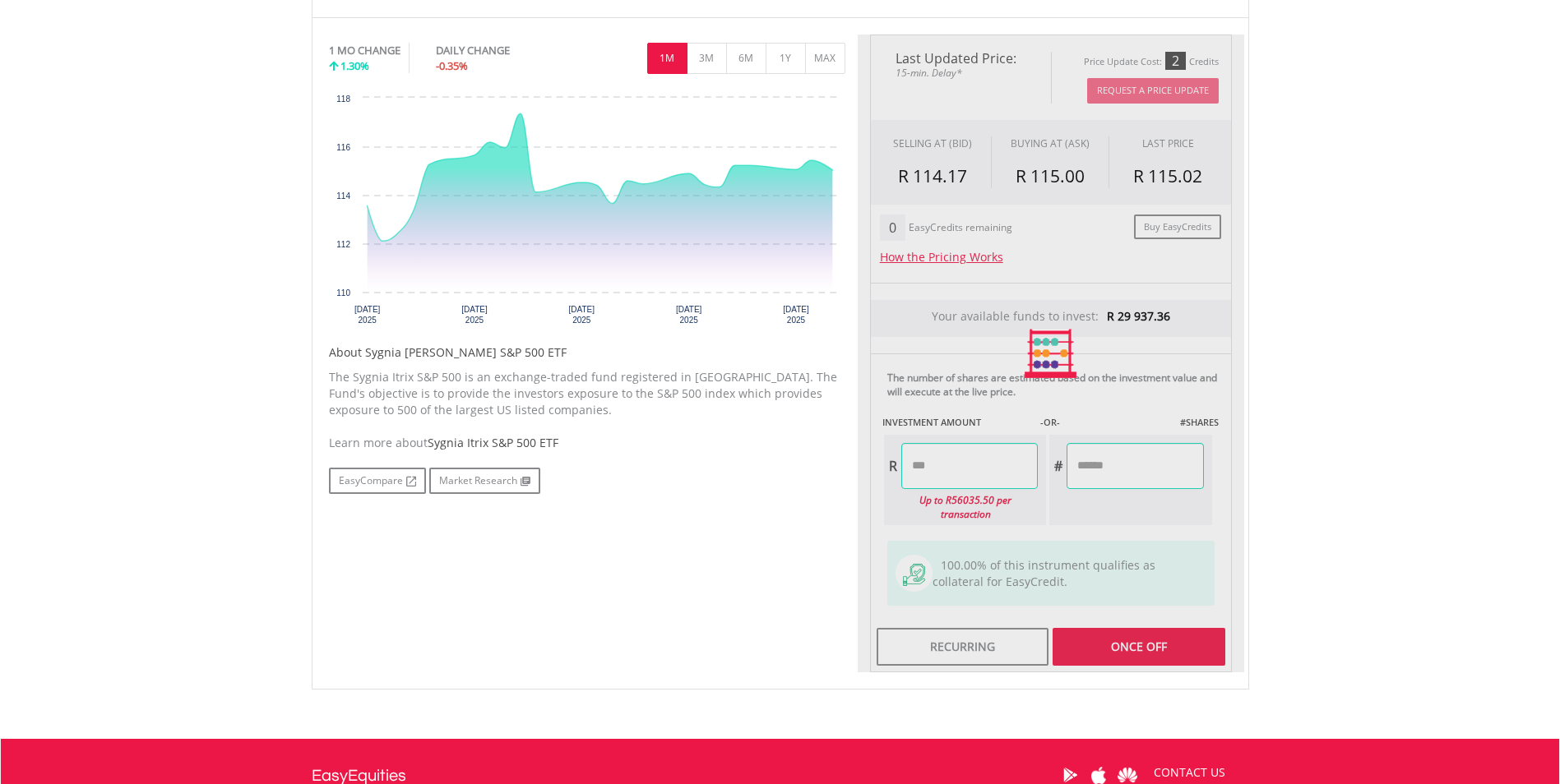
type input "*******"
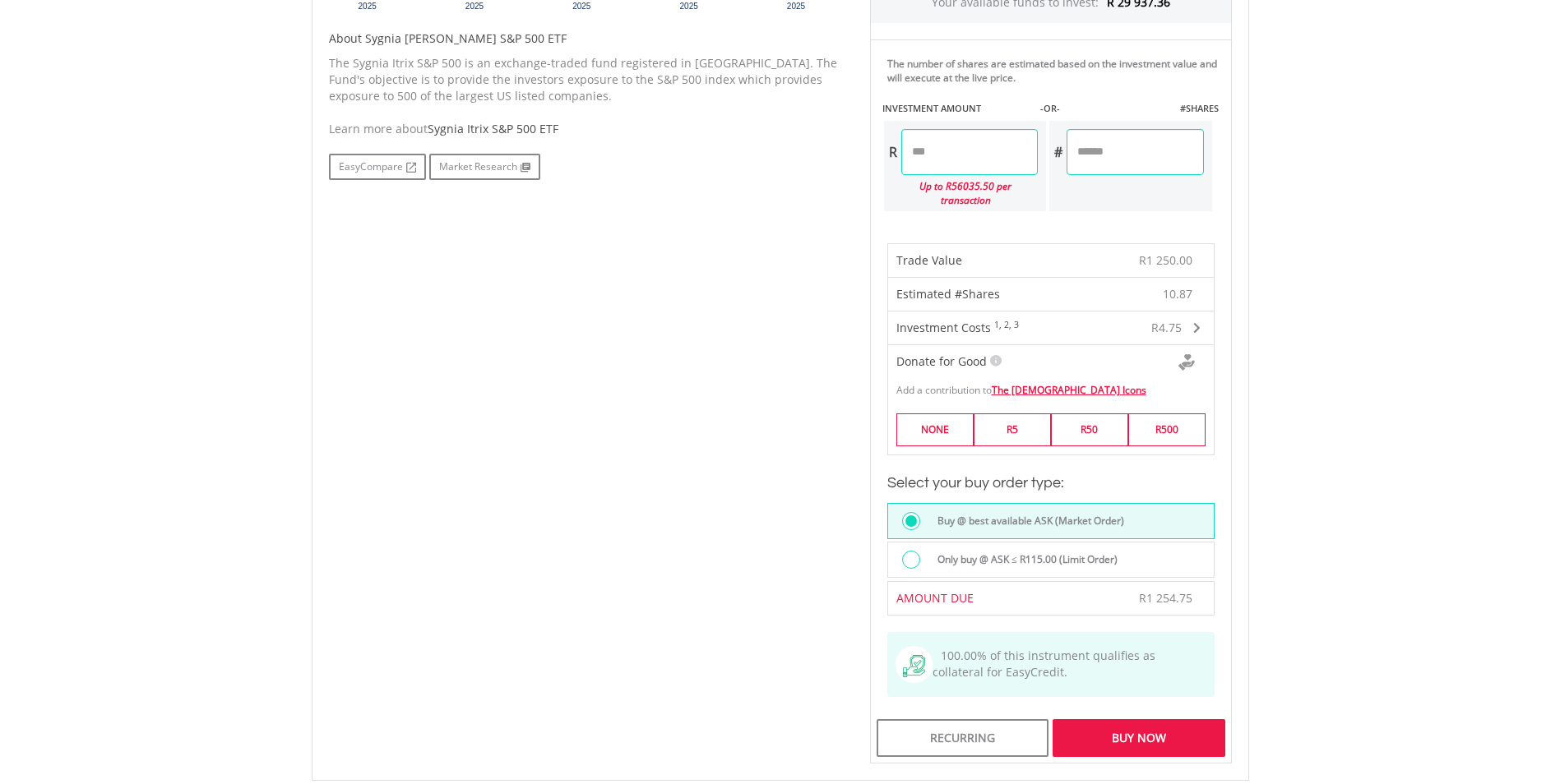
scroll to position [822, 0]
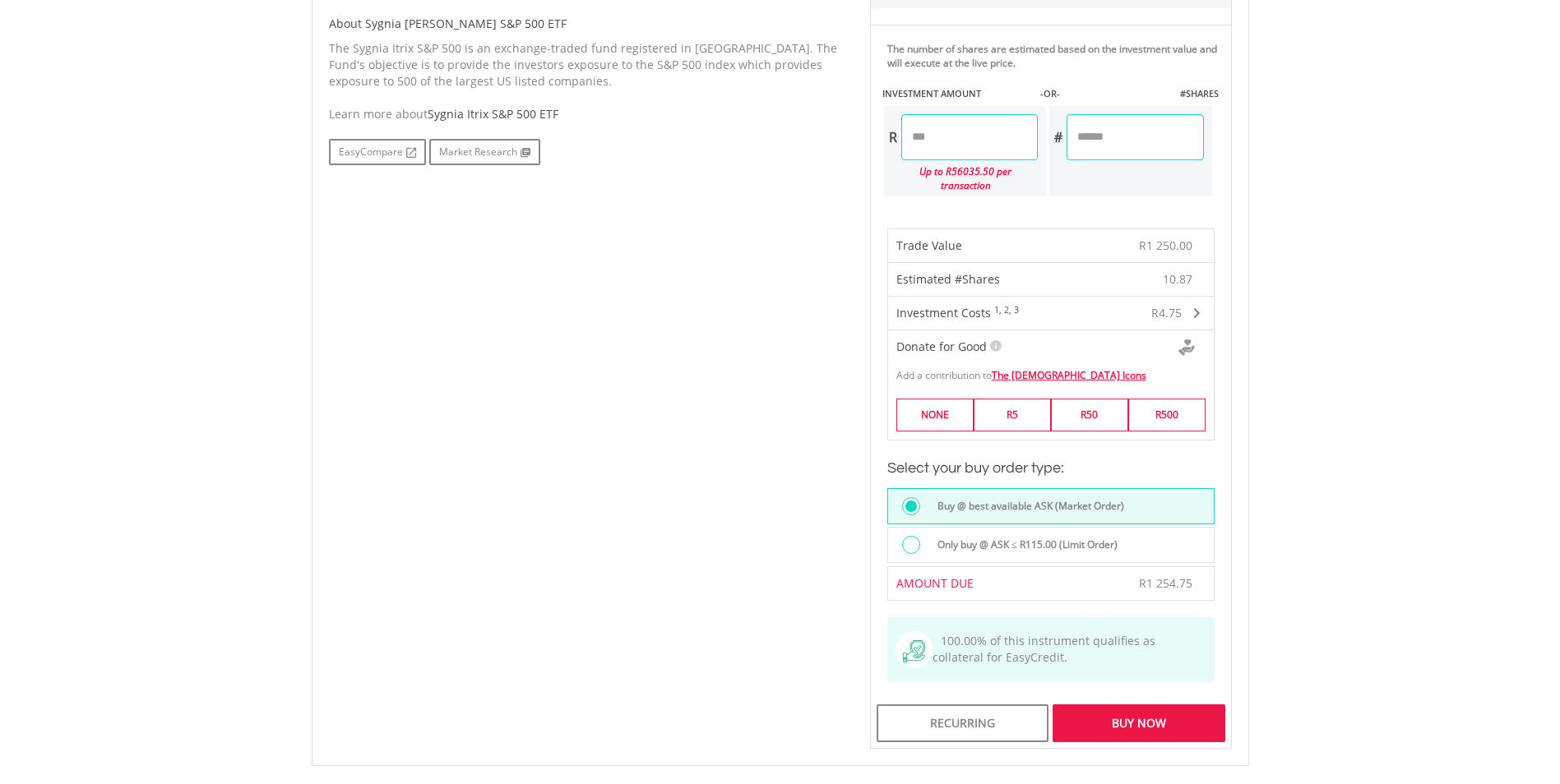
click at [1123, 711] on div "Buy Now" at bounding box center [1138, 723] width 172 height 38
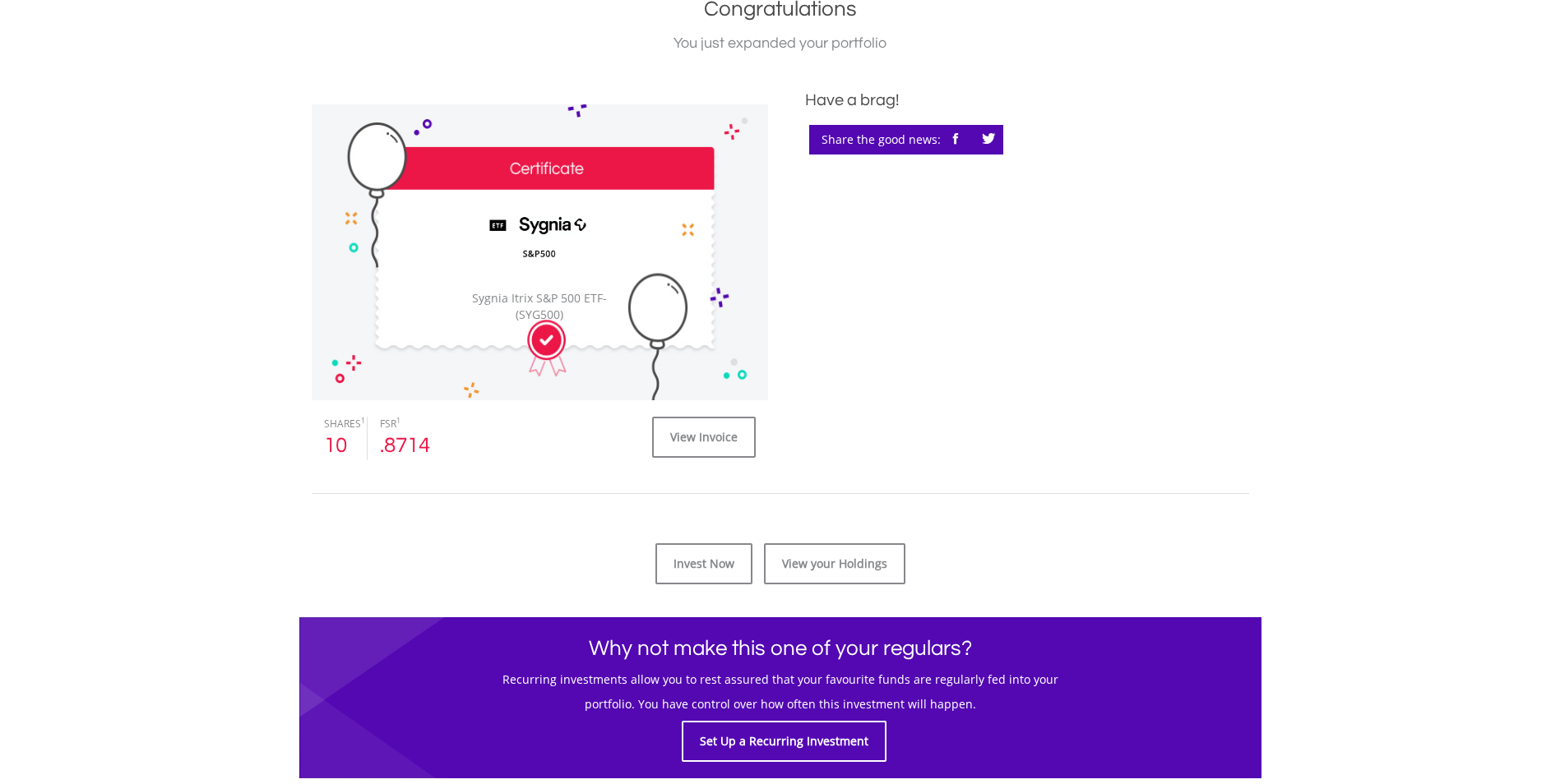
scroll to position [493, 0]
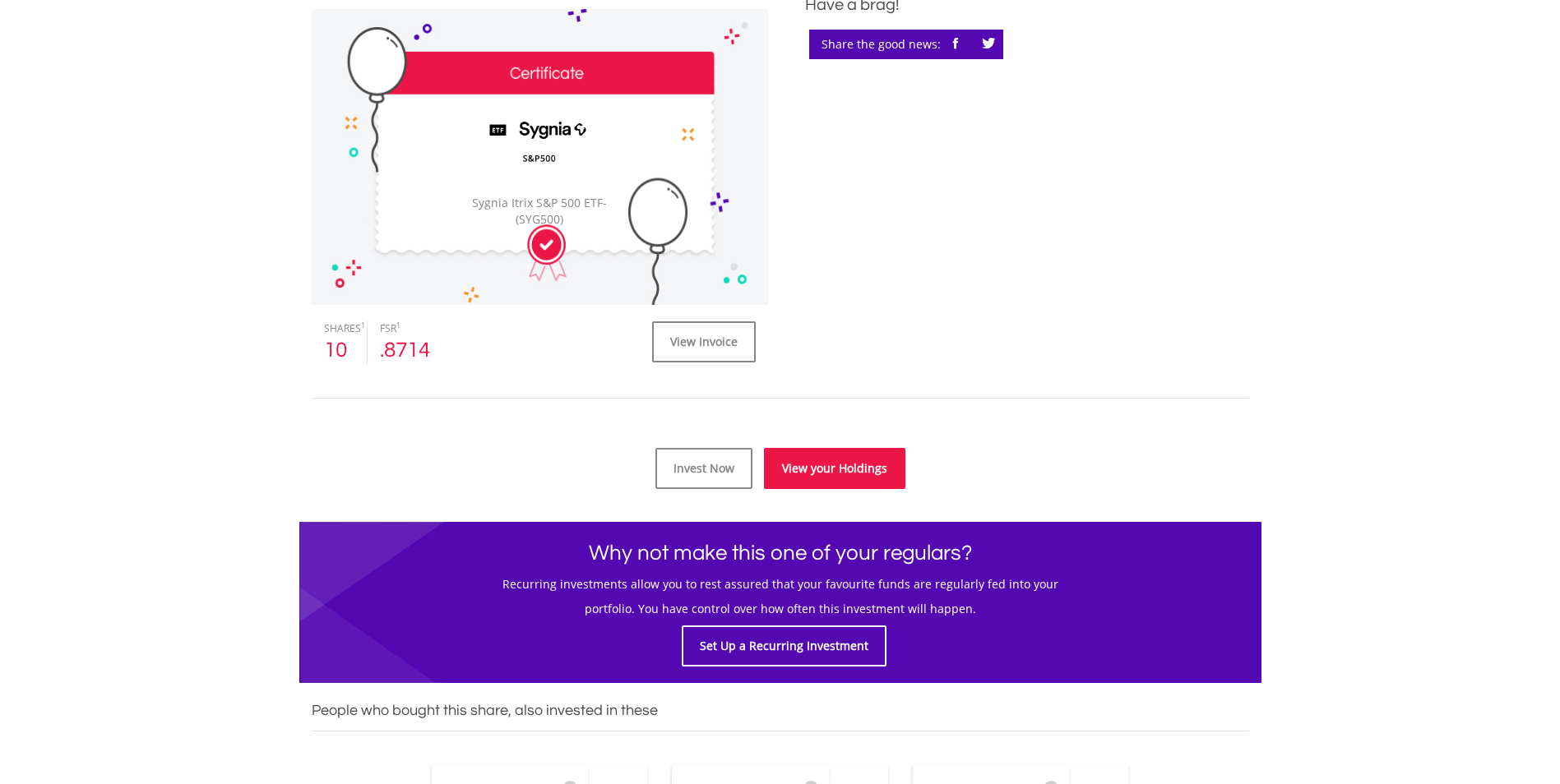
click at [804, 471] on link "View your Holdings" at bounding box center [834, 469] width 142 height 41
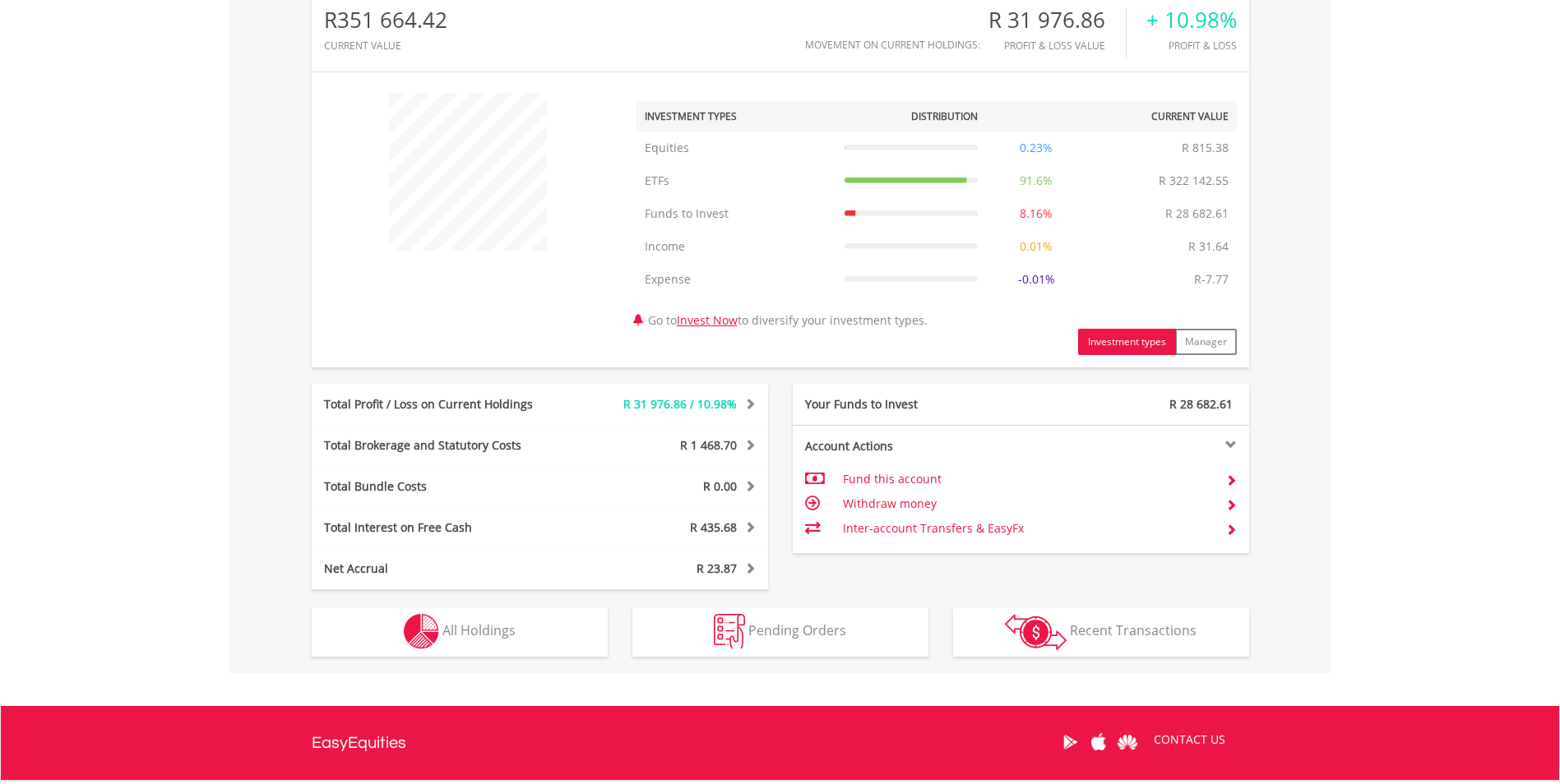
scroll to position [576, 0]
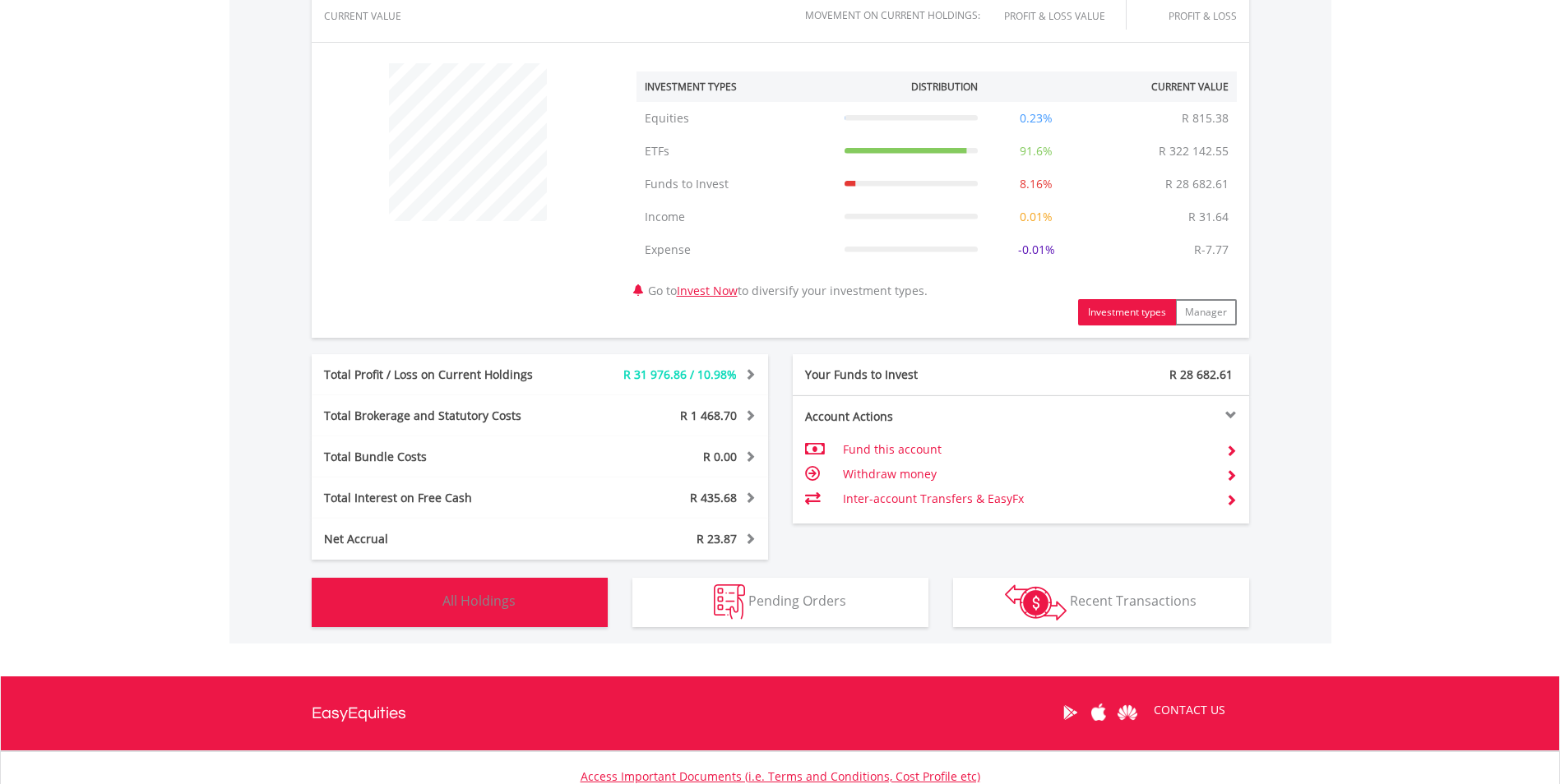
click at [520, 614] on button "Holdings All Holdings" at bounding box center [460, 602] width 296 height 50
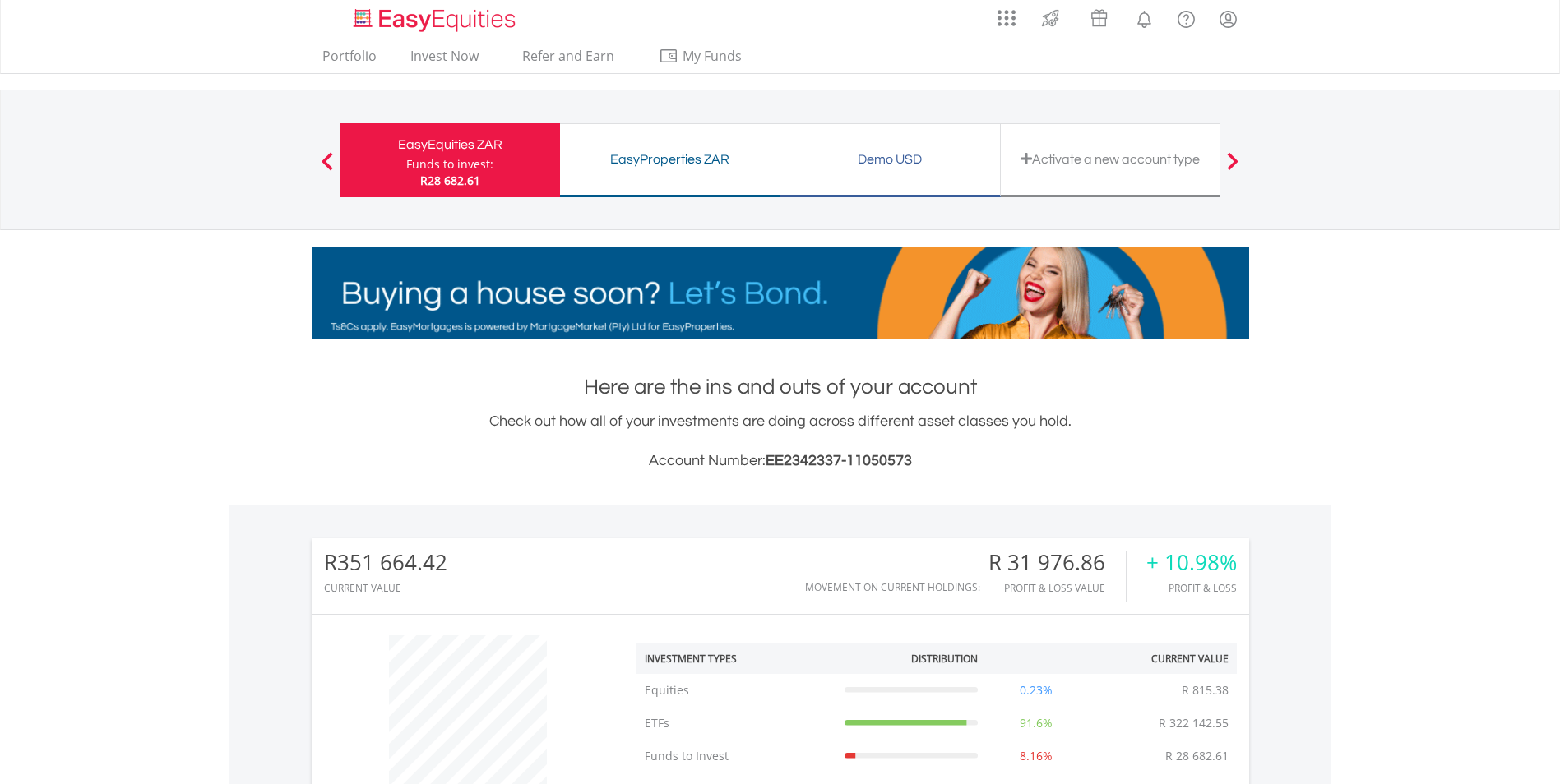
scroll to position [0, 0]
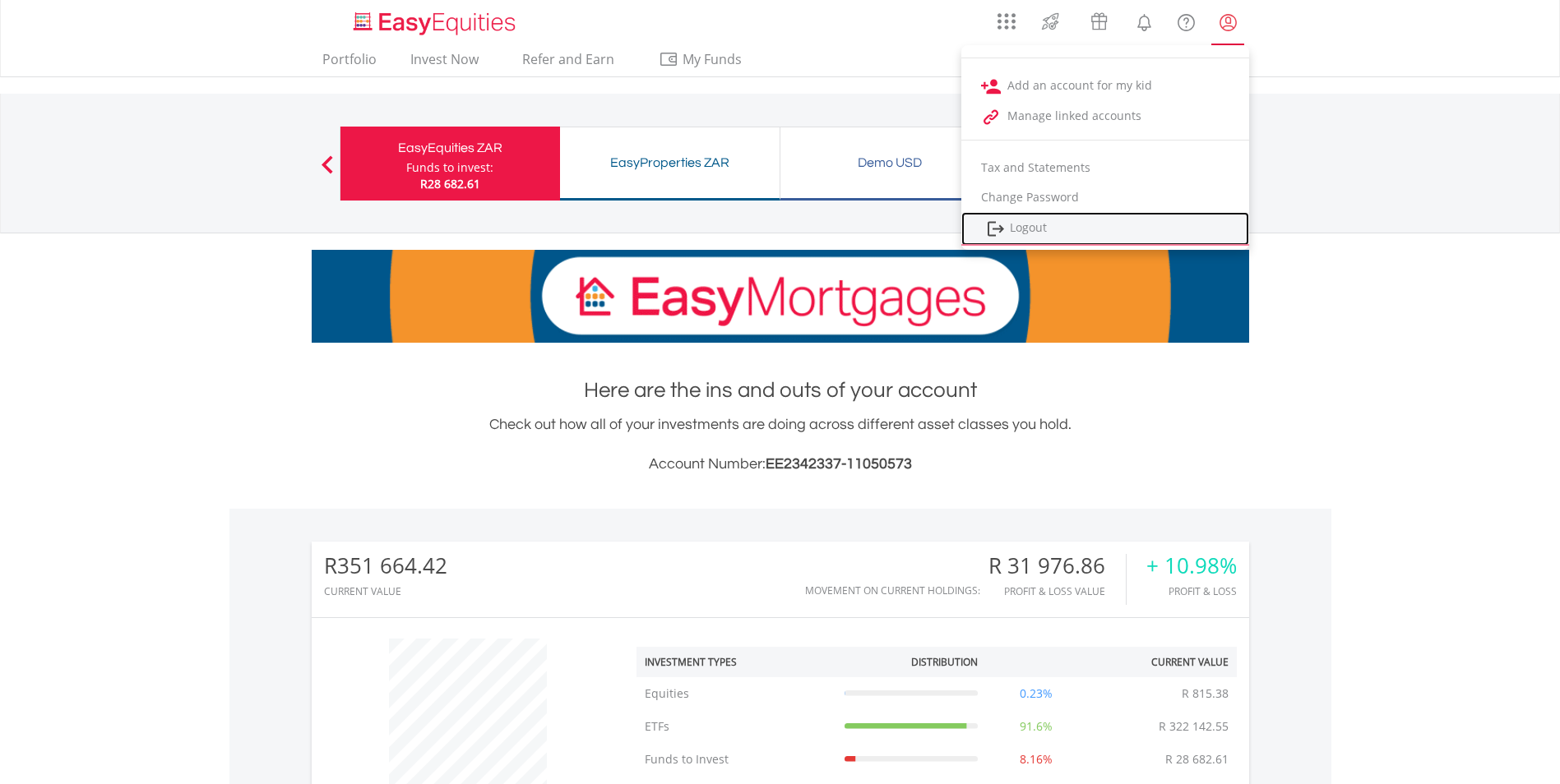
click at [1007, 229] on link "Logout" at bounding box center [1105, 229] width 288 height 34
